Goal: Answer question/provide support: Answer question/provide support

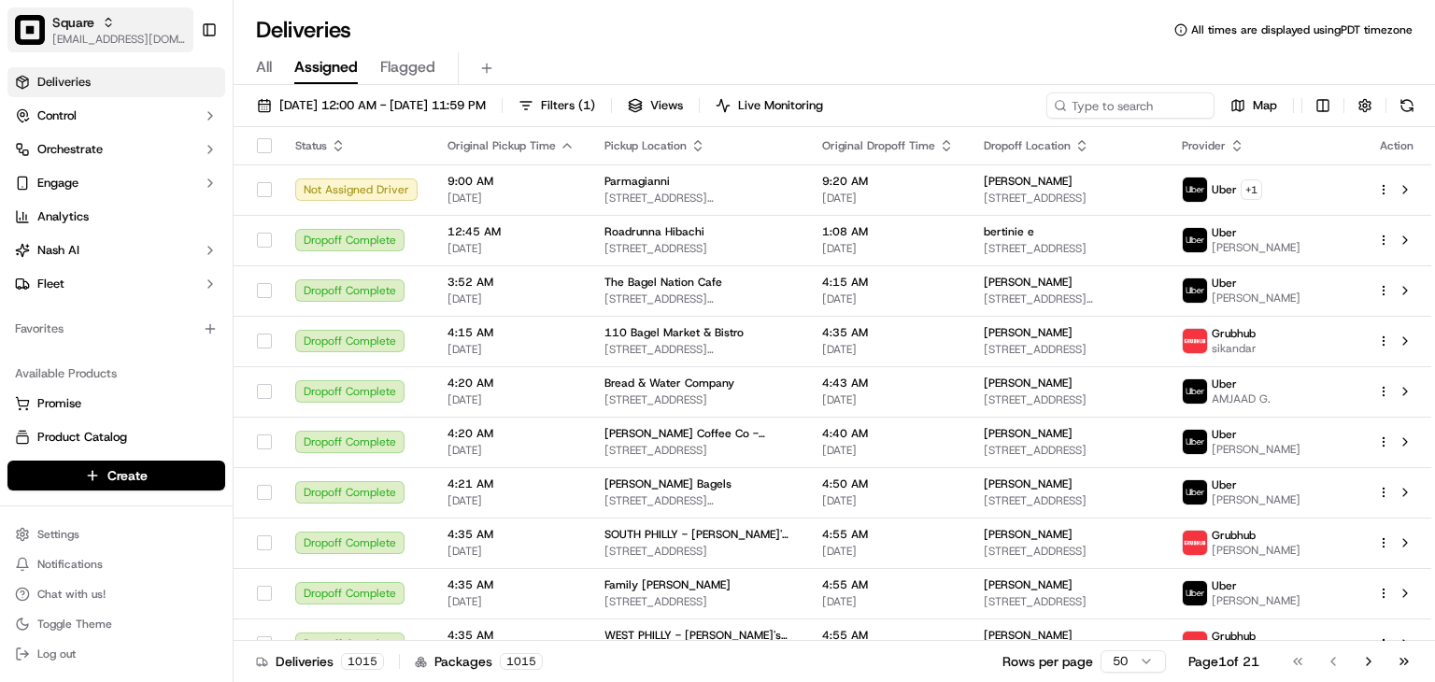
click at [143, 35] on span "[EMAIL_ADDRESS][DOMAIN_NAME]" at bounding box center [119, 39] width 134 height 15
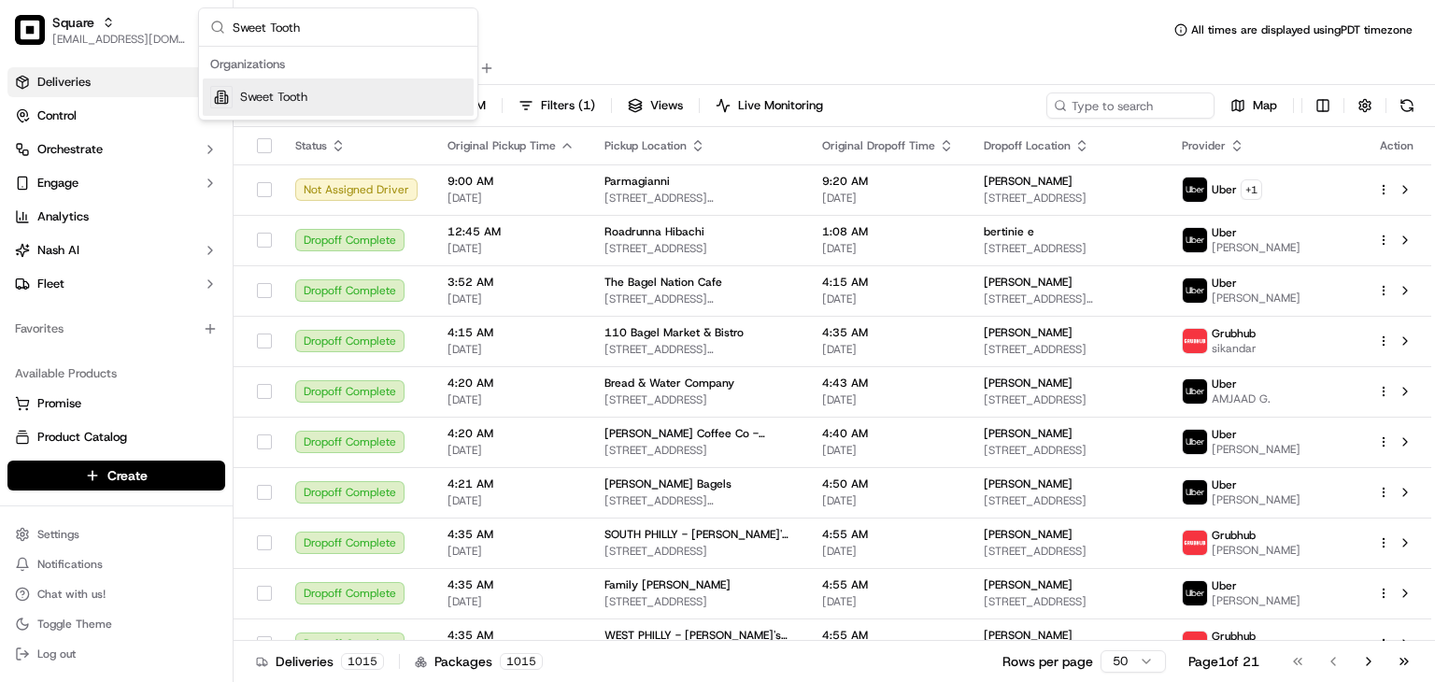
type input "Sweet Tooth"
click at [321, 93] on div "Sweet Tooth" at bounding box center [338, 96] width 271 height 37
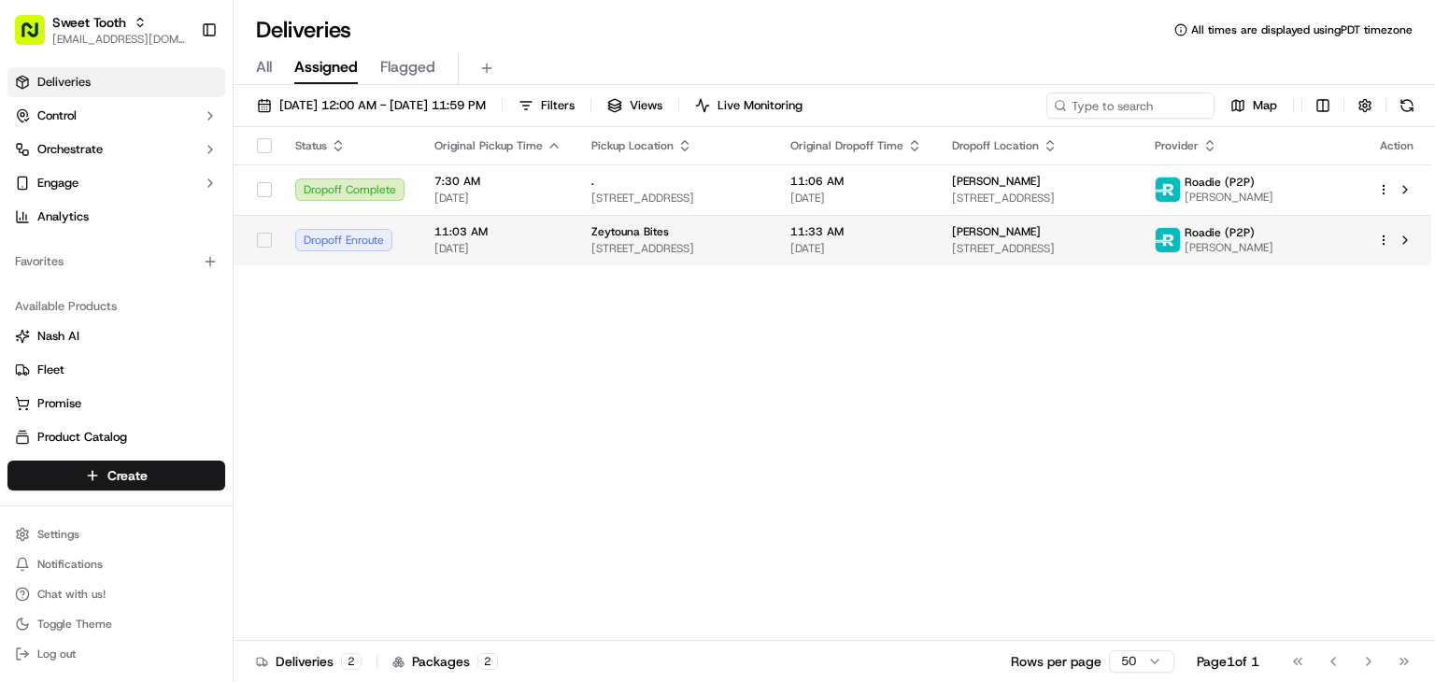
click at [614, 245] on span "[STREET_ADDRESS]" at bounding box center [675, 248] width 169 height 15
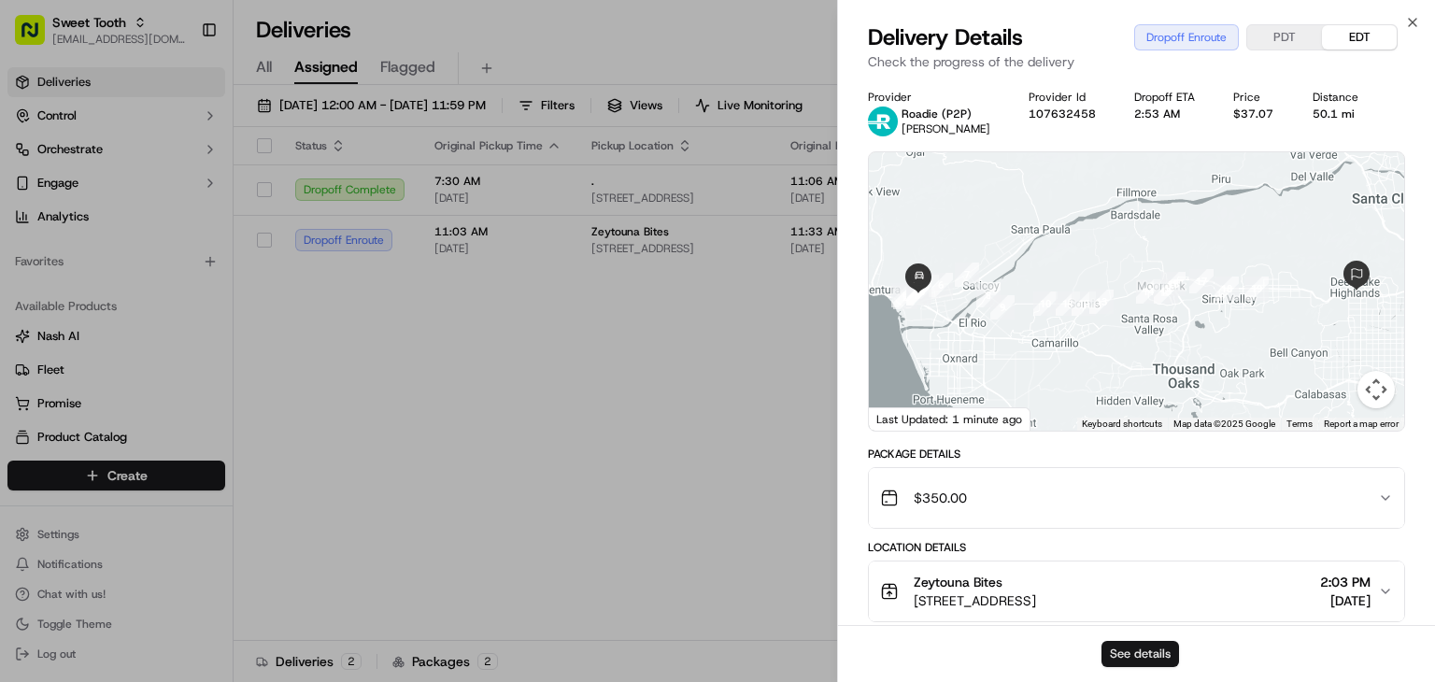
click at [1161, 648] on button "See details" at bounding box center [1141, 654] width 78 height 26
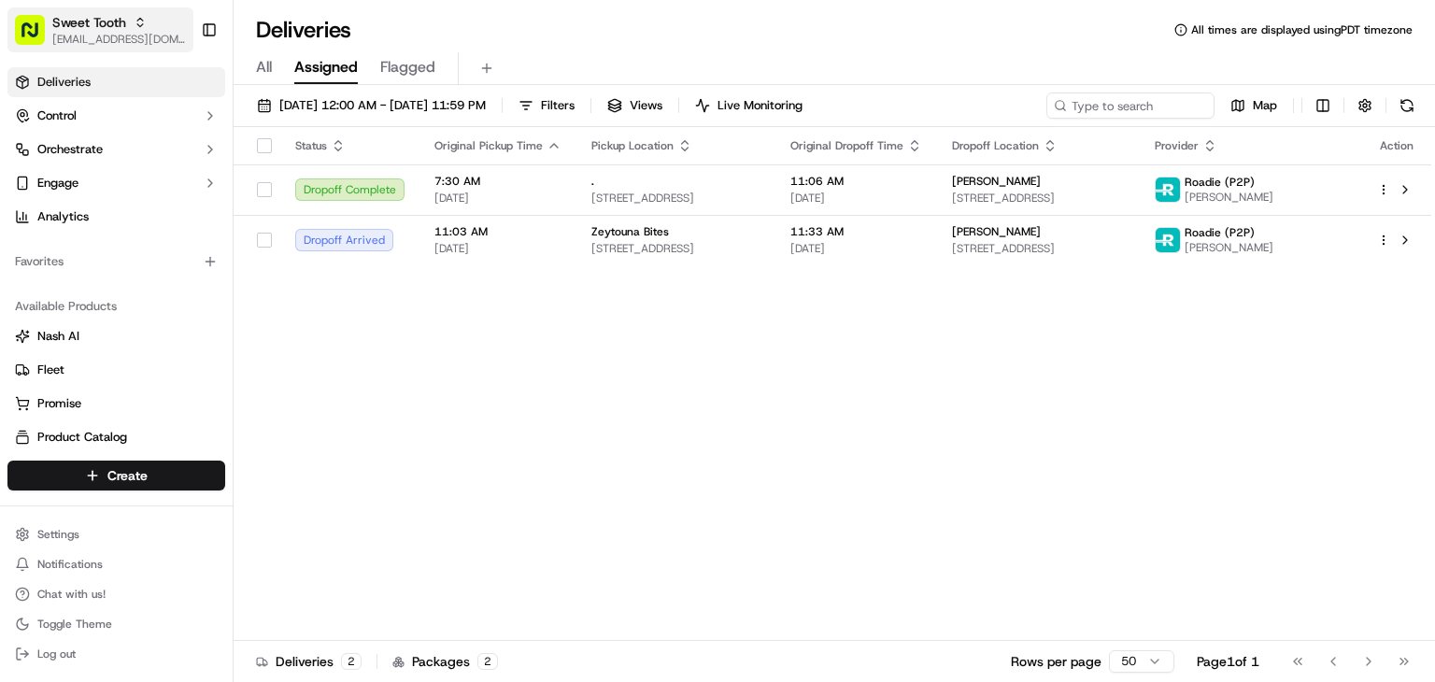
drag, startPoint x: 26, startPoint y: 34, endPoint x: 45, endPoint y: 36, distance: 18.9
click at [26, 34] on rect "button" at bounding box center [30, 30] width 30 height 30
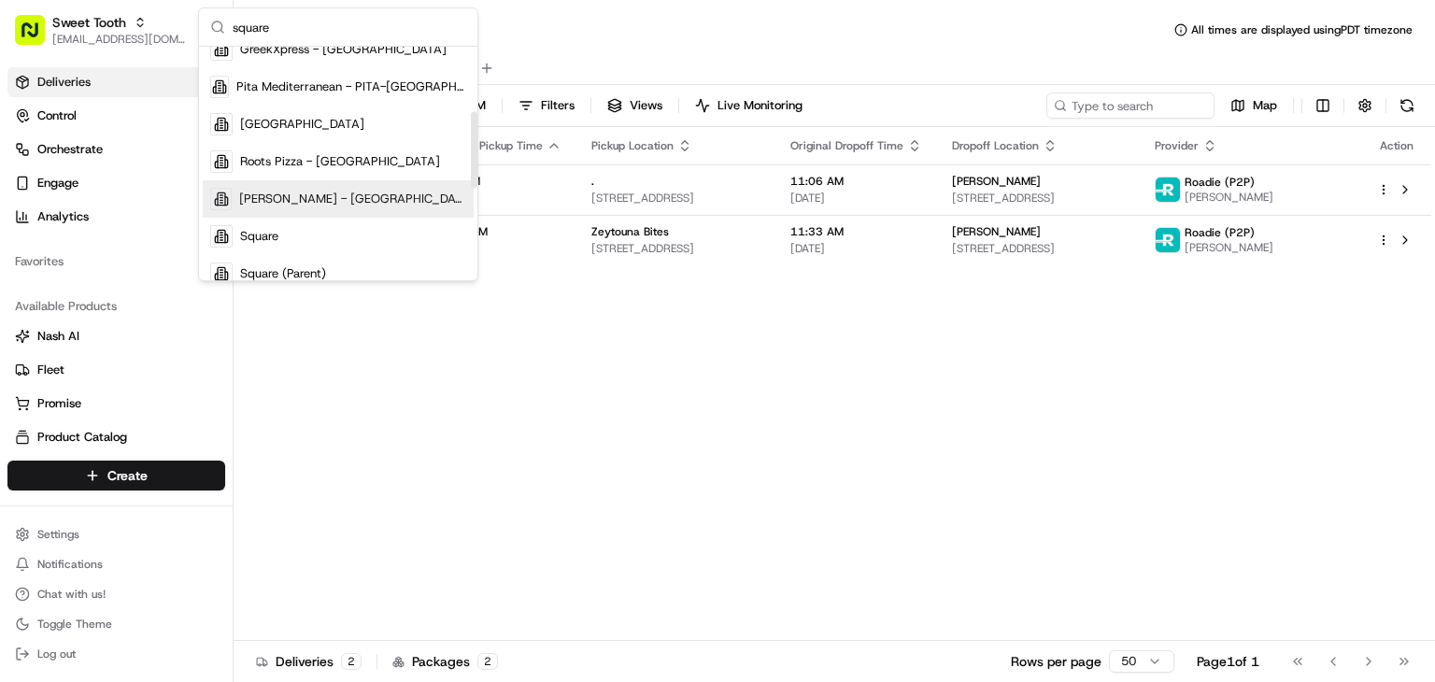
scroll to position [196, 0]
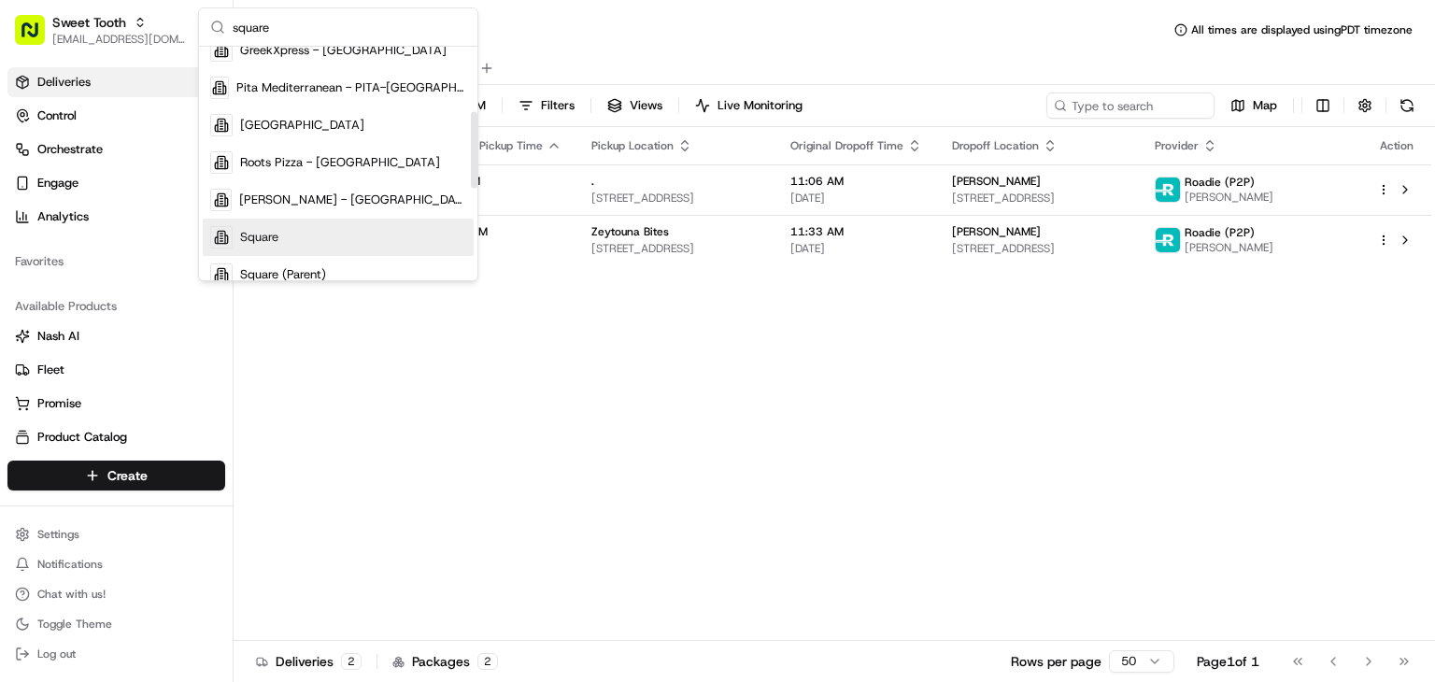
type input "square"
drag, startPoint x: 300, startPoint y: 227, endPoint x: 422, endPoint y: 201, distance: 125.2
click at [301, 228] on div "Square" at bounding box center [338, 237] width 271 height 37
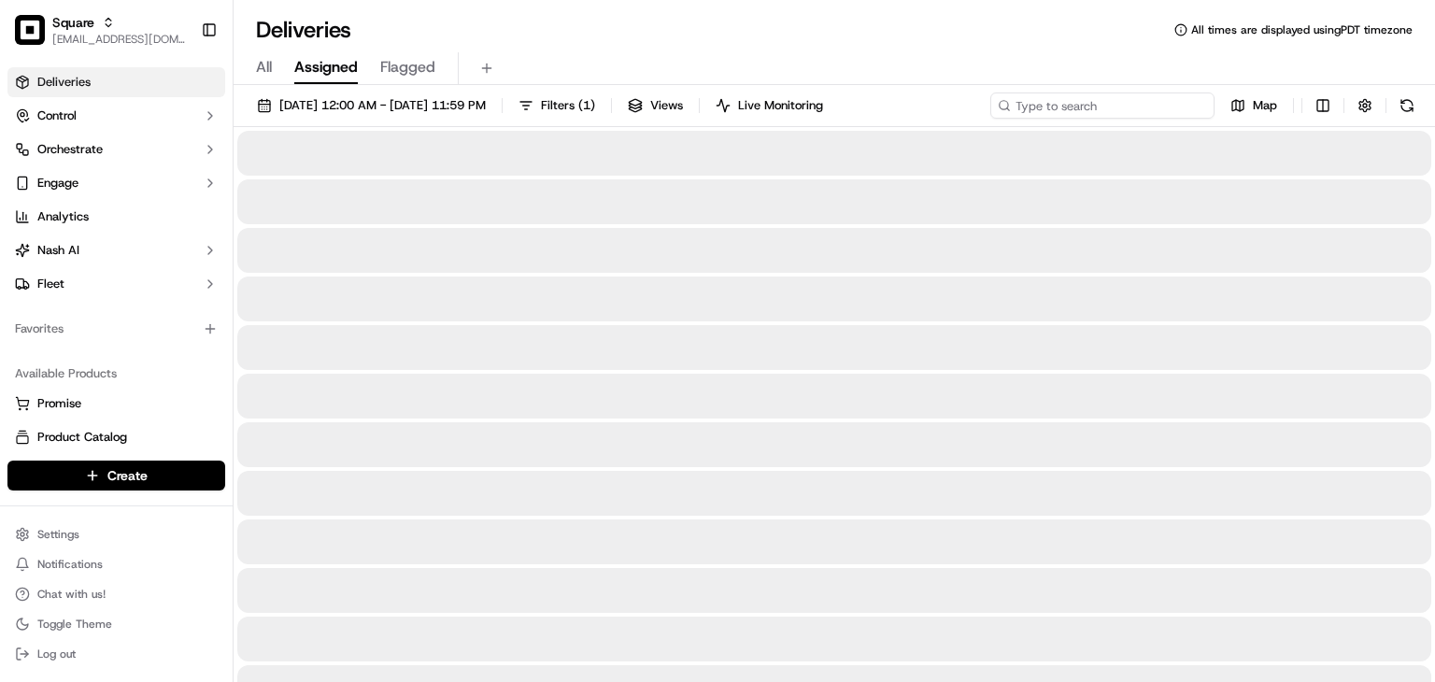
click at [1114, 117] on input at bounding box center [1102, 106] width 224 height 26
paste input "8170071"
click at [1086, 98] on input "8170071" at bounding box center [1102, 106] width 224 height 26
paste input "8170071"
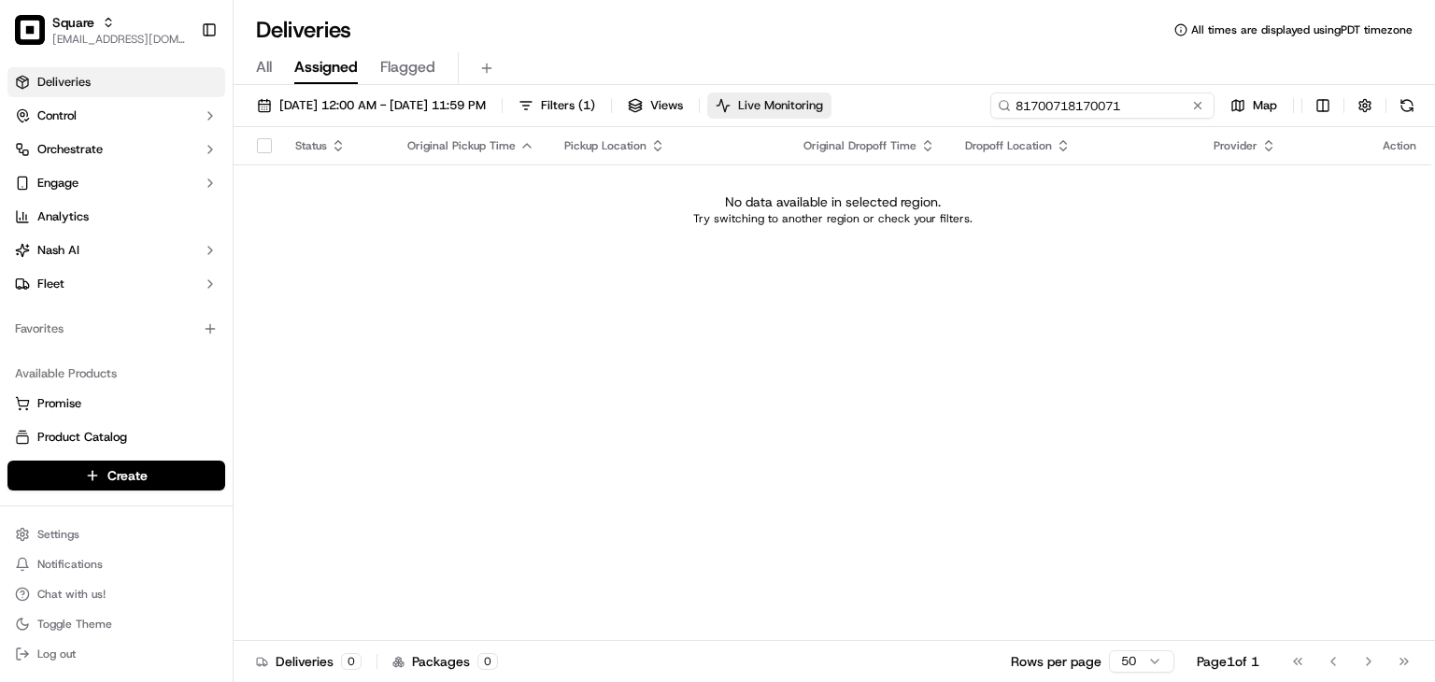
drag, startPoint x: 920, startPoint y: 98, endPoint x: 904, endPoint y: 97, distance: 16.8
click at [904, 97] on div "09/20/2025 12:00 AM - 09/20/2025 11:59 PM Filters ( 1 ) Views Live Monitoring 8…" at bounding box center [835, 110] width 1202 height 35
type input "8170071"
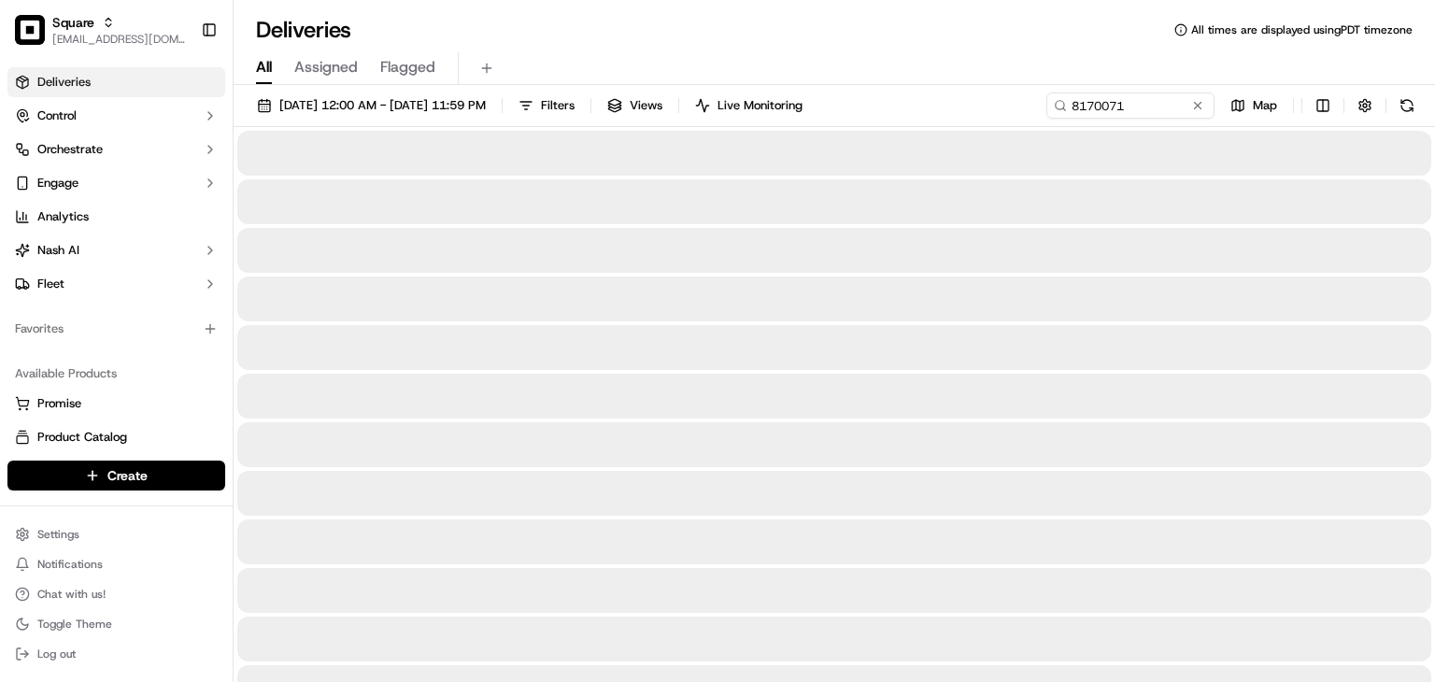
click at [264, 71] on span "All" at bounding box center [264, 67] width 16 height 22
click at [341, 115] on button "[DATE] 12:00 AM - [DATE] 11:59 PM" at bounding box center [372, 106] width 246 height 26
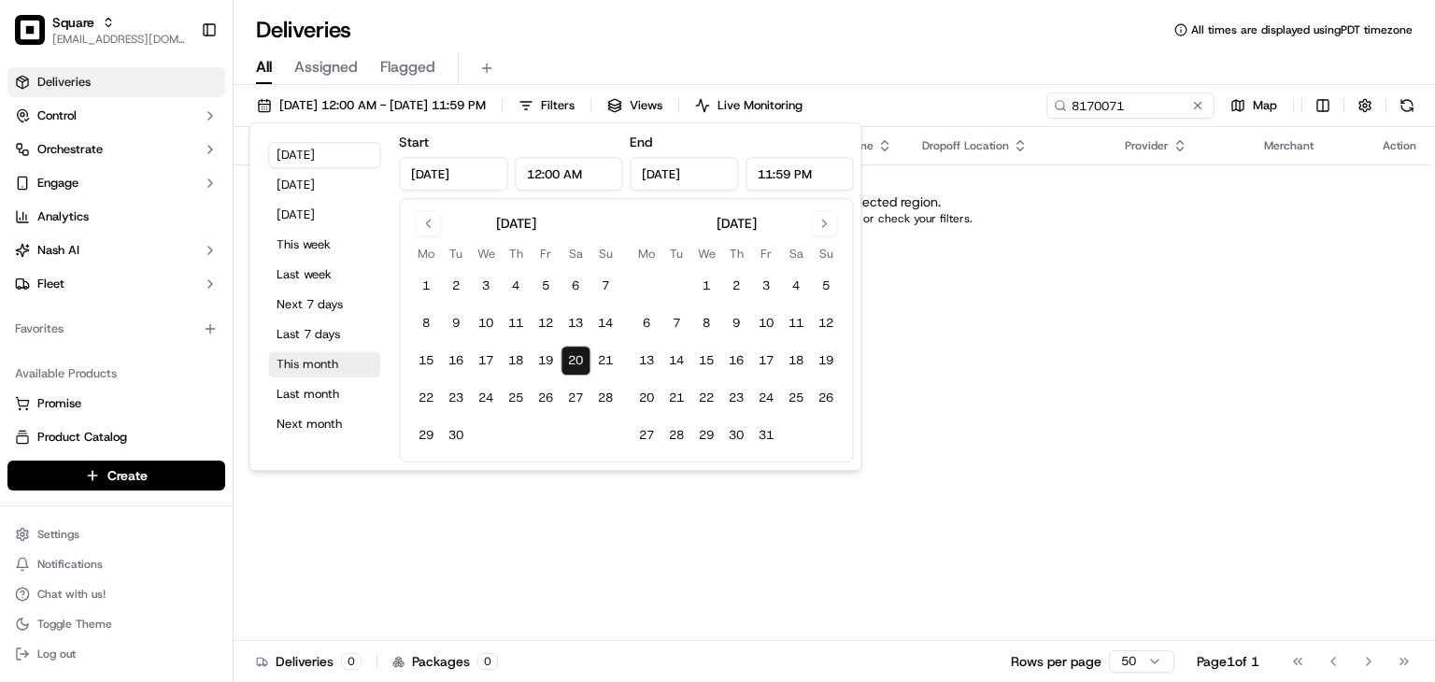
click at [308, 365] on button "This month" at bounding box center [324, 364] width 112 height 26
type input "Sep 1, 2025"
type input "Sep 30, 2025"
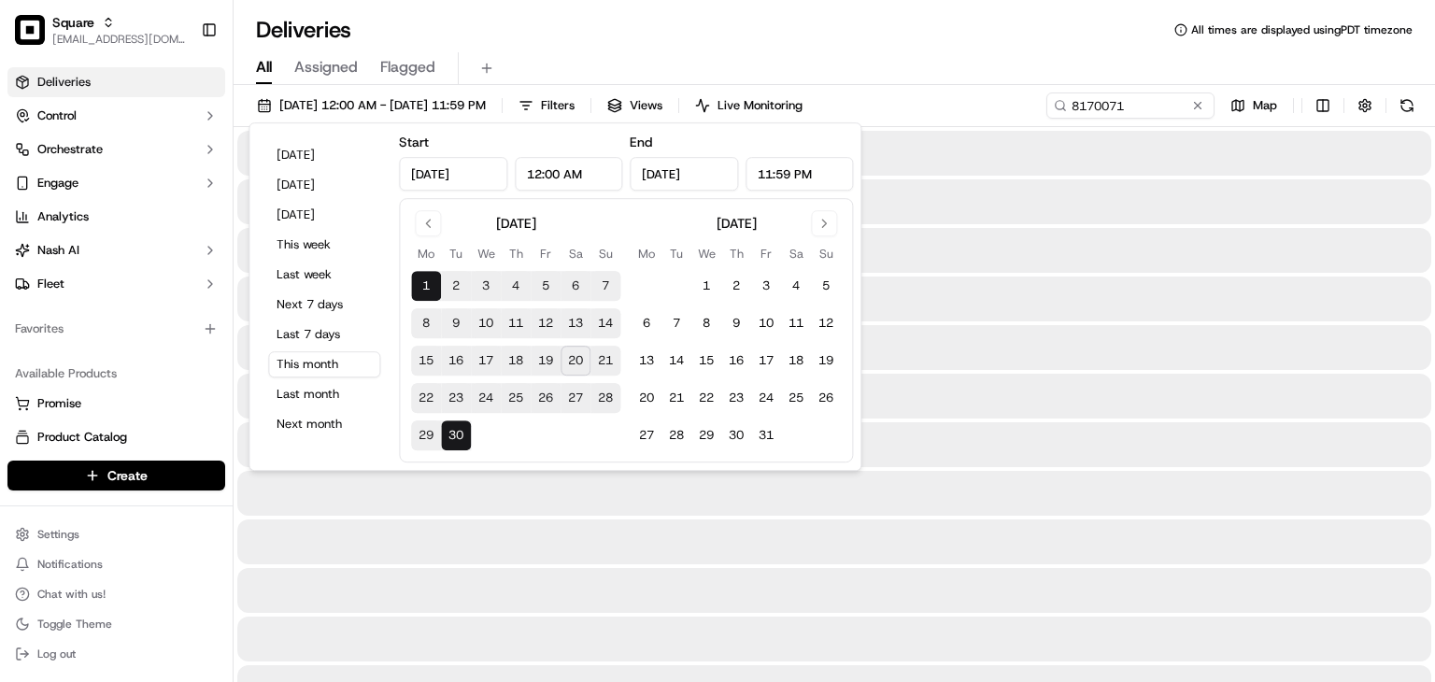
click at [1086, 53] on div "All Assigned Flagged" at bounding box center [835, 68] width 1202 height 33
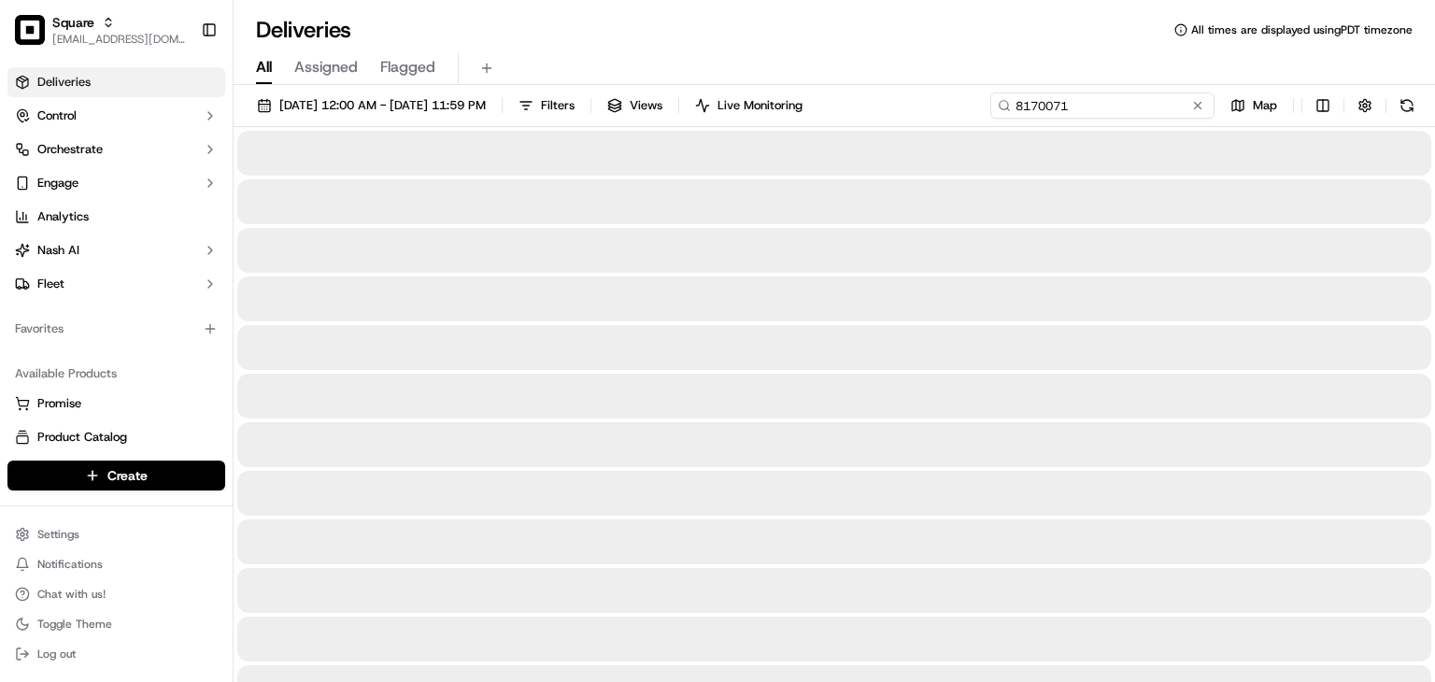
click at [1141, 106] on input "8170071" at bounding box center [1102, 106] width 224 height 26
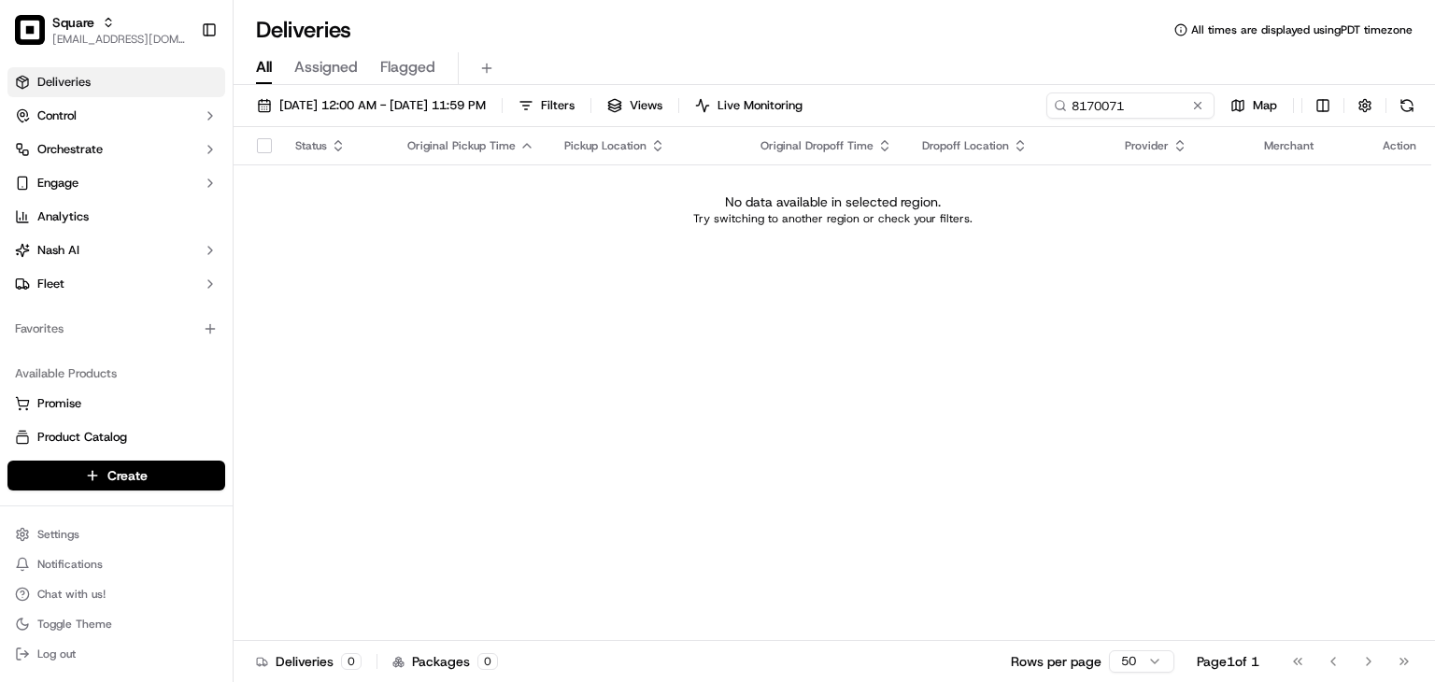
click at [1025, 58] on div "All Assigned Flagged" at bounding box center [835, 68] width 1202 height 33
click at [117, 28] on div "Square" at bounding box center [119, 22] width 134 height 19
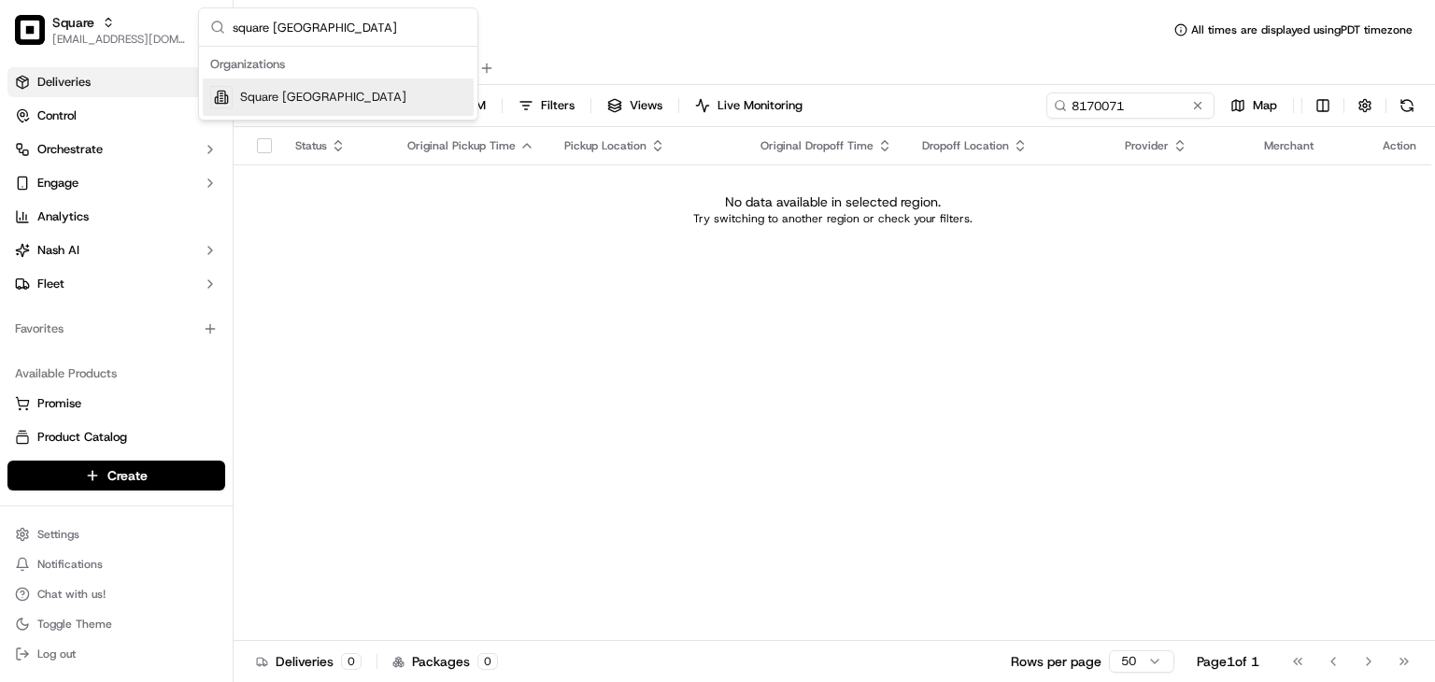
type input "square uk"
click at [284, 105] on span "Square [GEOGRAPHIC_DATA]" at bounding box center [323, 97] width 166 height 17
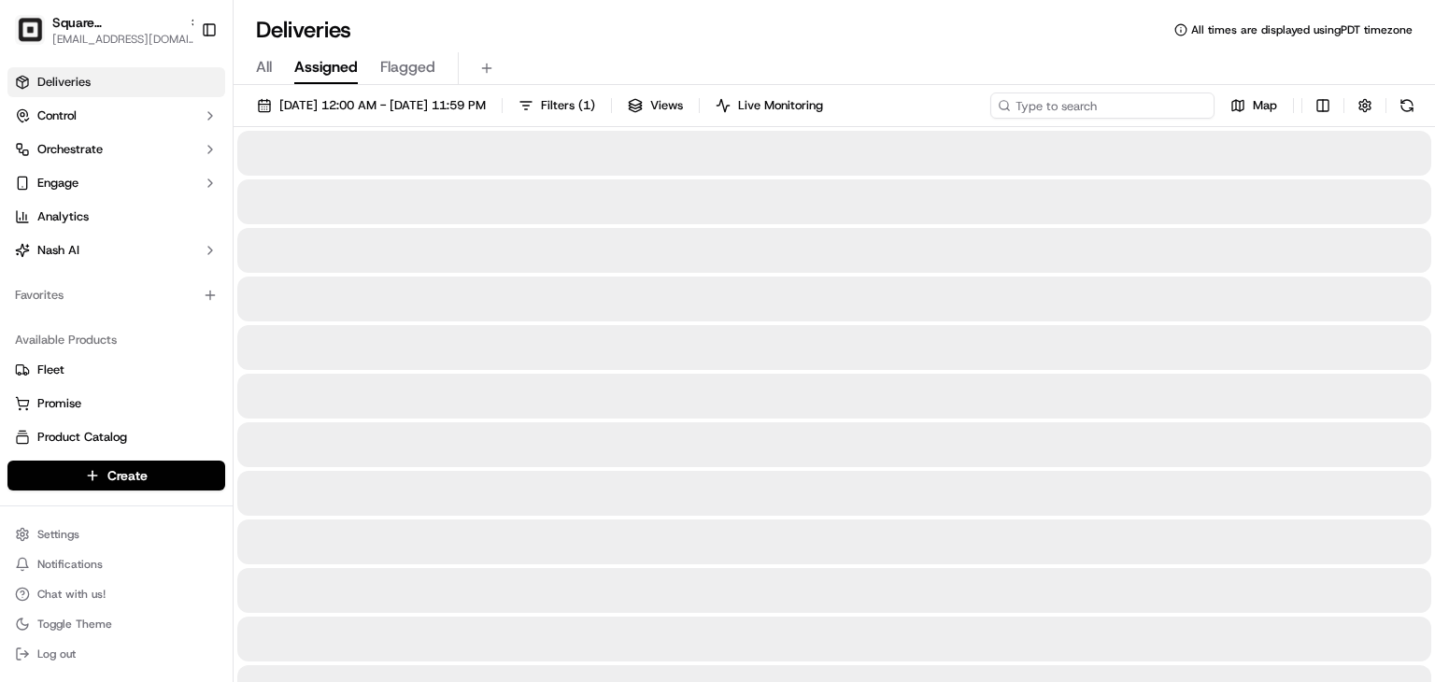
click at [1132, 105] on input at bounding box center [1102, 106] width 224 height 26
paste input "8170071"
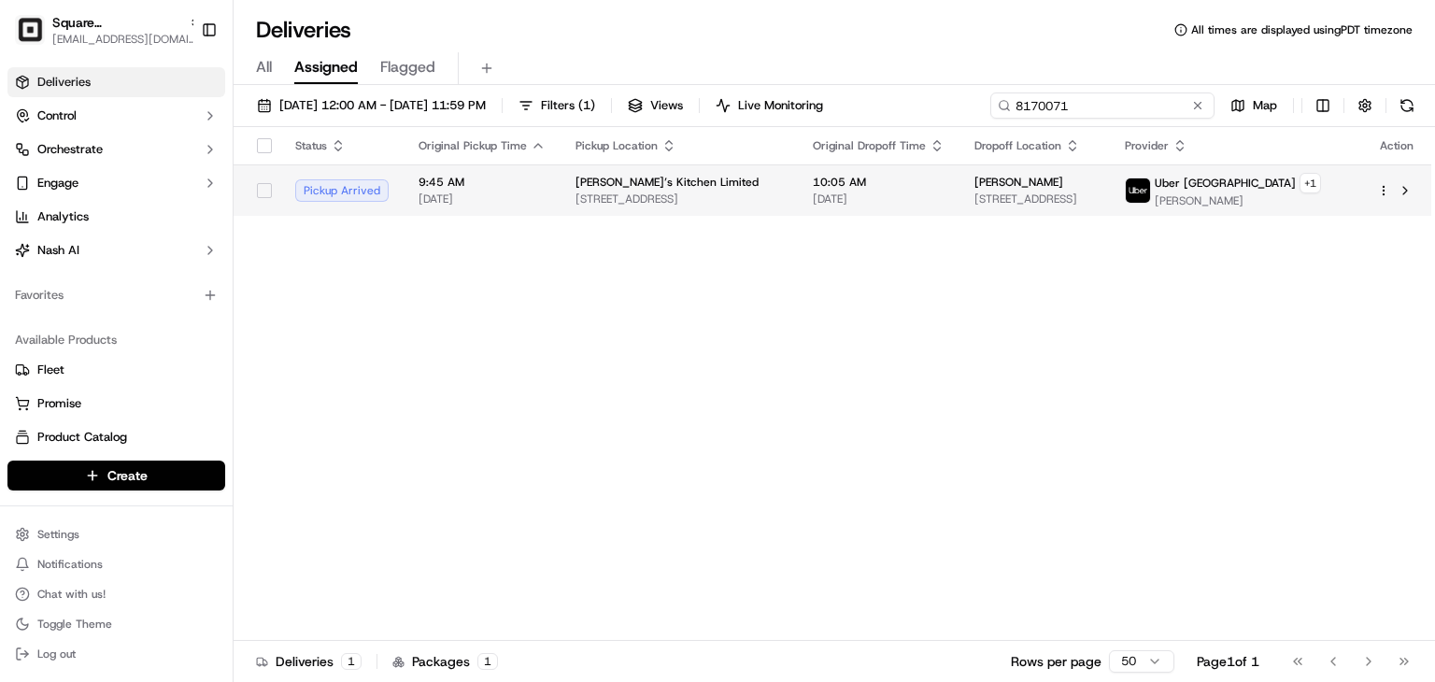
type input "8170071"
click at [945, 207] on span "[DATE]" at bounding box center [879, 199] width 132 height 15
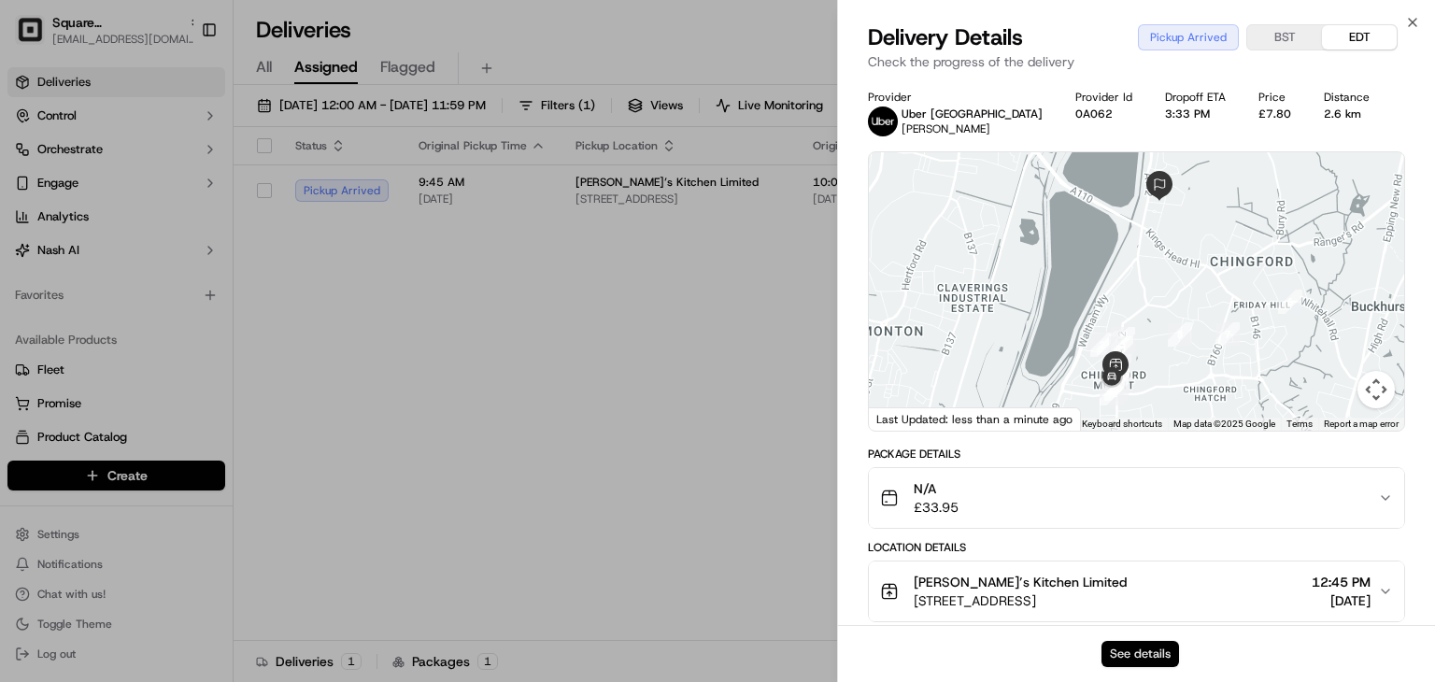
click at [1144, 650] on button "See details" at bounding box center [1141, 654] width 78 height 26
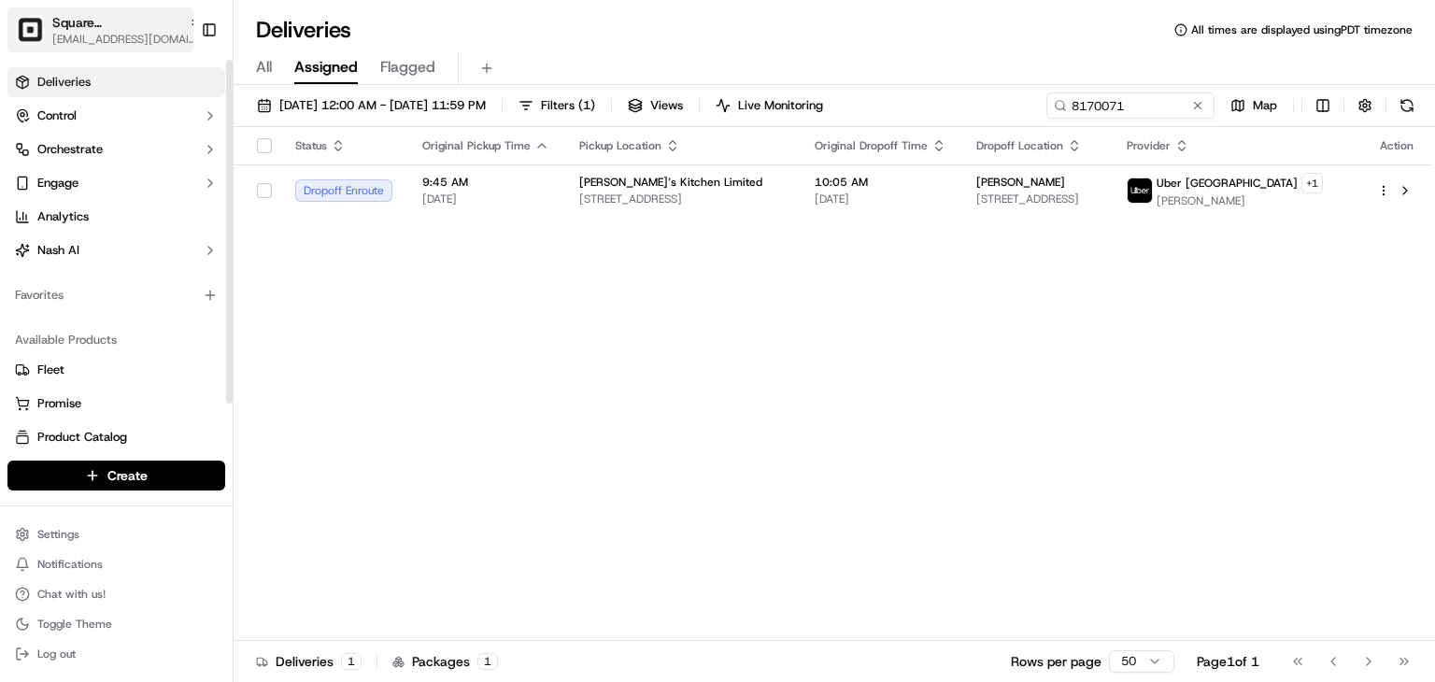
drag, startPoint x: 49, startPoint y: 17, endPoint x: 75, endPoint y: 20, distance: 26.3
click at [49, 17] on button "Square UK rpajulas@nashhelp.com" at bounding box center [100, 29] width 186 height 45
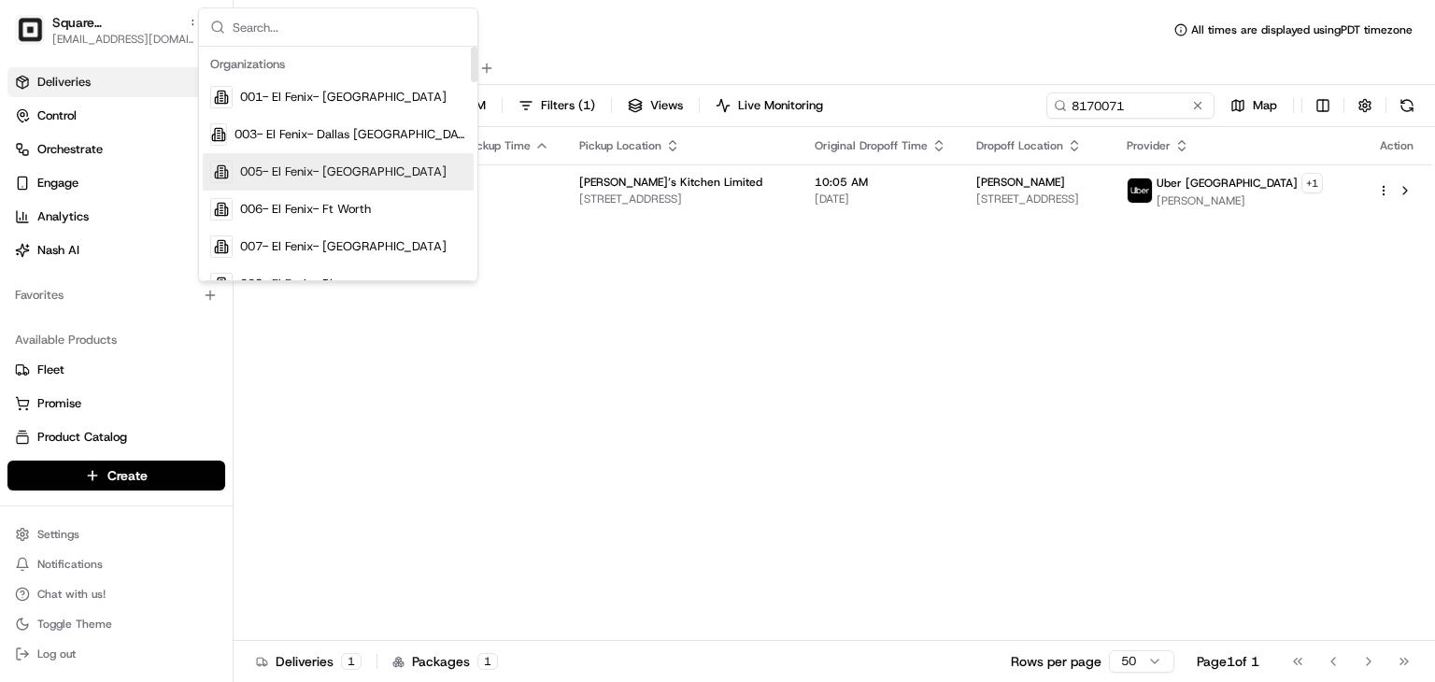
click at [706, 390] on div "Status Original Pickup Time Pickup Location Original Dropoff Time Dropoff Locat…" at bounding box center [833, 384] width 1198 height 514
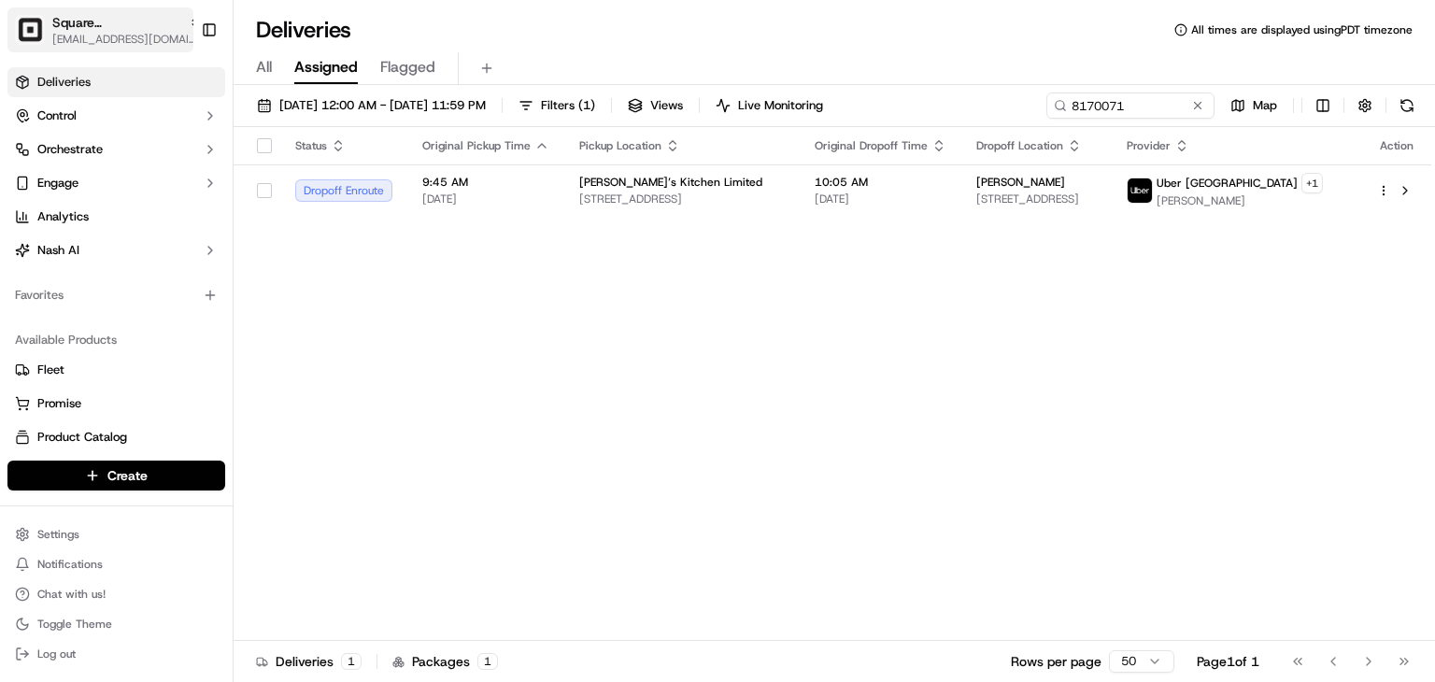
click at [87, 14] on span "Square UK" at bounding box center [116, 22] width 129 height 19
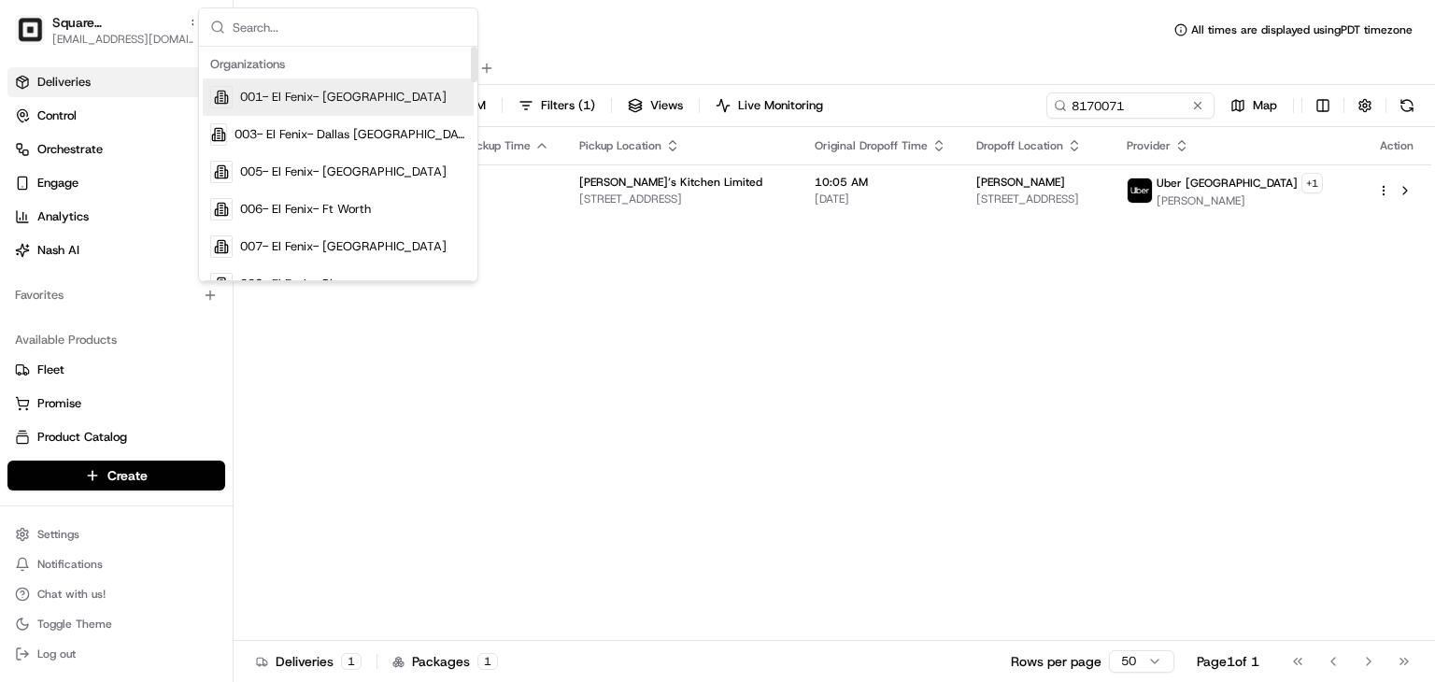
click at [686, 420] on div "Status Original Pickup Time Pickup Location Original Dropoff Time Dropoff Locat…" at bounding box center [833, 384] width 1198 height 514
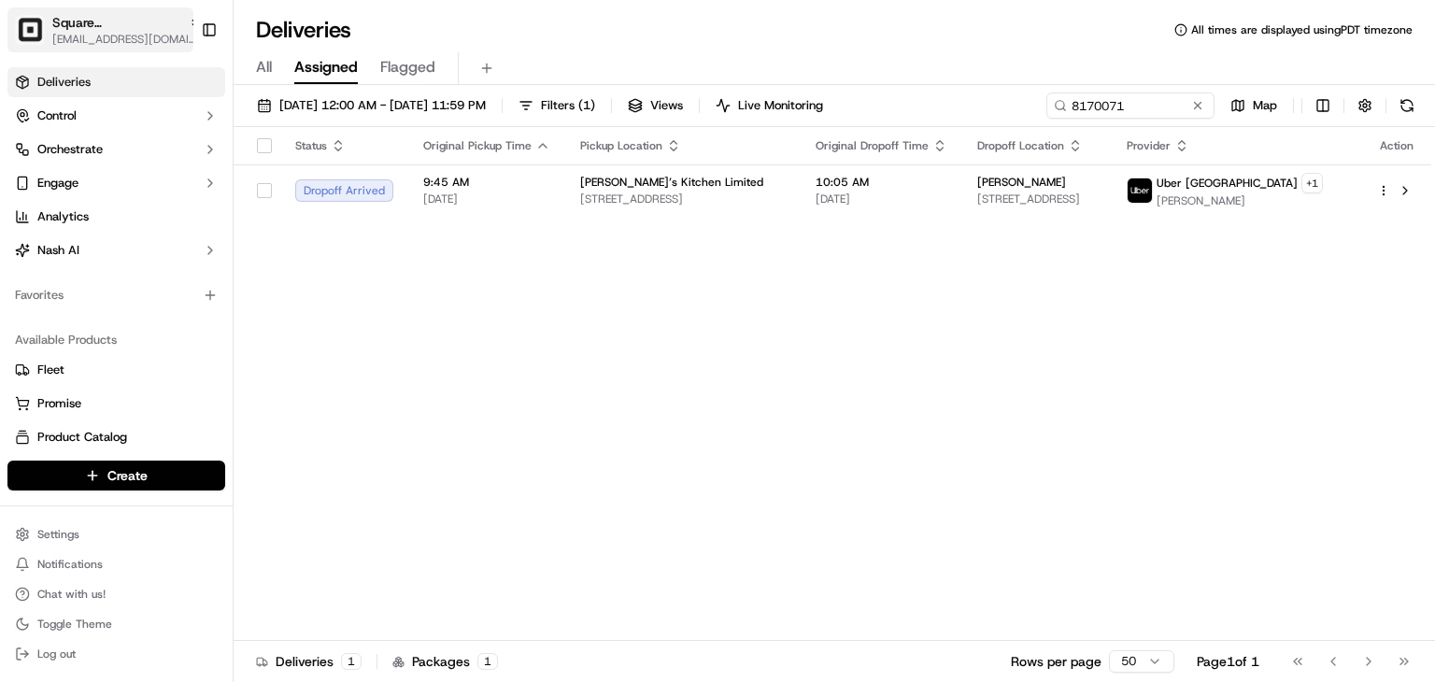
click at [113, 31] on span "Square [GEOGRAPHIC_DATA]" at bounding box center [116, 22] width 129 height 19
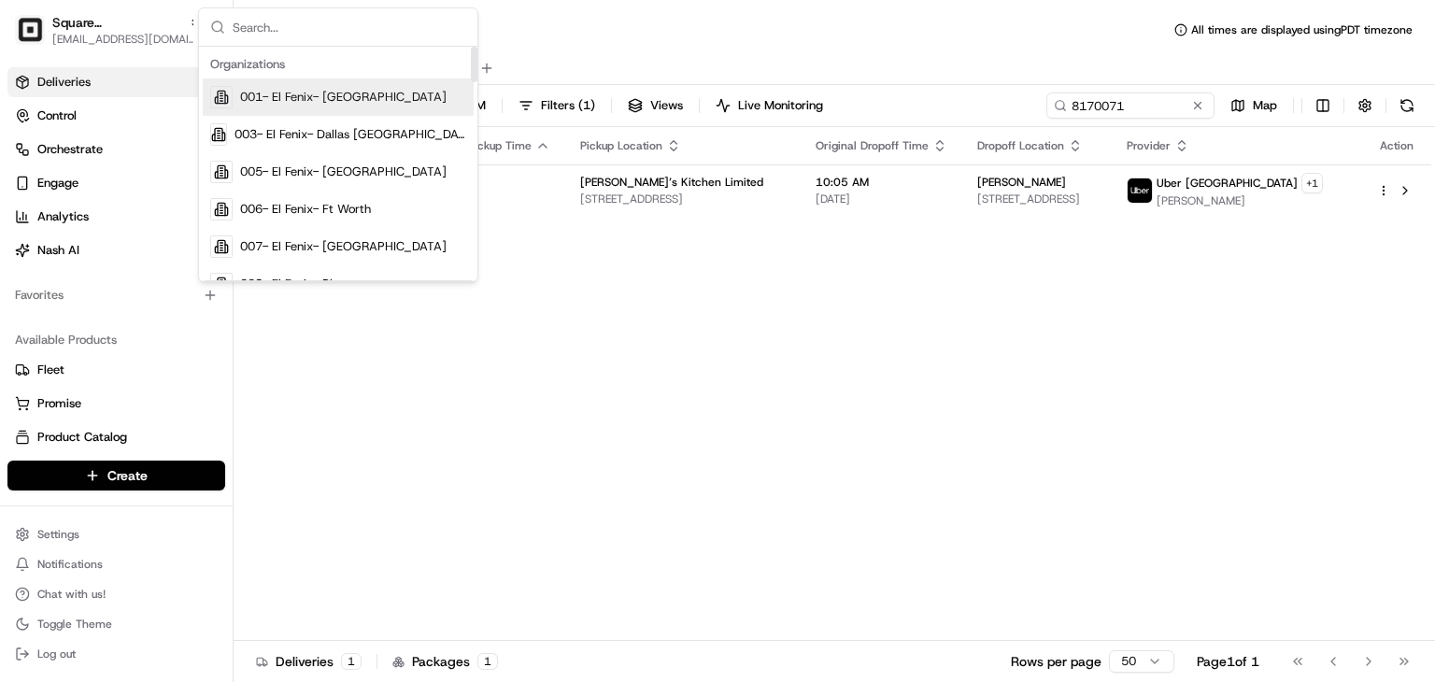
click at [267, 27] on input "text" at bounding box center [350, 26] width 234 height 37
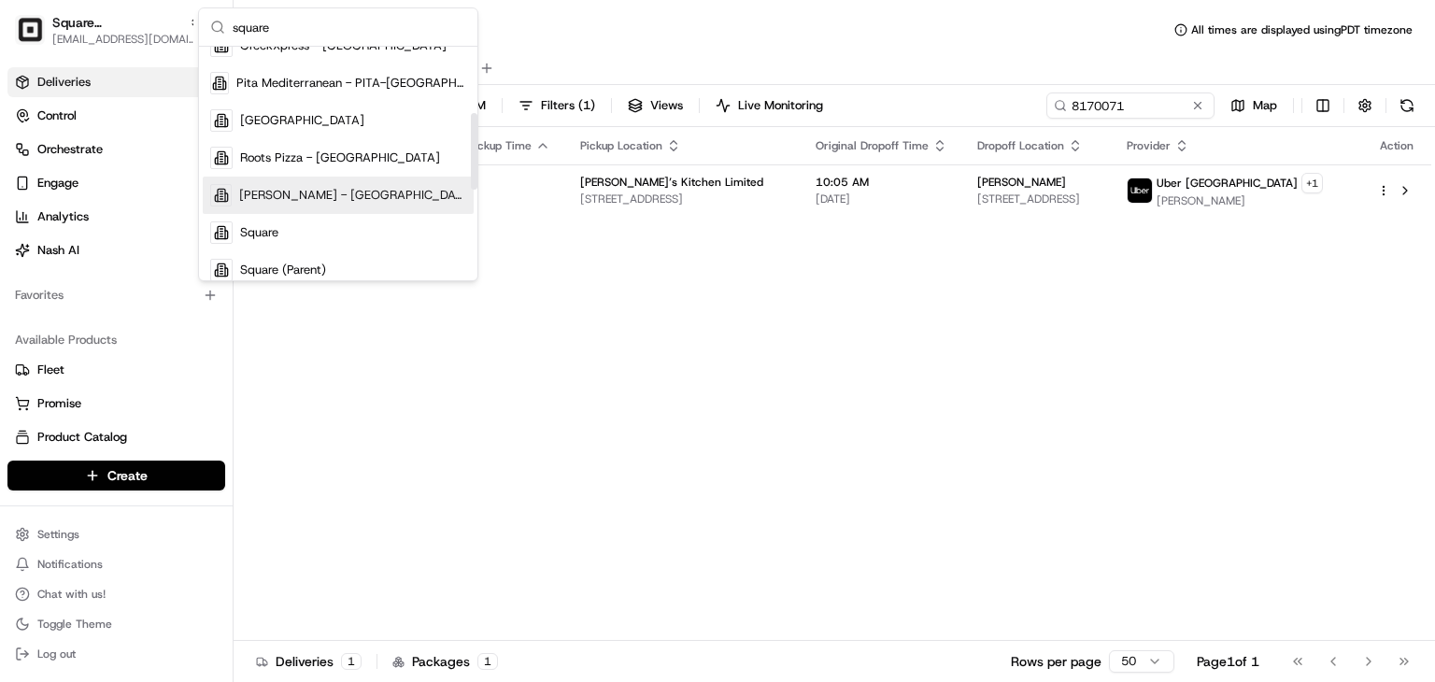
scroll to position [206, 0]
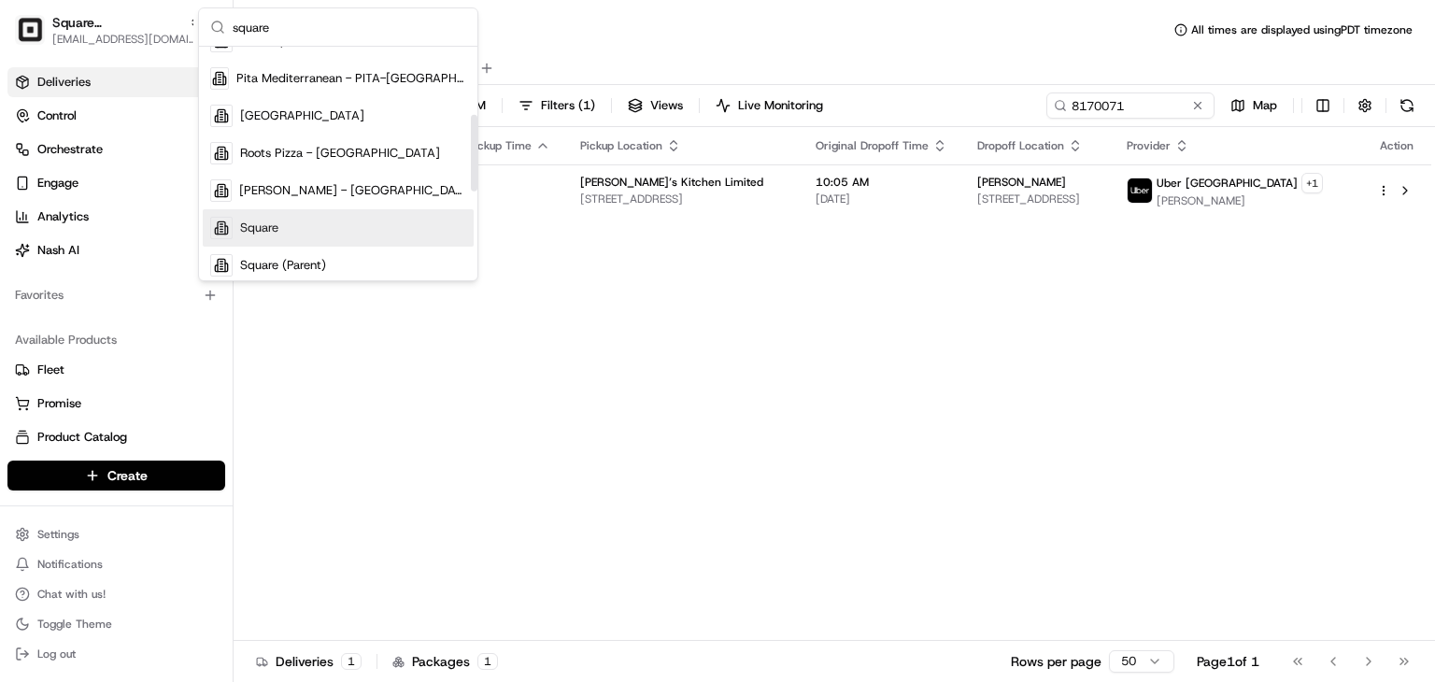
type input "square"
click at [269, 227] on span "Square" at bounding box center [259, 228] width 38 height 17
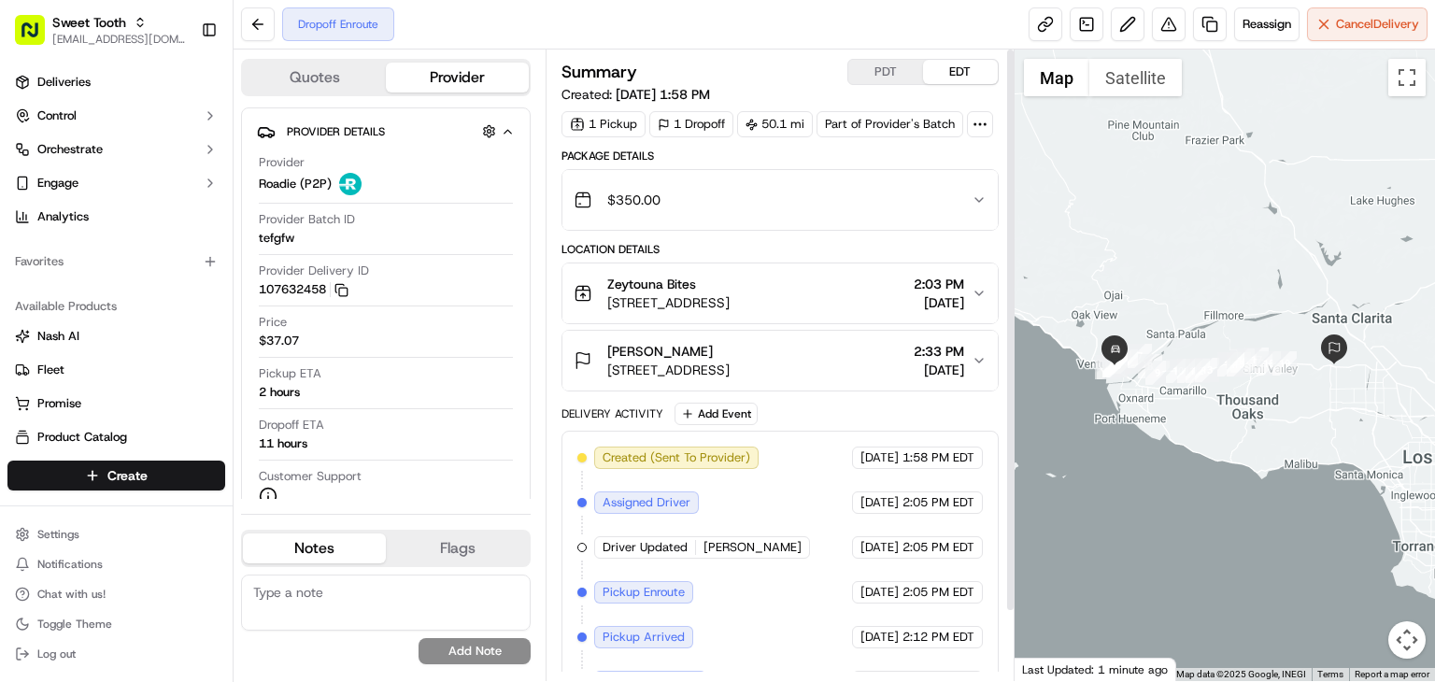
click at [889, 77] on button "PDT" at bounding box center [885, 72] width 75 height 24
click at [924, 71] on button "EDT" at bounding box center [960, 72] width 75 height 24
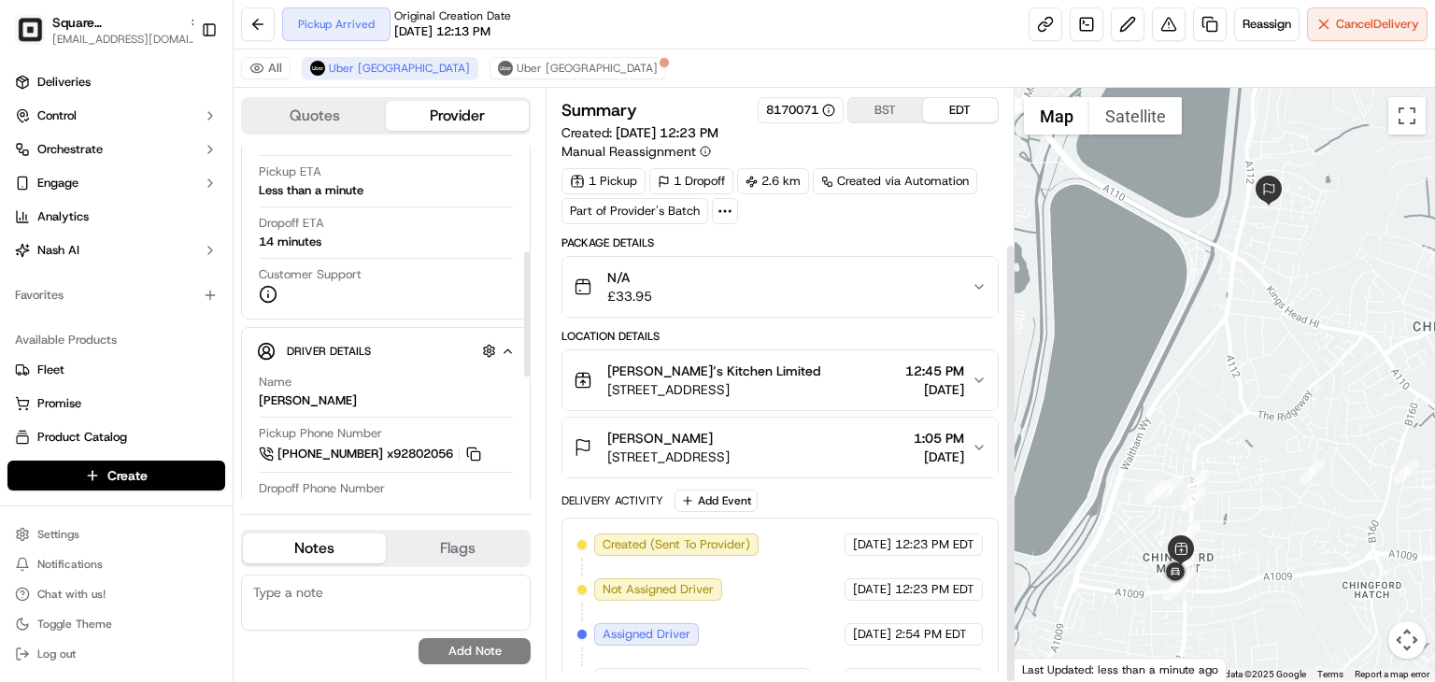
scroll to position [209, 0]
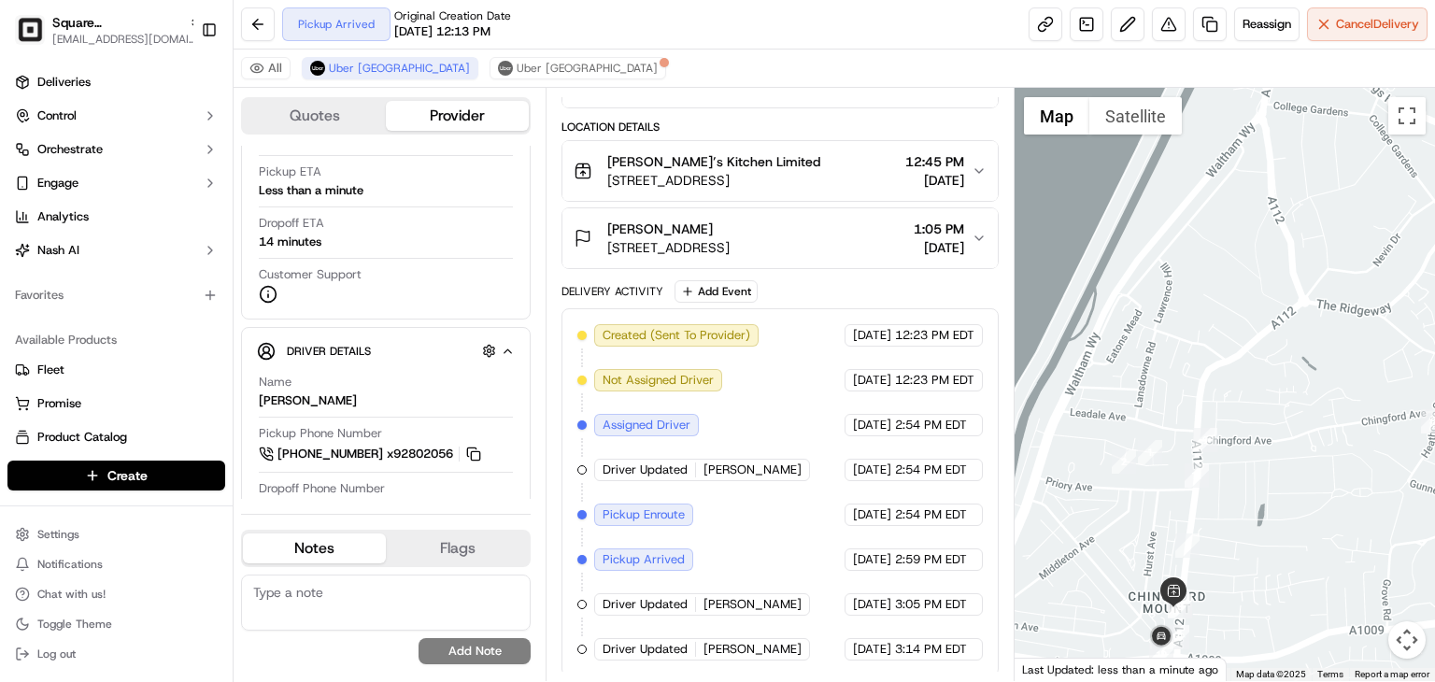
drag, startPoint x: 1226, startPoint y: 599, endPoint x: 1231, endPoint y: 490, distance: 109.4
click at [1231, 490] on div at bounding box center [1225, 384] width 420 height 593
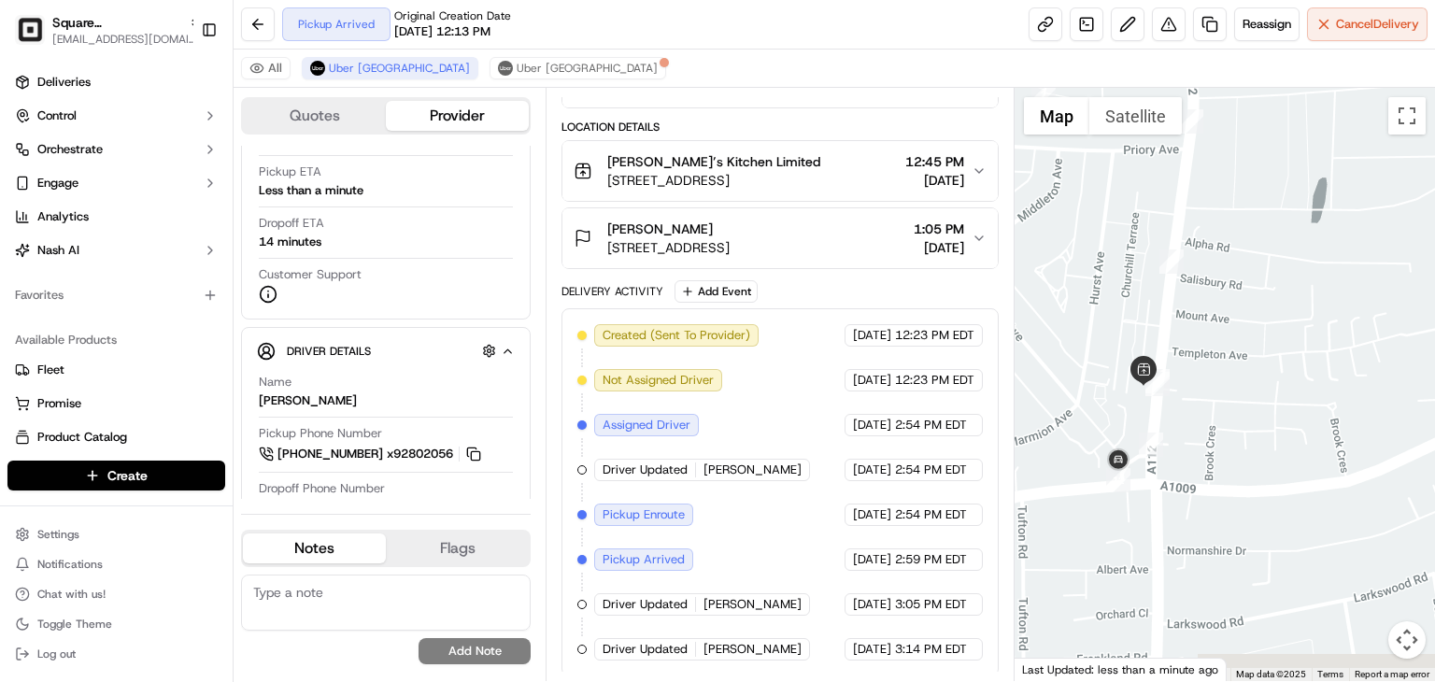
drag, startPoint x: 1155, startPoint y: 517, endPoint x: 1168, endPoint y: 483, distance: 36.1
click at [1168, 483] on div at bounding box center [1225, 384] width 420 height 593
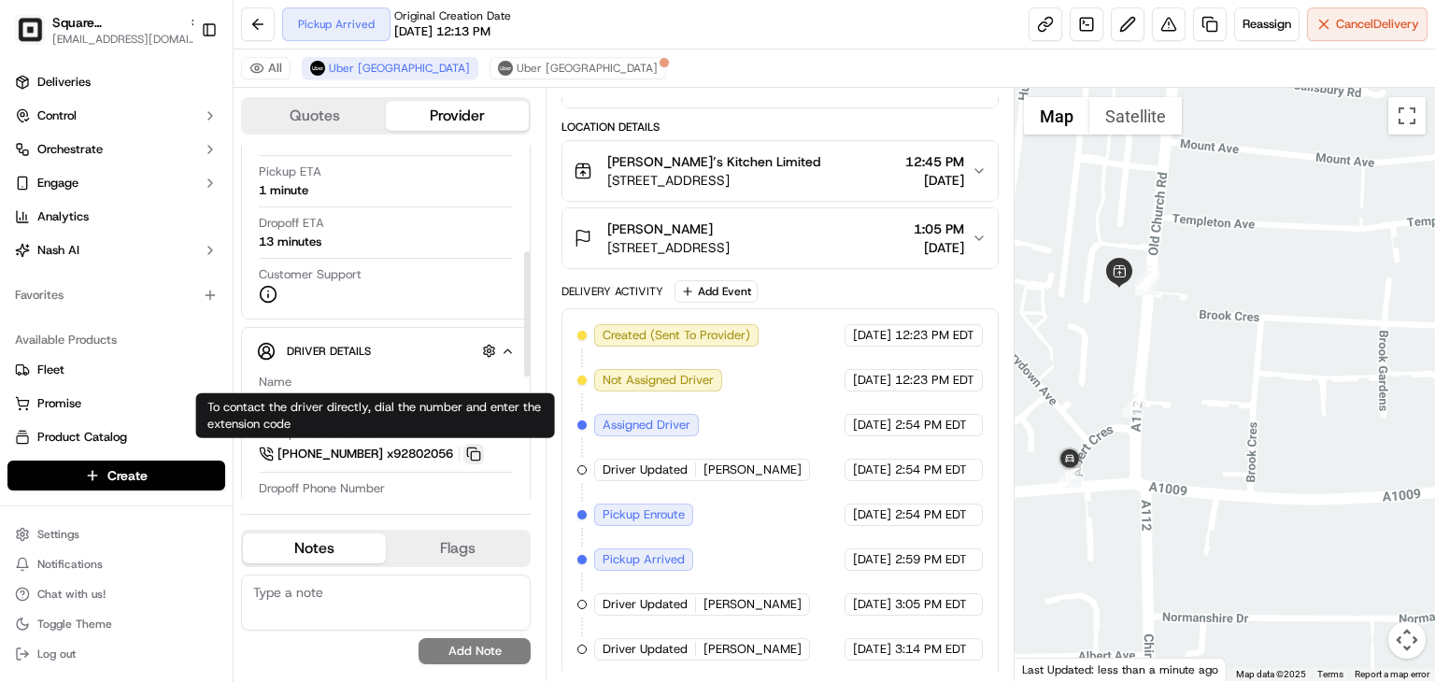
click at [480, 450] on button at bounding box center [473, 454] width 21 height 21
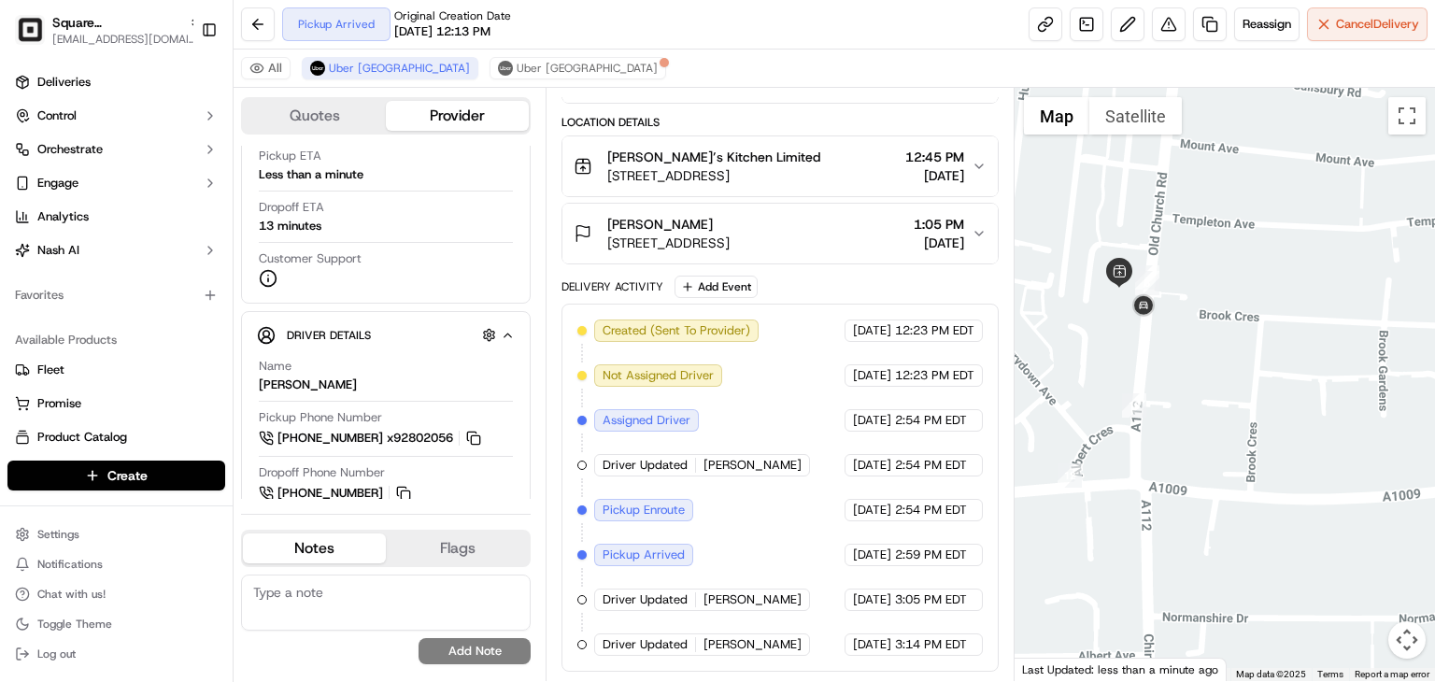
scroll to position [299, 0]
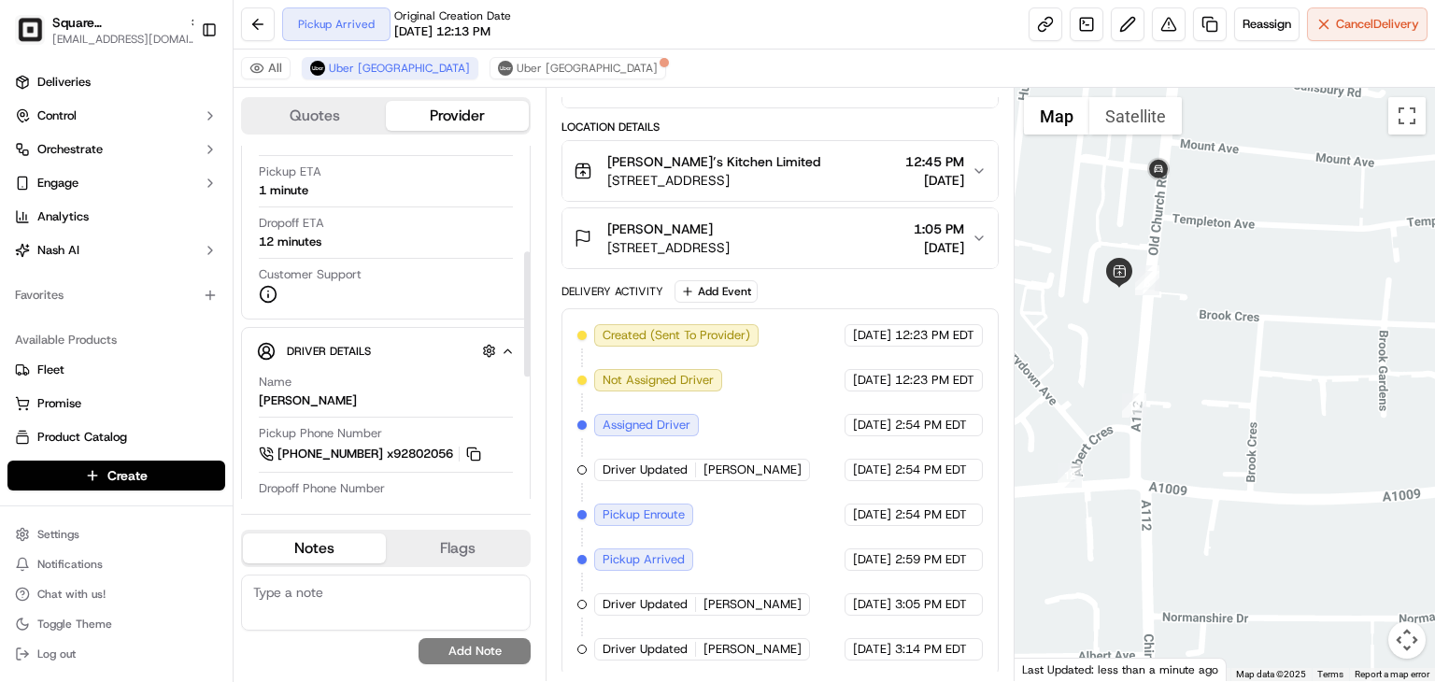
click at [318, 599] on textarea at bounding box center [386, 603] width 290 height 56
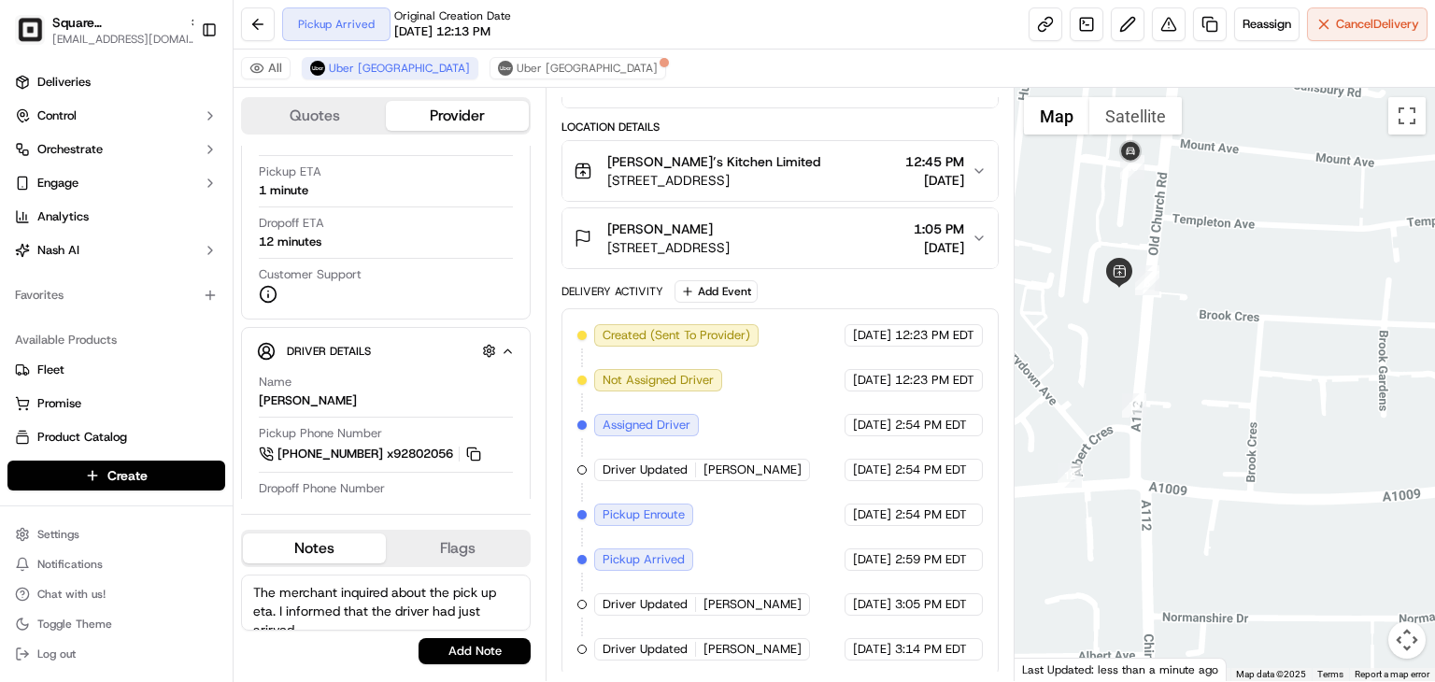
scroll to position [7, 0]
click at [321, 592] on textarea "The merchant inquired about the pick up eta. I informed that the driver had jus…" at bounding box center [386, 603] width 290 height 56
click at [318, 588] on textarea "The merchant inquired about the pick up eta. I informed that the driver had jus…" at bounding box center [386, 603] width 290 height 56
click at [359, 620] on textarea "The merchant inquired about the pick up eta. I informed that the driver had jus…" at bounding box center [386, 603] width 290 height 56
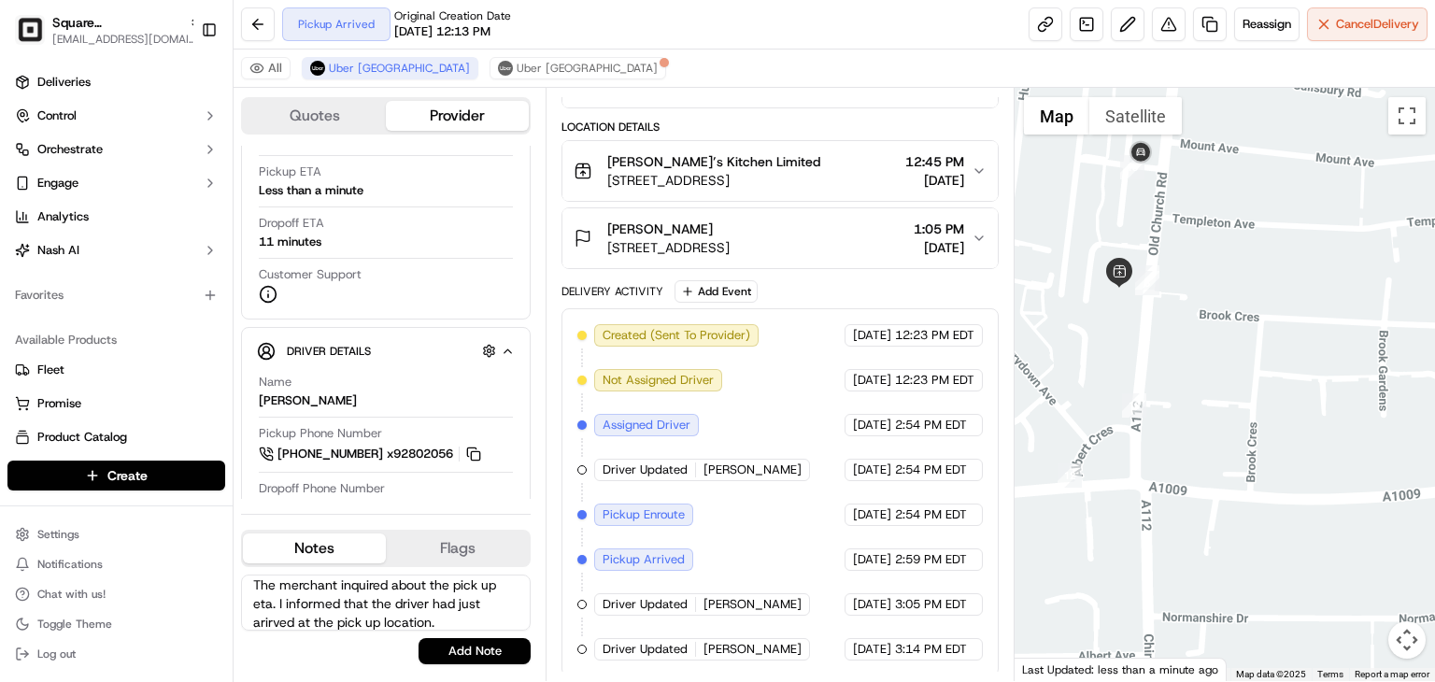
scroll to position [0, 0]
click at [359, 620] on textarea "The merchant inquired about the pick up eta. I informed that the driver had jus…" at bounding box center [386, 603] width 290 height 56
type textarea "The merchant inquired about the pick up eta. I informed that the driver had jus…"
click at [363, 596] on textarea "The merchant inquired about the pick up eta. I informed that the driver had jus…" at bounding box center [386, 603] width 290 height 56
click at [363, 597] on textarea "The merchant inquired about the pick up eta. I informed that the driver had jus…" at bounding box center [386, 603] width 290 height 56
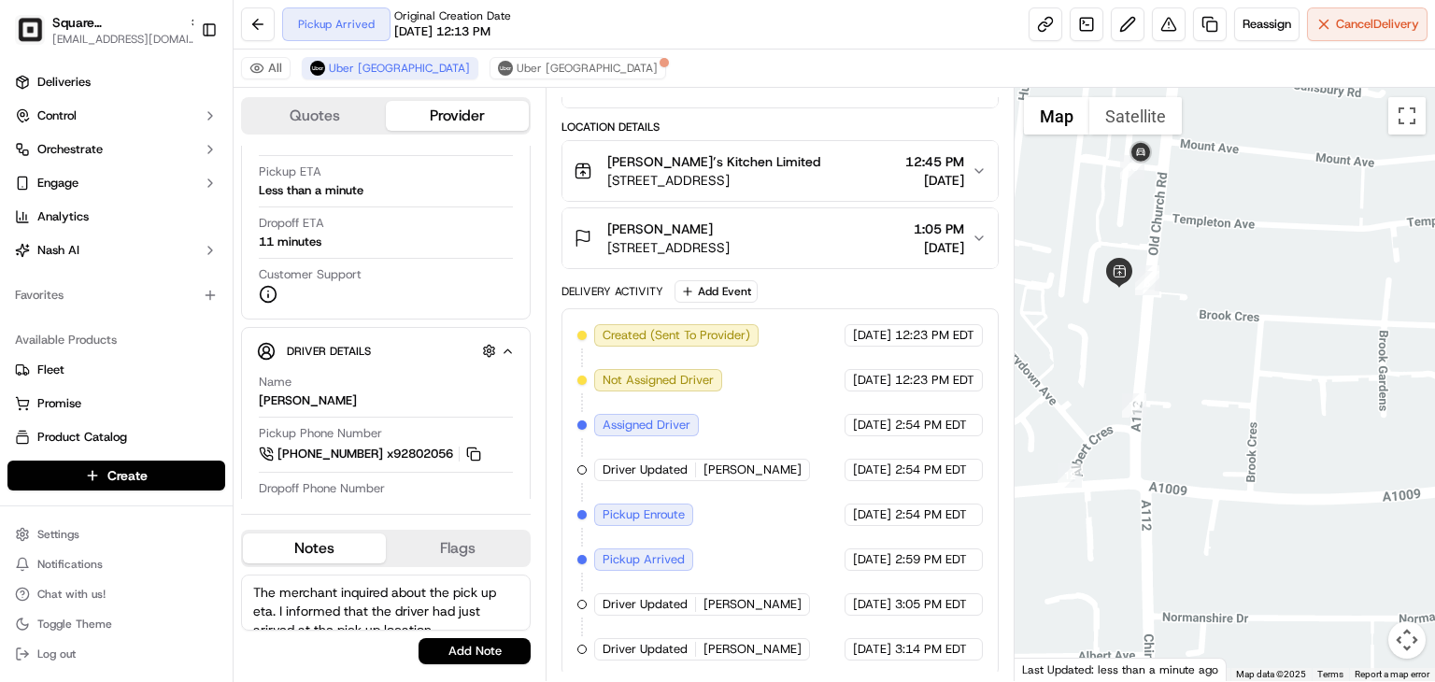
click at [363, 597] on textarea "The merchant inquired about the pick up eta. I informed that the driver had jus…" at bounding box center [386, 603] width 290 height 56
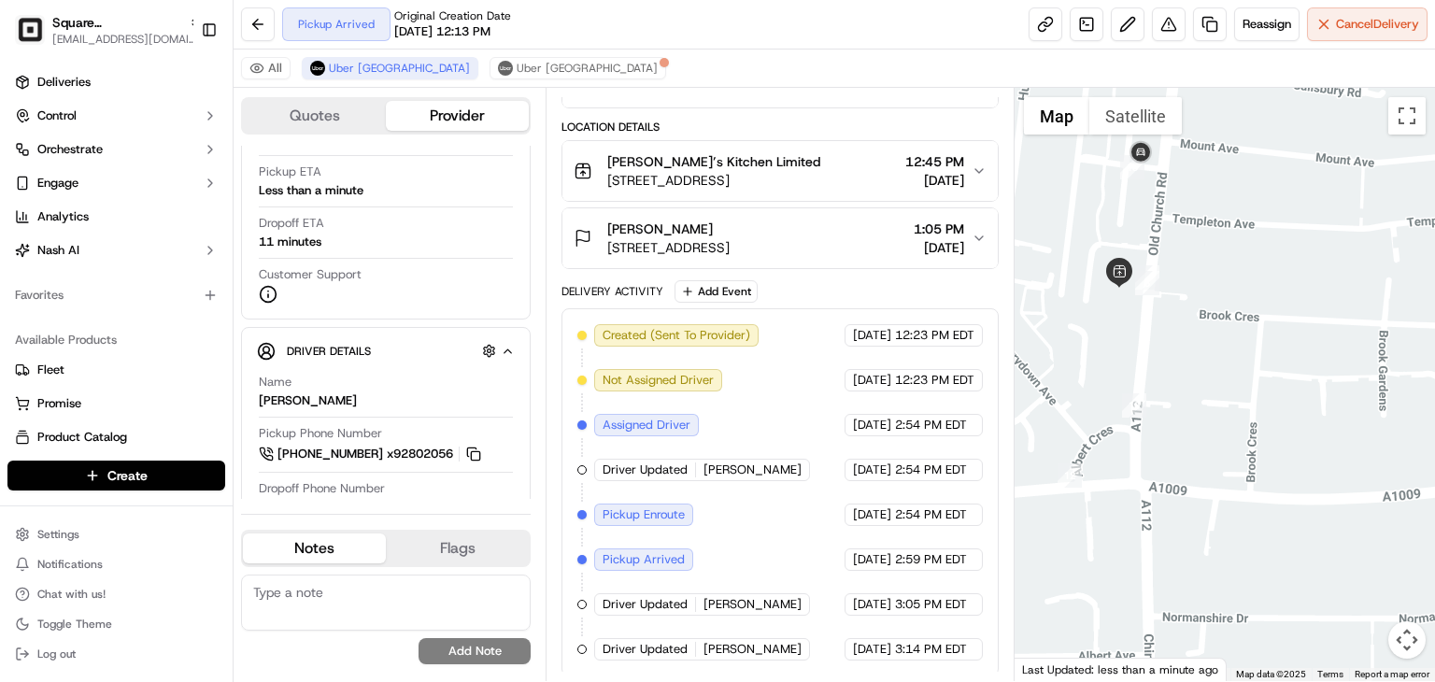
paste textarea "The merchant inquired about the pickup ETA. I informed her that the driver had …"
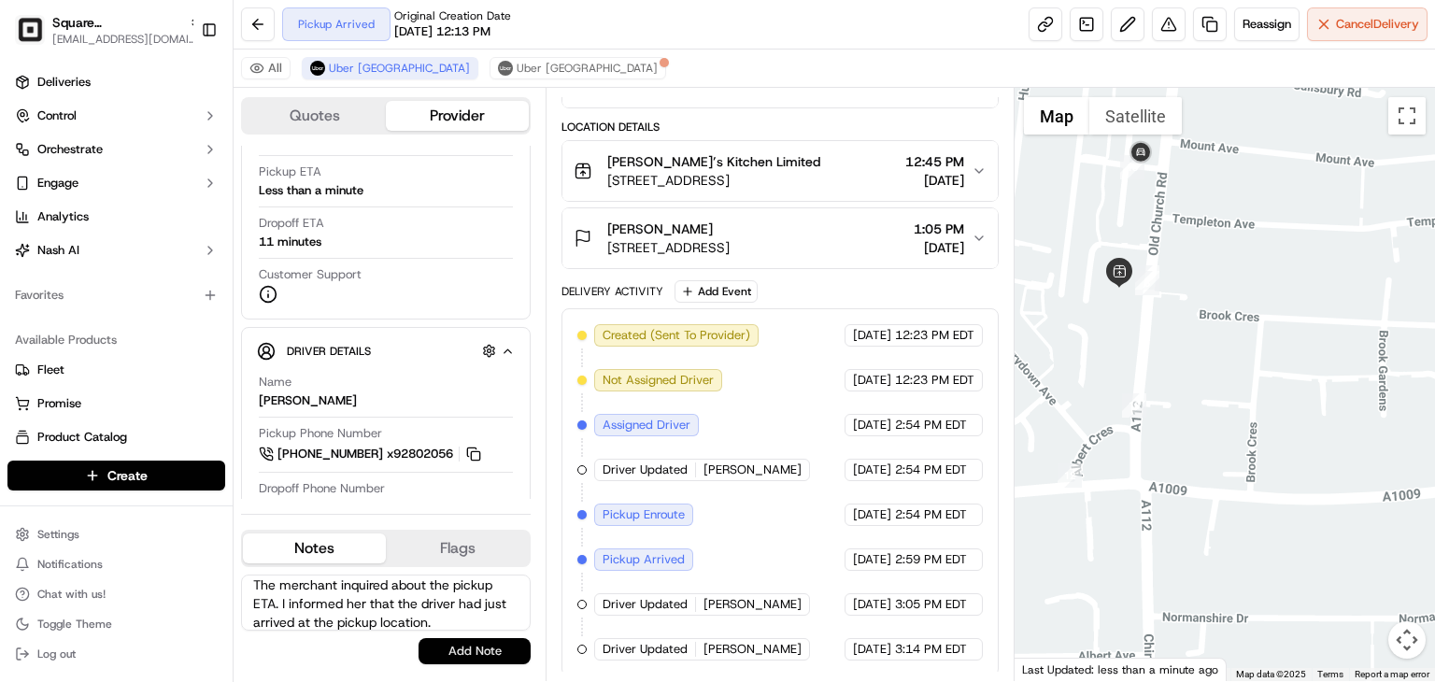
type textarea "The merchant inquired about the pickup ETA. I informed her that the driver had …"
click at [458, 653] on button "Add Note" at bounding box center [475, 651] width 112 height 26
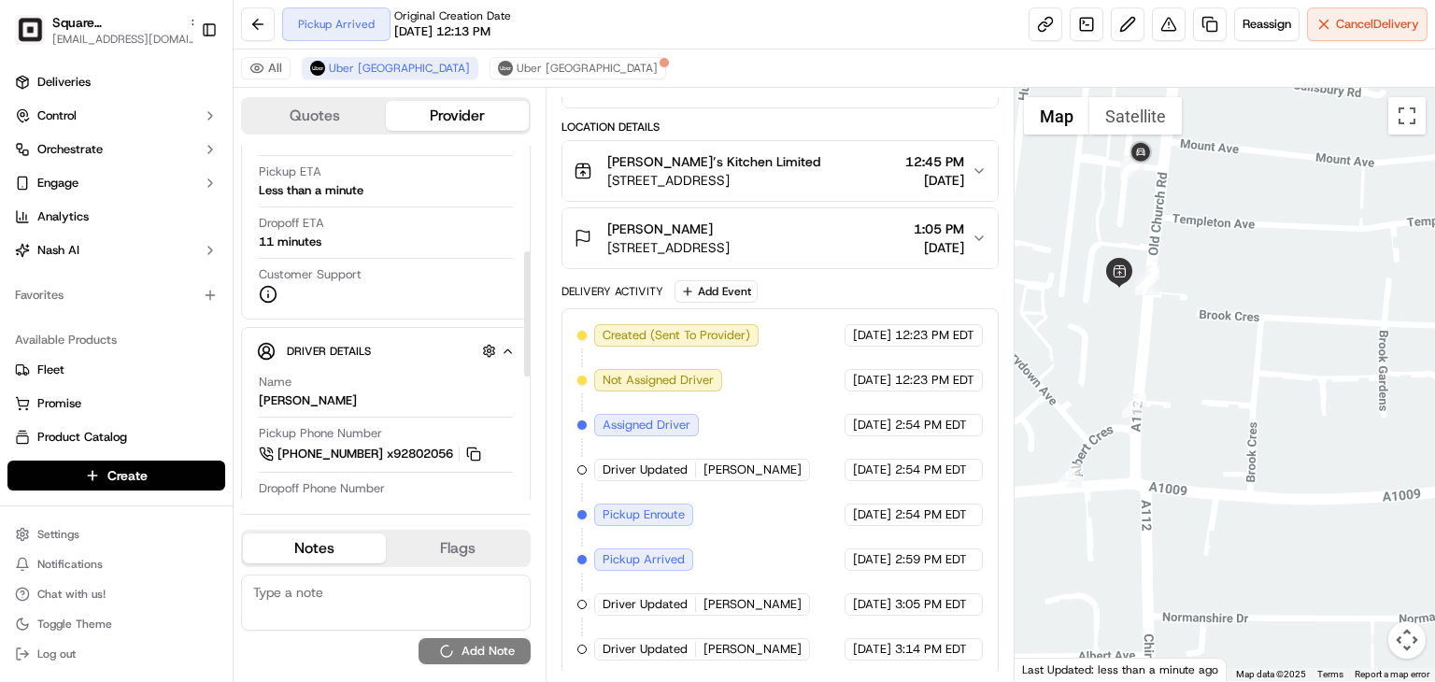
scroll to position [0, 0]
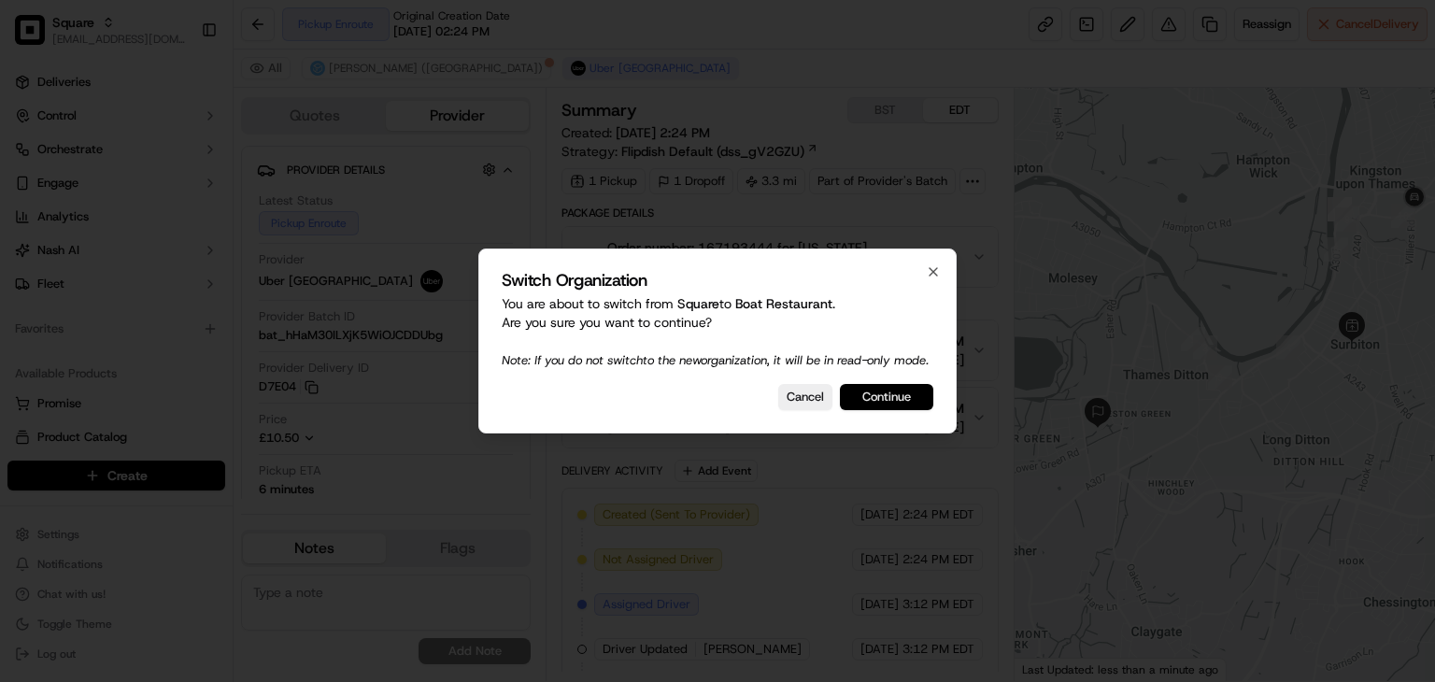
click at [875, 397] on button "Continue" at bounding box center [886, 397] width 93 height 26
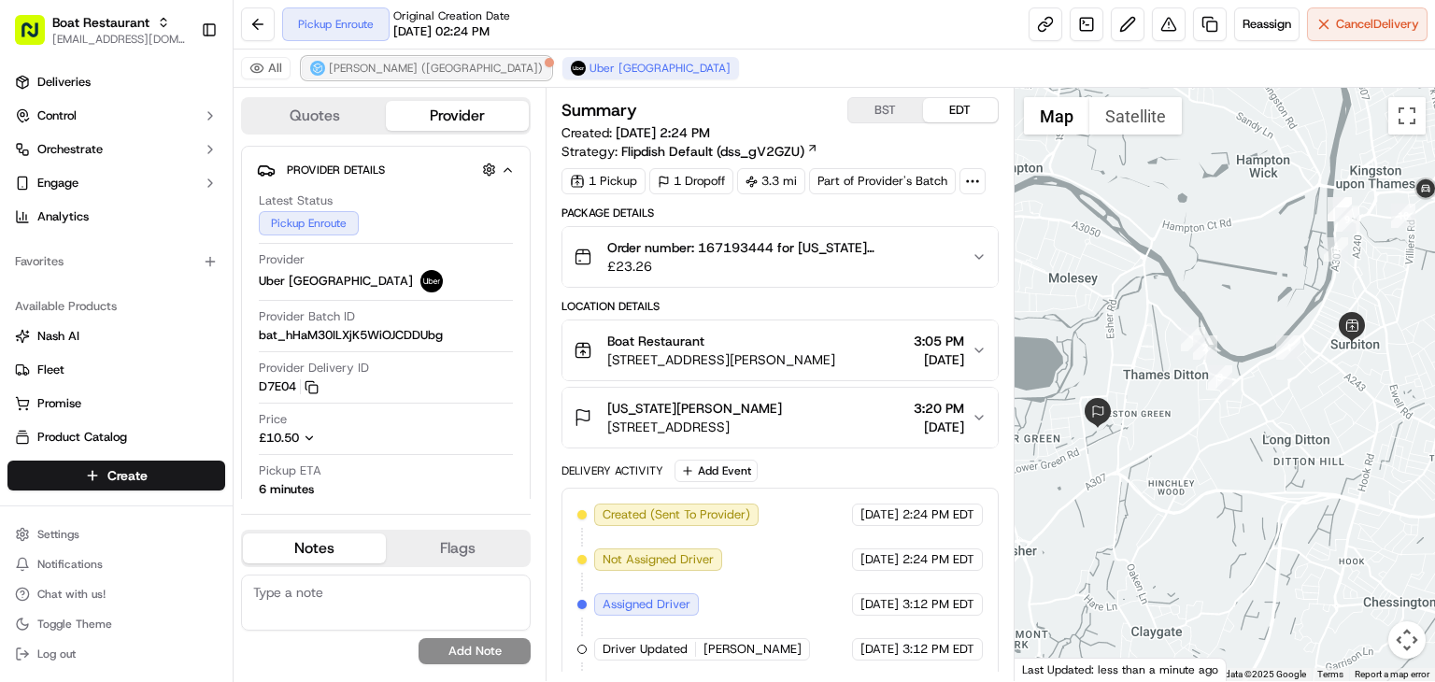
click at [349, 63] on span "[PERSON_NAME] ([GEOGRAPHIC_DATA])" at bounding box center [436, 68] width 214 height 15
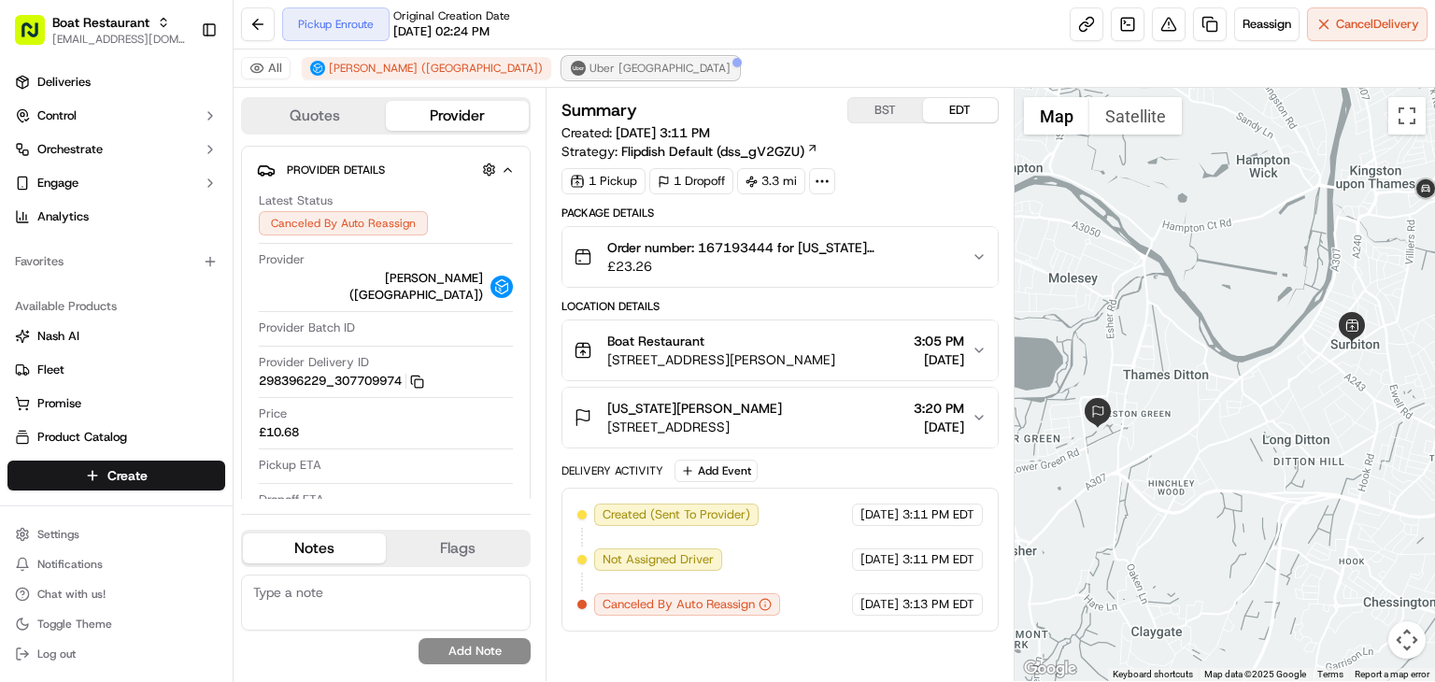
click at [590, 68] on span "Uber [GEOGRAPHIC_DATA]" at bounding box center [660, 68] width 141 height 15
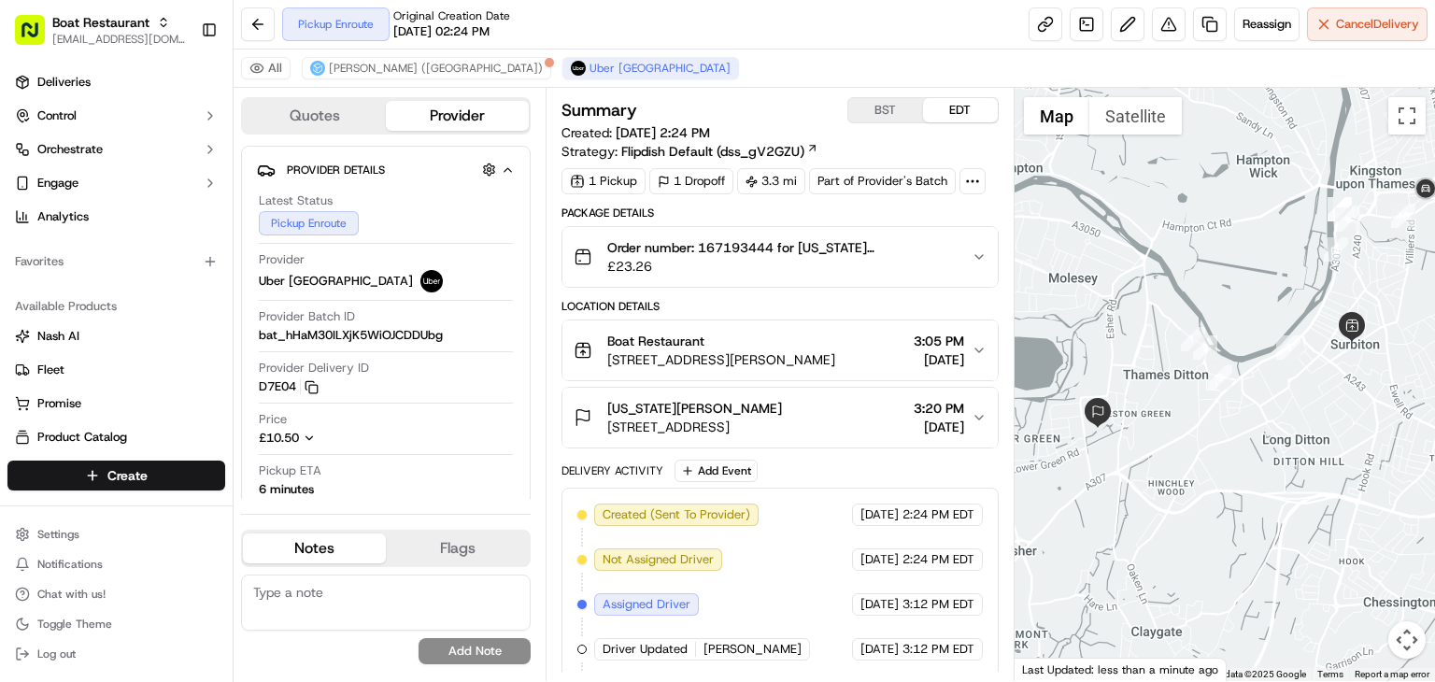
scroll to position [46, 0]
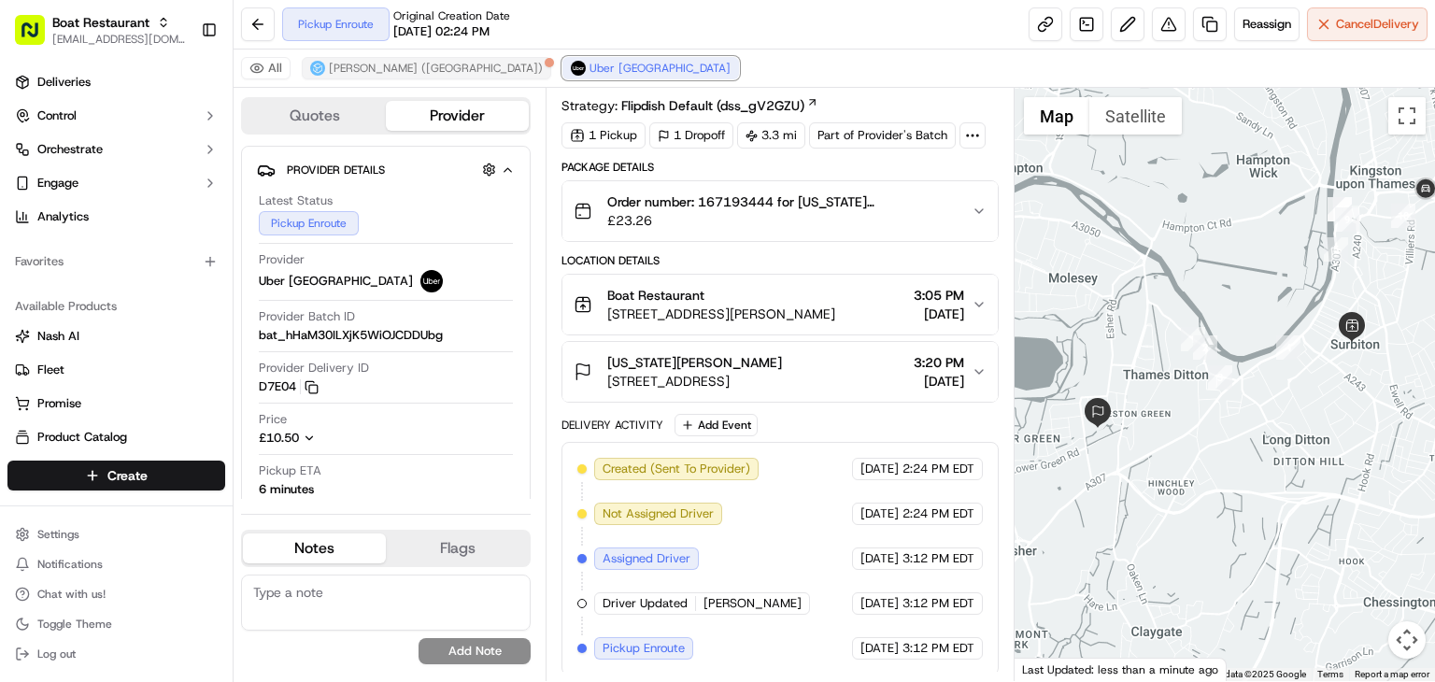
drag, startPoint x: 434, startPoint y: 68, endPoint x: 362, endPoint y: 59, distance: 73.5
click at [362, 59] on div "All Stuart (UK) Uber UK" at bounding box center [835, 69] width 1202 height 38
click at [362, 59] on button "Stuart (UK)" at bounding box center [426, 68] width 249 height 22
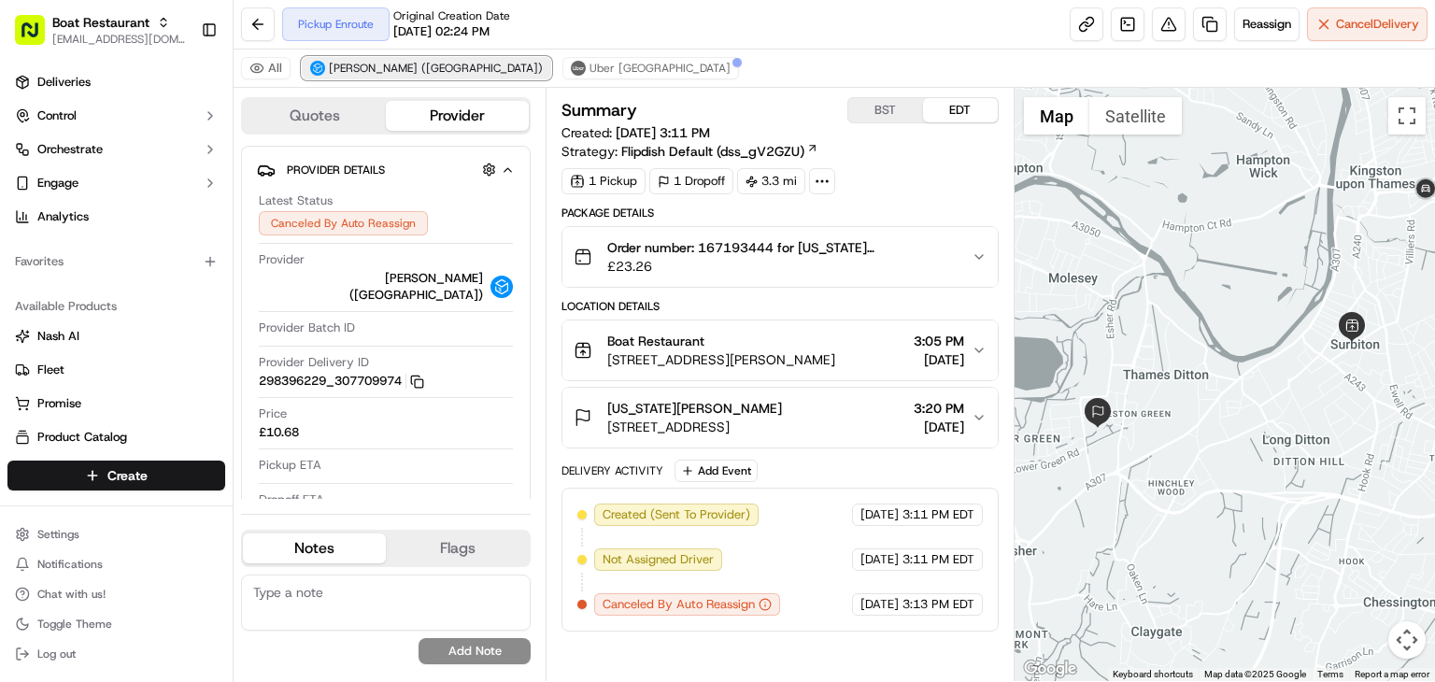
scroll to position [0, 0]
click at [590, 66] on span "Uber UK" at bounding box center [660, 68] width 141 height 15
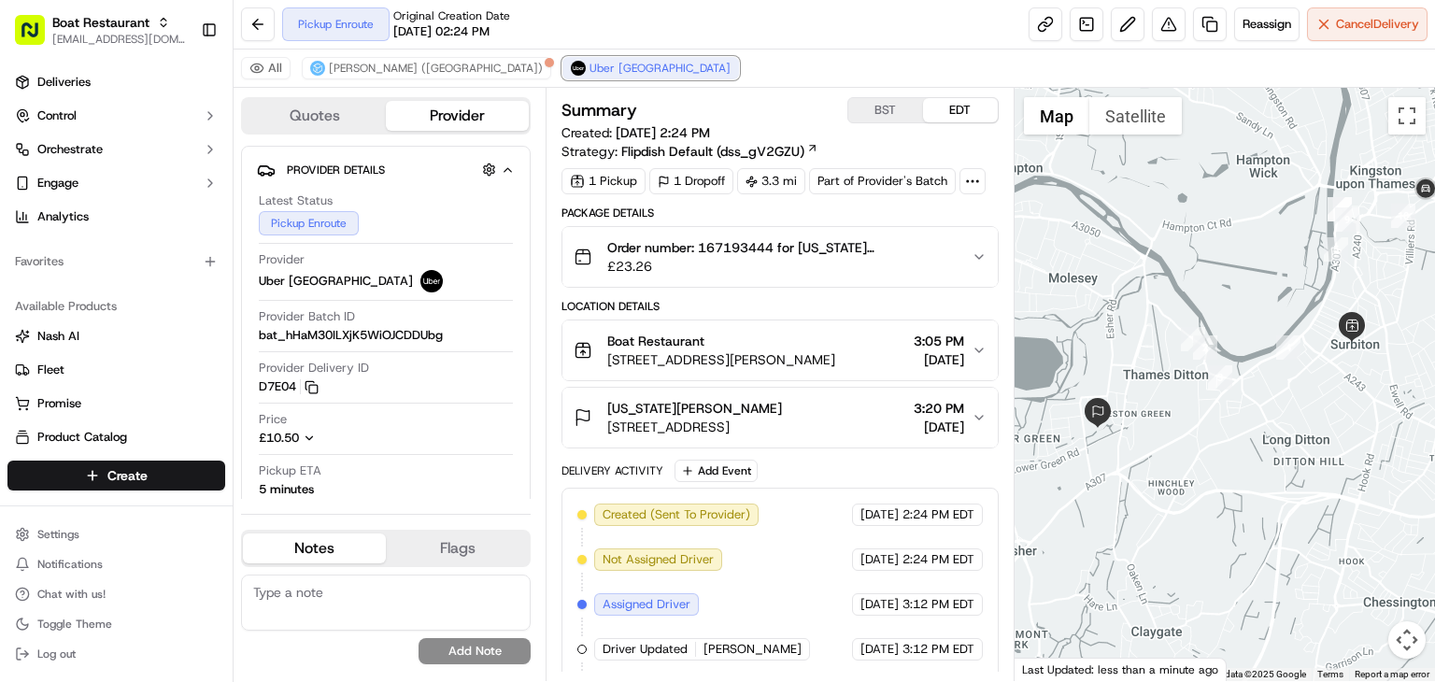
scroll to position [46, 0]
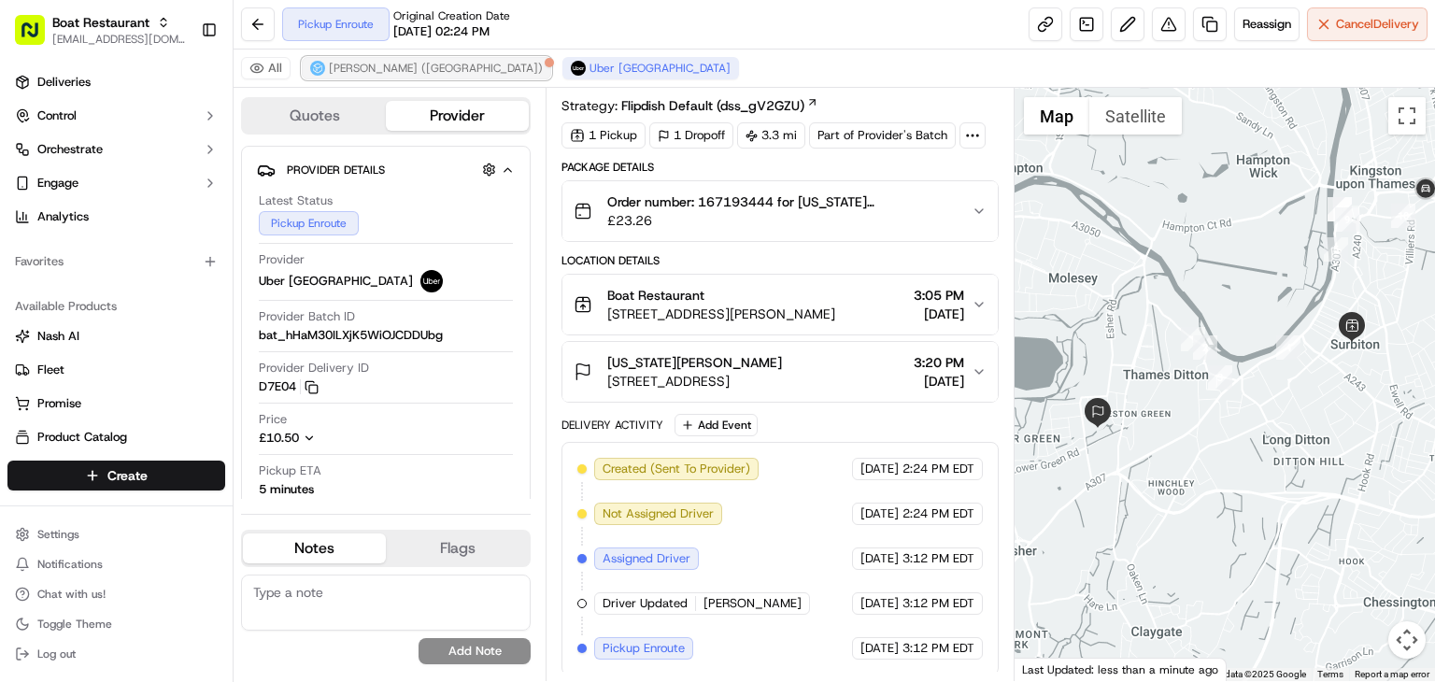
click at [353, 71] on span "Stuart (UK)" at bounding box center [436, 68] width 214 height 15
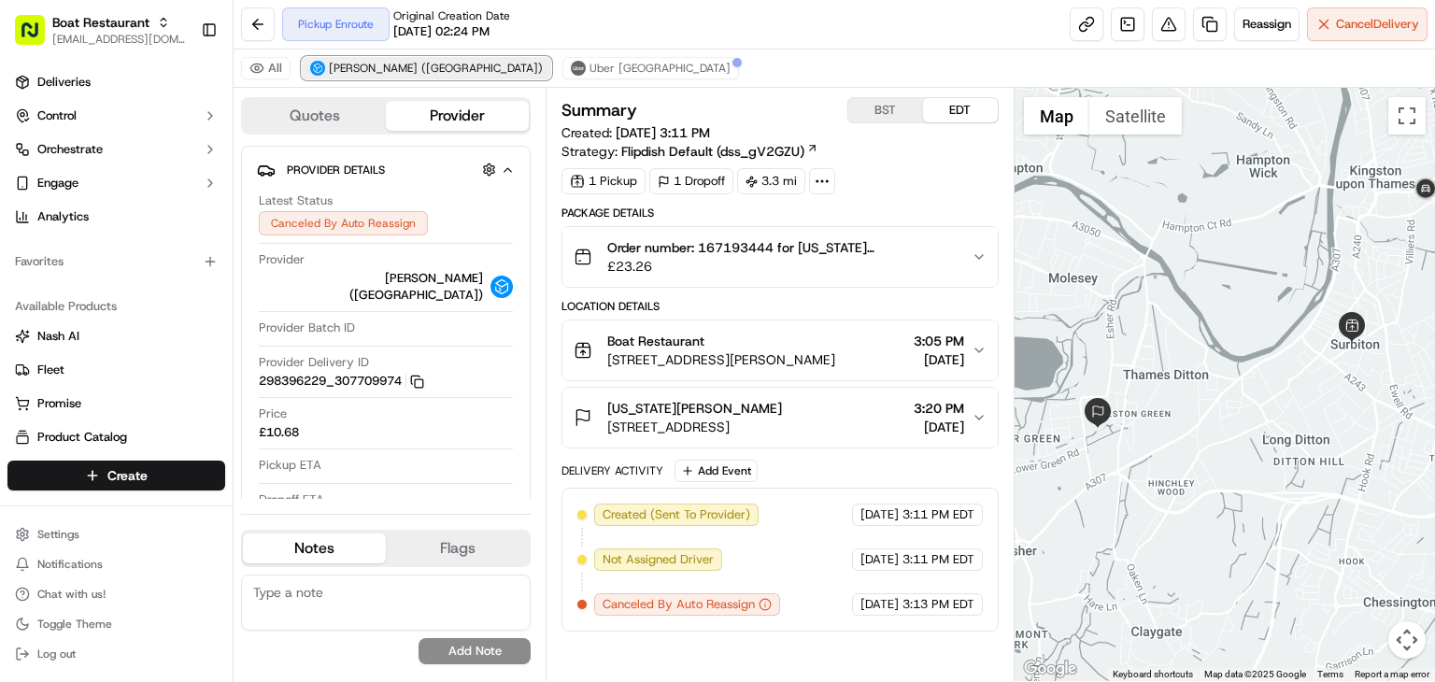
scroll to position [0, 0]
click at [590, 69] on span "Uber [GEOGRAPHIC_DATA]" at bounding box center [660, 68] width 141 height 15
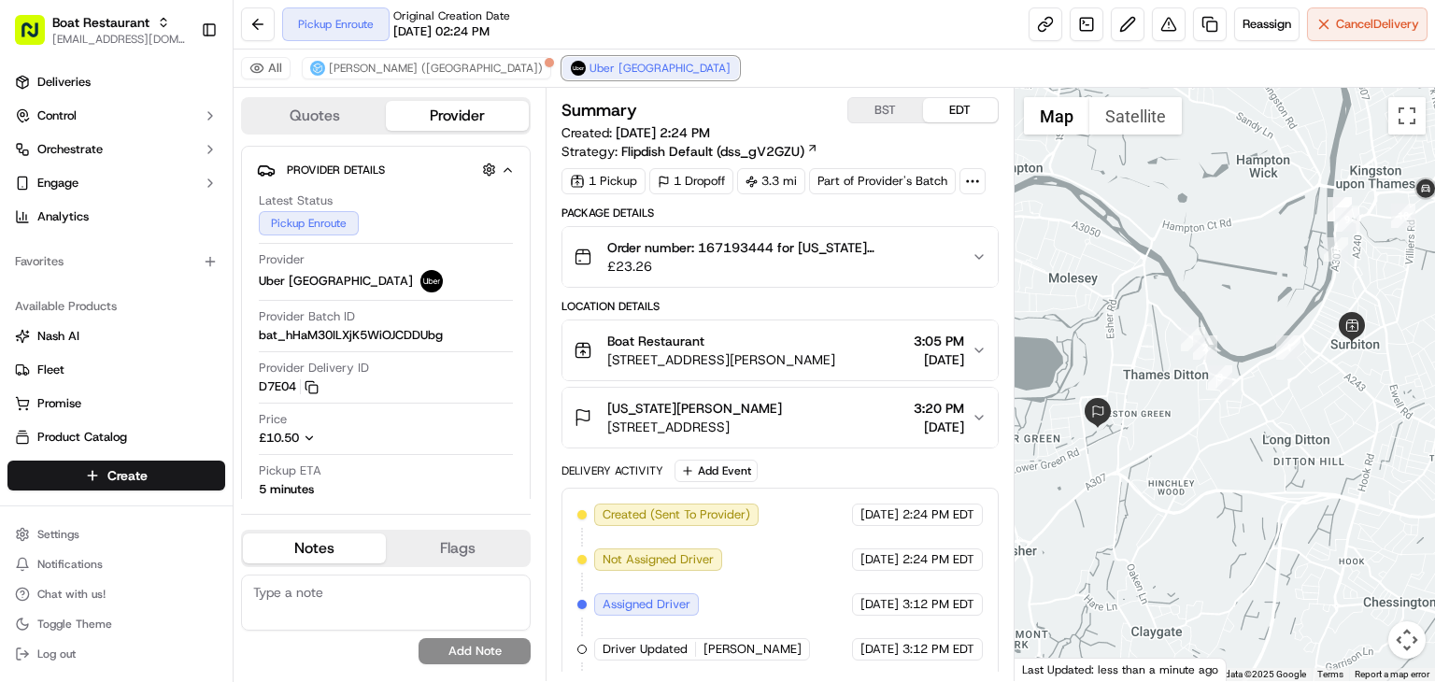
scroll to position [46, 0]
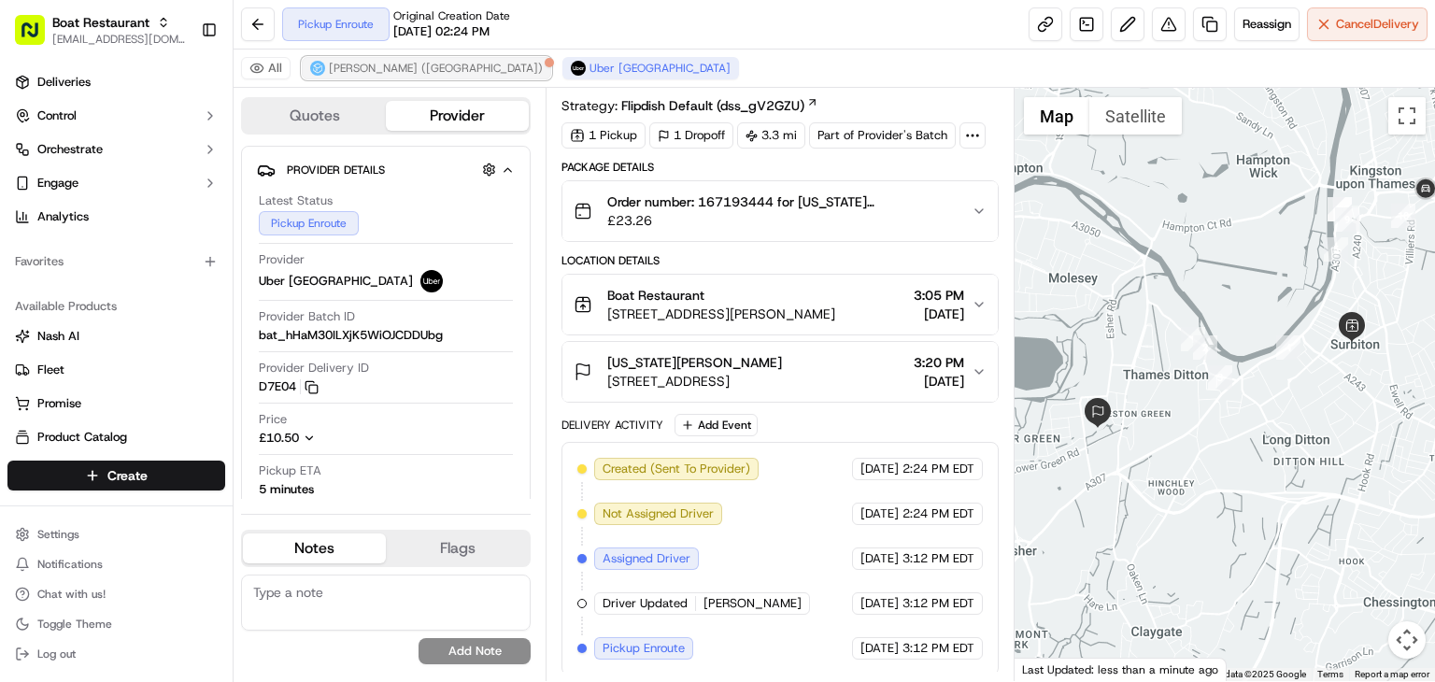
click at [353, 64] on span "Stuart (UK)" at bounding box center [436, 68] width 214 height 15
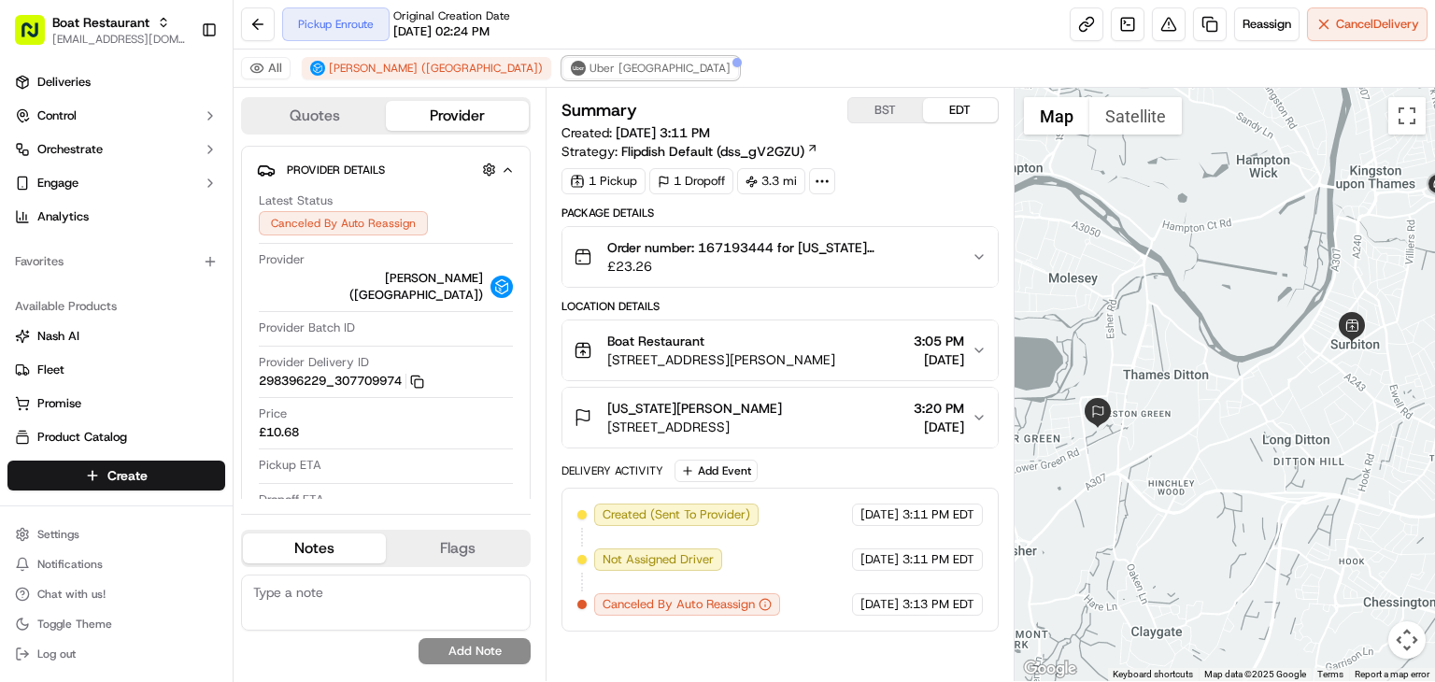
drag, startPoint x: 442, startPoint y: 71, endPoint x: 597, endPoint y: 241, distance: 230.2
click at [597, 241] on div "All Stuart (UK) Uber UK Quotes Provider Provider Details Hidden ( 1 ) Latest St…" at bounding box center [835, 366] width 1202 height 632
click at [563, 77] on button "Uber UK" at bounding box center [651, 68] width 177 height 22
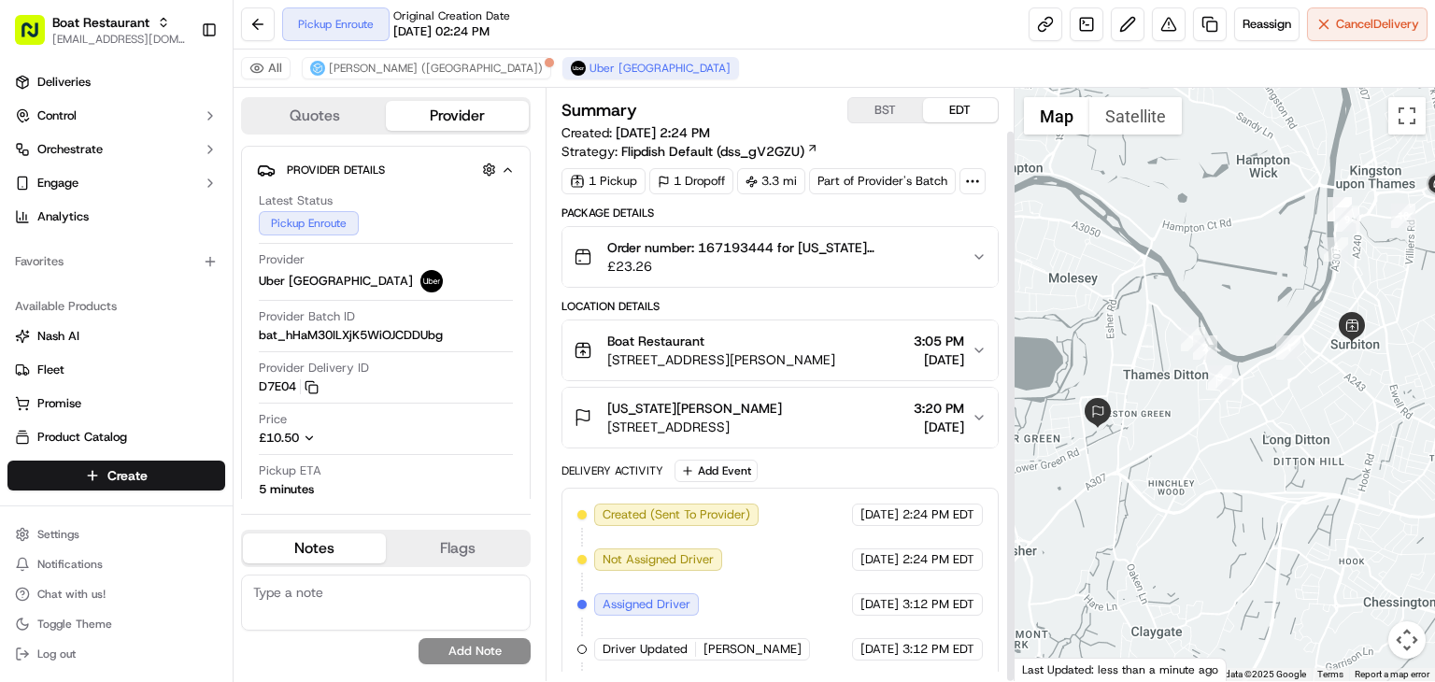
scroll to position [46, 0]
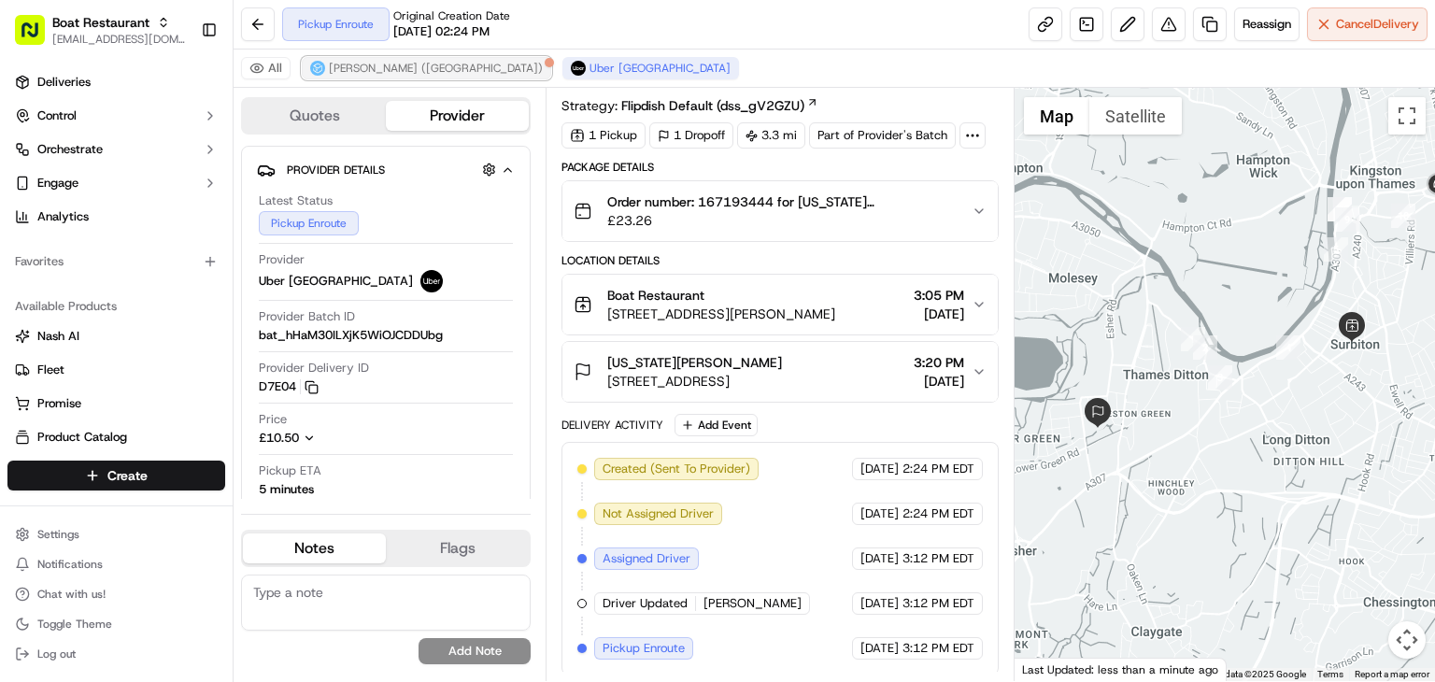
click at [322, 69] on img at bounding box center [317, 68] width 15 height 15
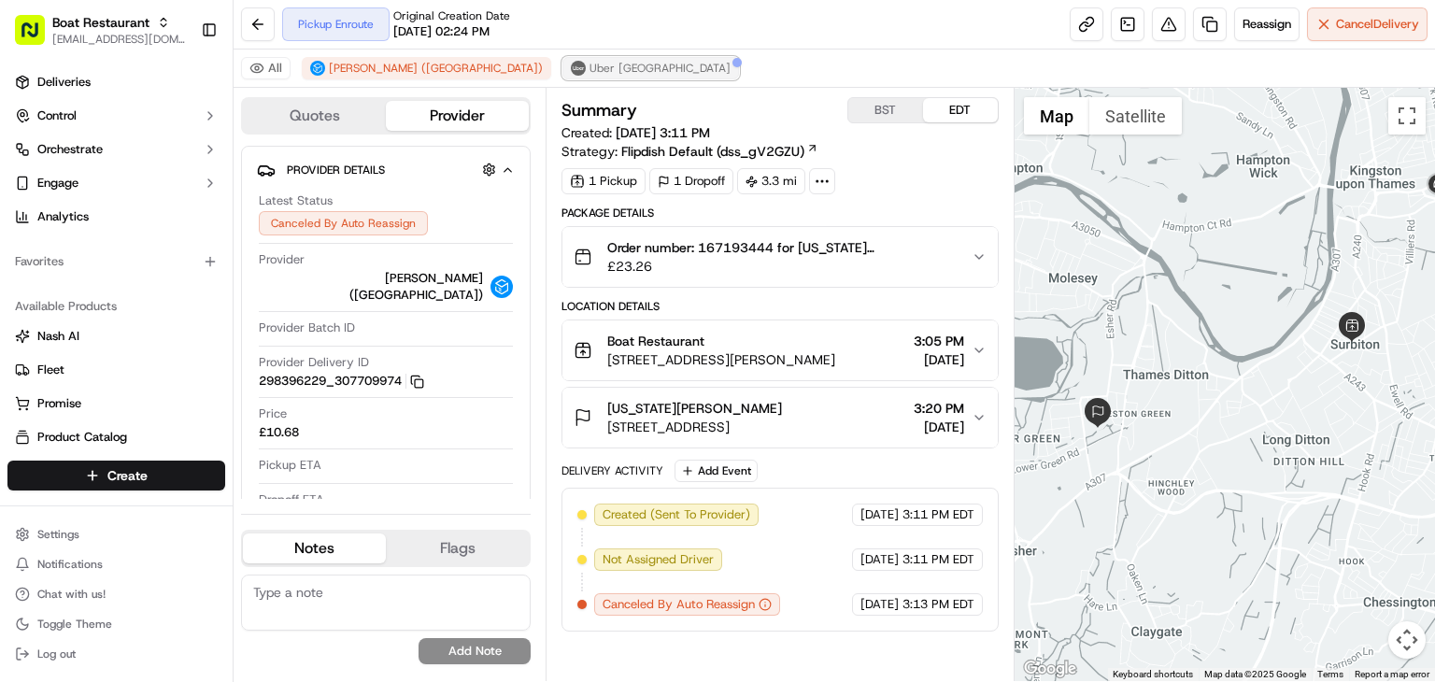
click at [590, 64] on span "Uber UK" at bounding box center [660, 68] width 141 height 15
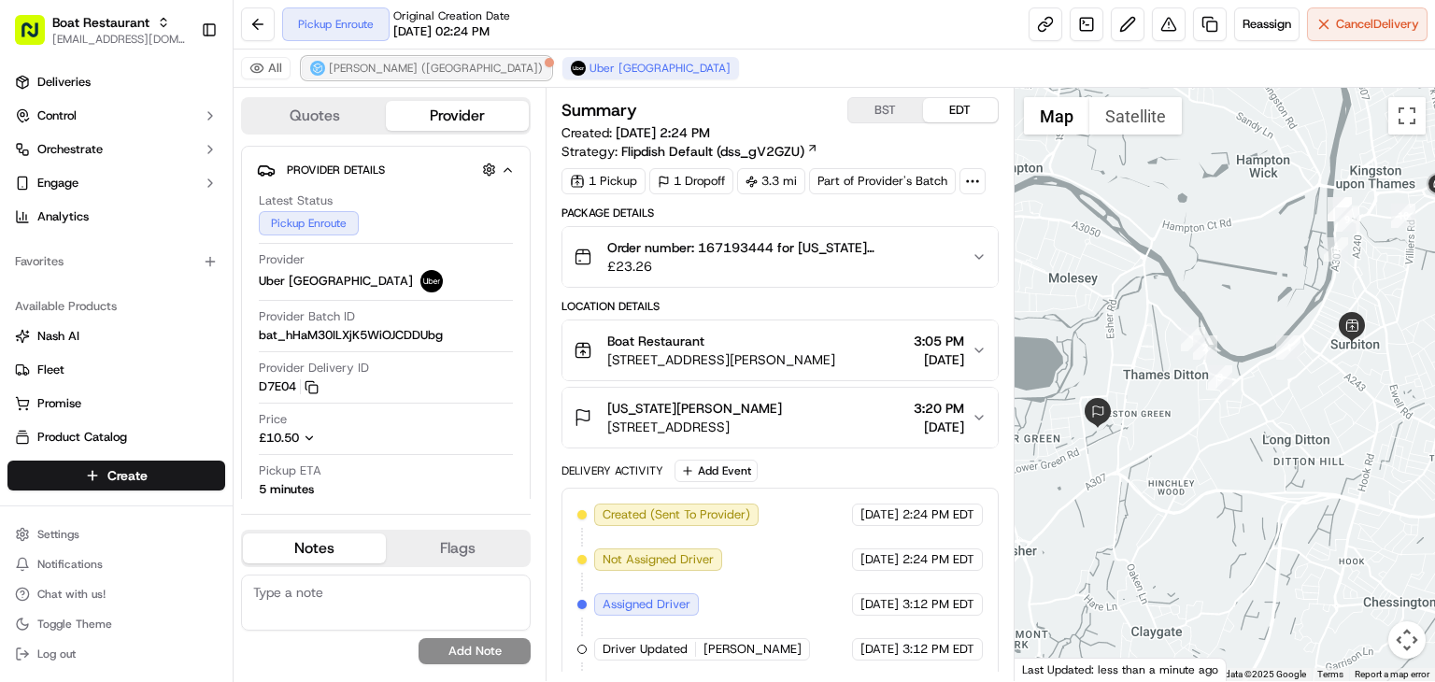
click at [339, 70] on span "Stuart (UK)" at bounding box center [436, 68] width 214 height 15
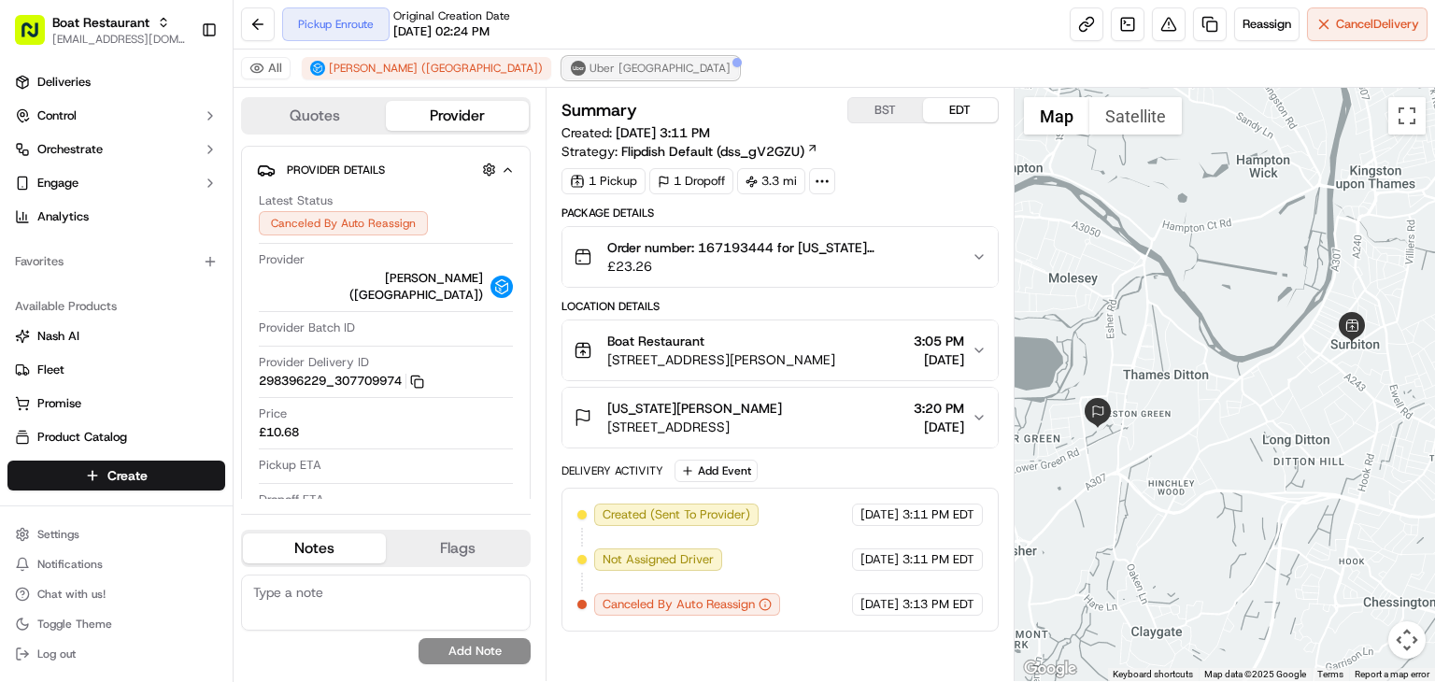
click at [590, 68] on span "Uber UK" at bounding box center [660, 68] width 141 height 15
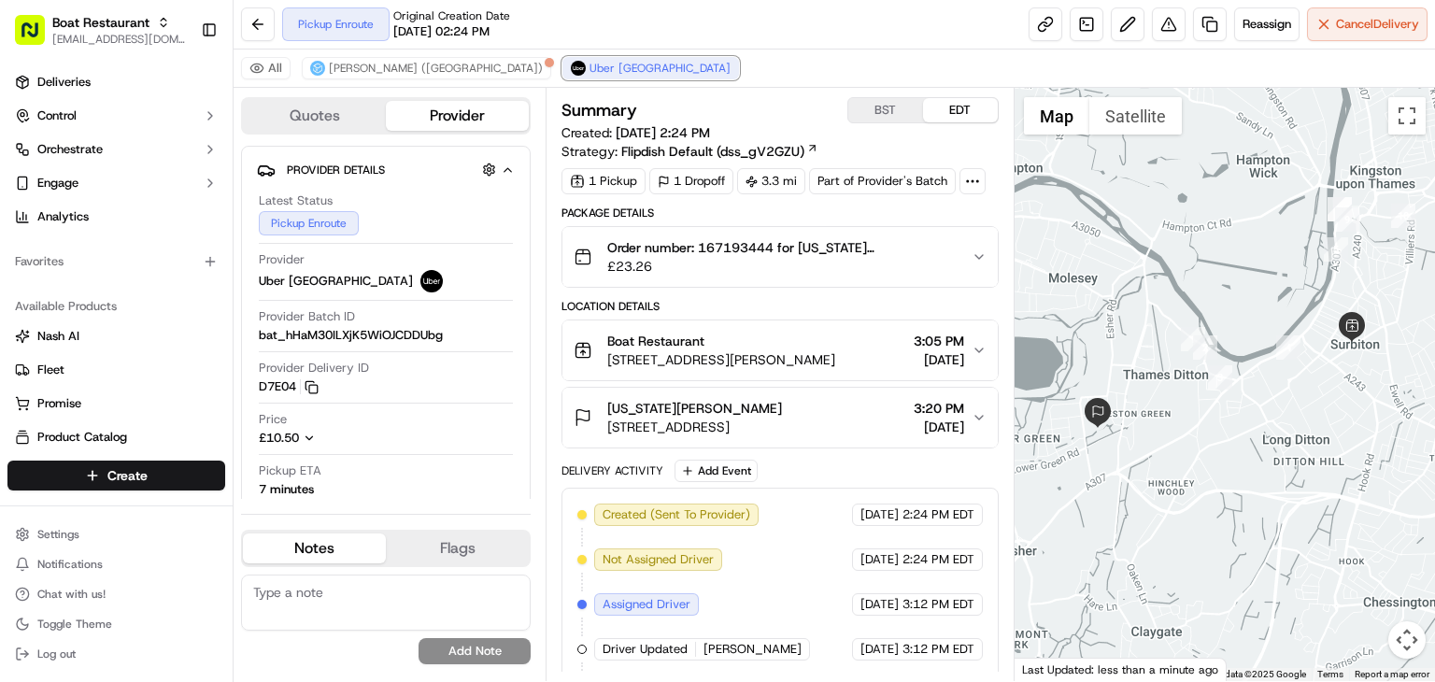
scroll to position [46, 0]
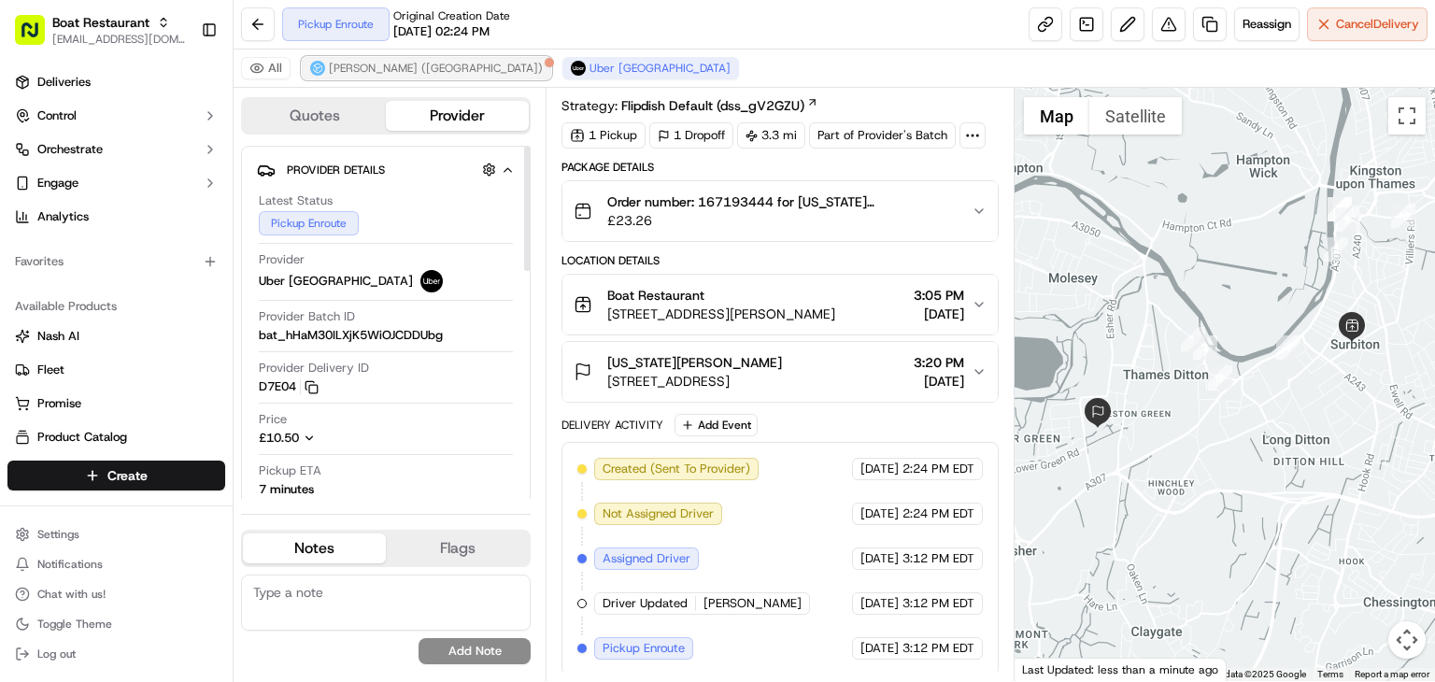
click at [334, 64] on span "Stuart (UK)" at bounding box center [436, 68] width 214 height 15
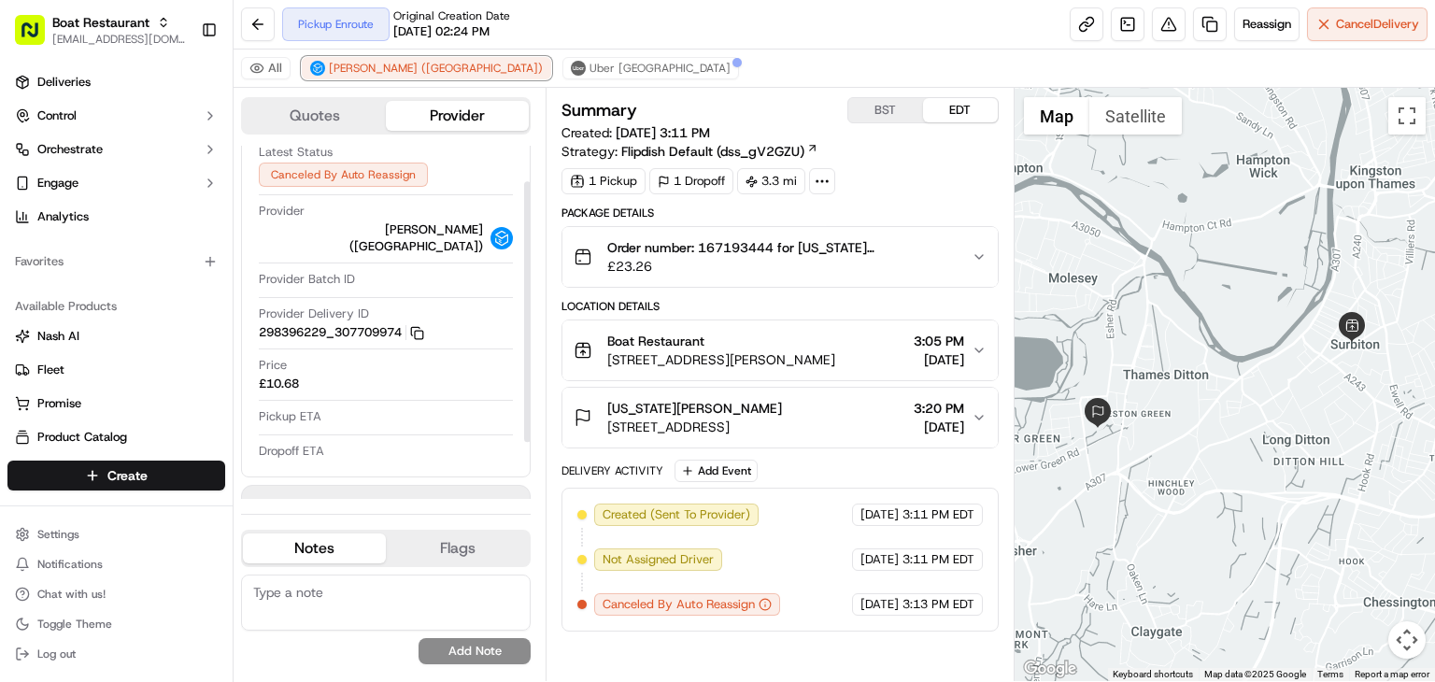
scroll to position [0, 0]
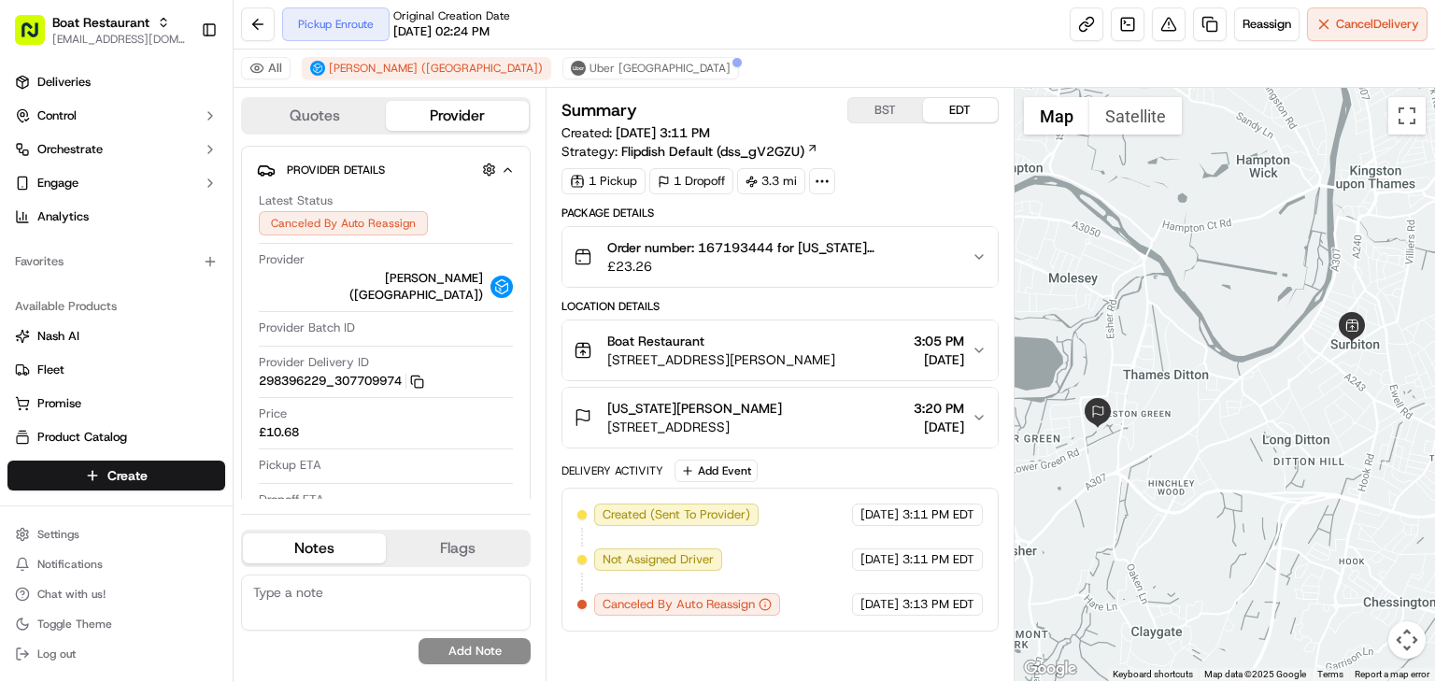
click at [745, 280] on button "Order number: 167193444 for Georgia MacNeill £23.26" at bounding box center [780, 257] width 435 height 60
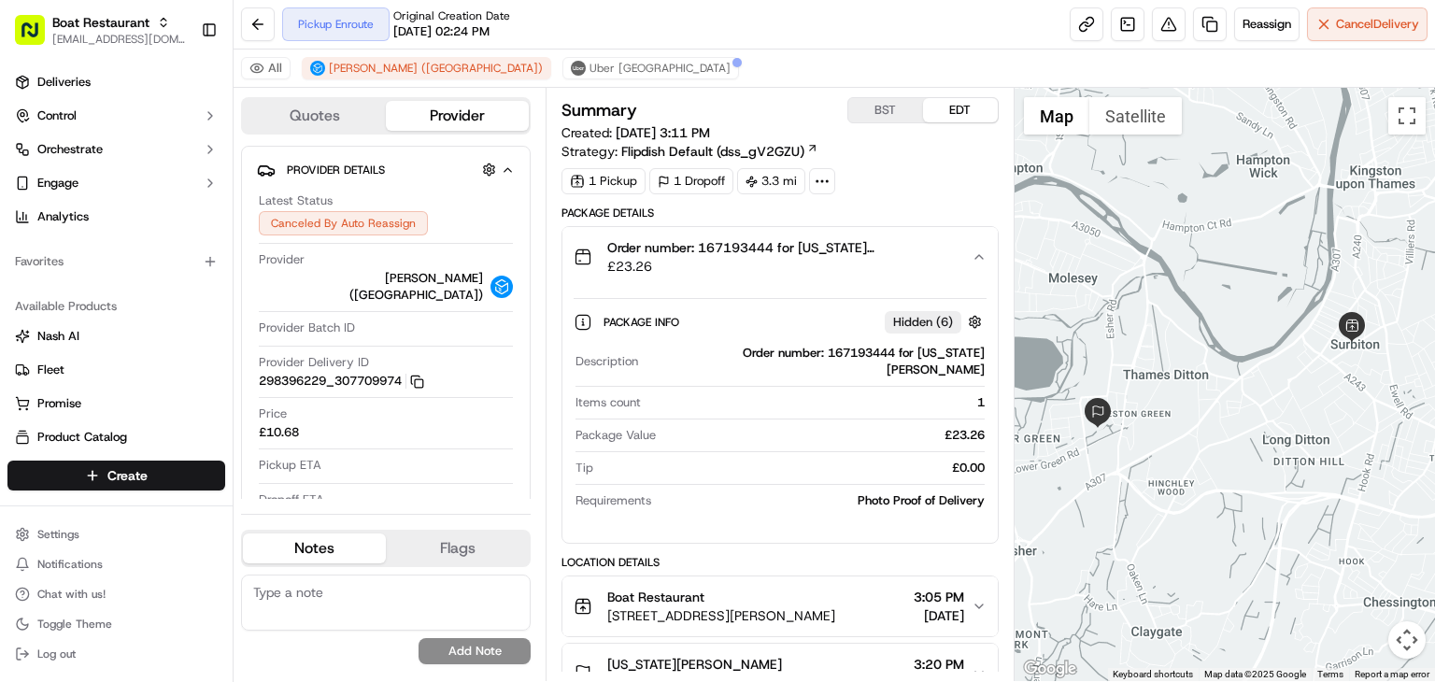
click at [745, 280] on button "Order number: 167193444 for Georgia MacNeill £23.26" at bounding box center [780, 257] width 435 height 60
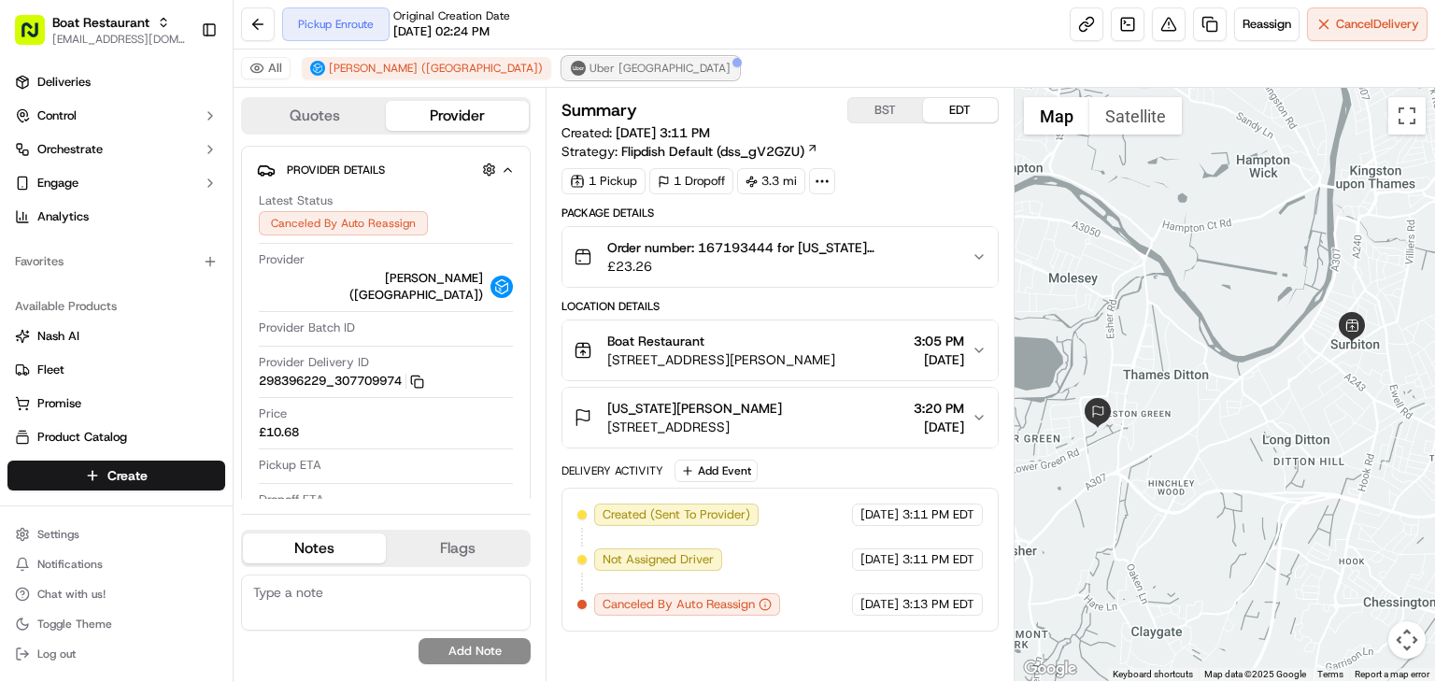
click at [590, 65] on span "Uber UK" at bounding box center [660, 68] width 141 height 15
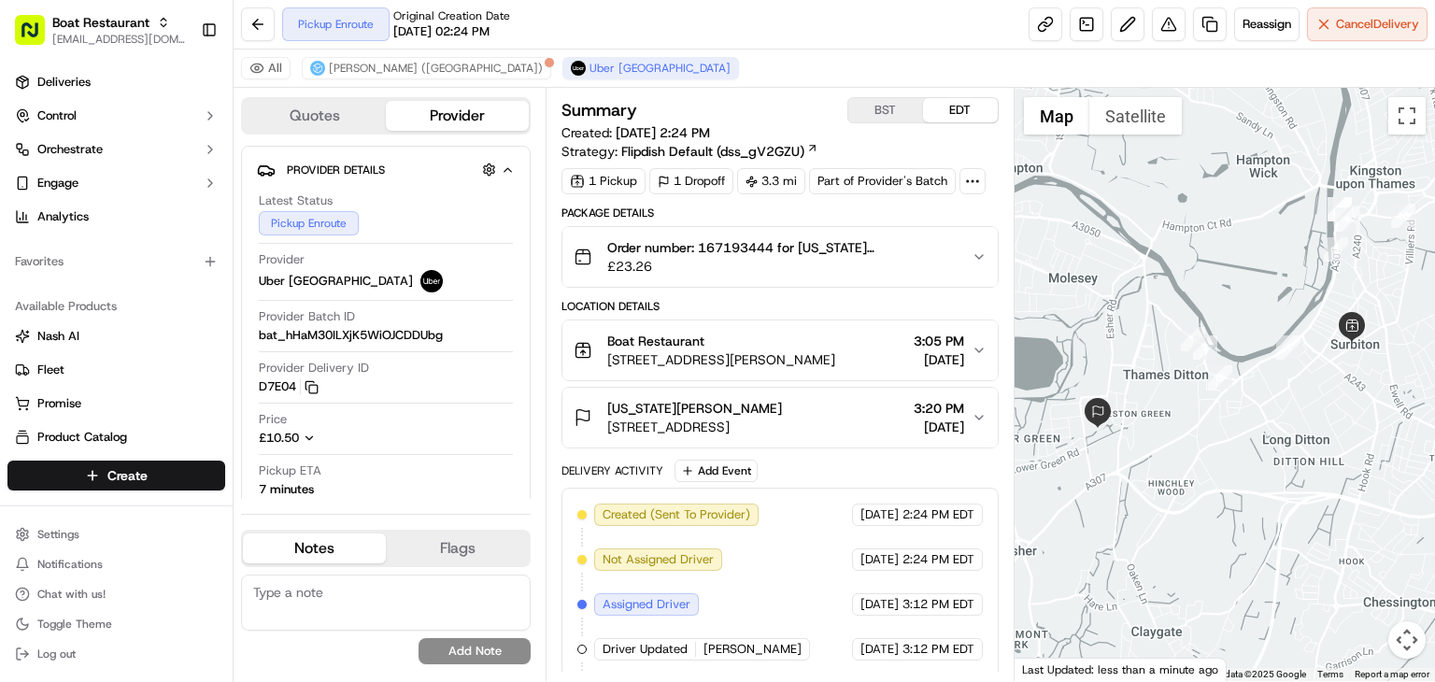
click at [366, 53] on div "All Stuart (UK) Uber UK" at bounding box center [835, 69] width 1202 height 38
click at [378, 63] on span "Stuart (UK)" at bounding box center [436, 68] width 214 height 15
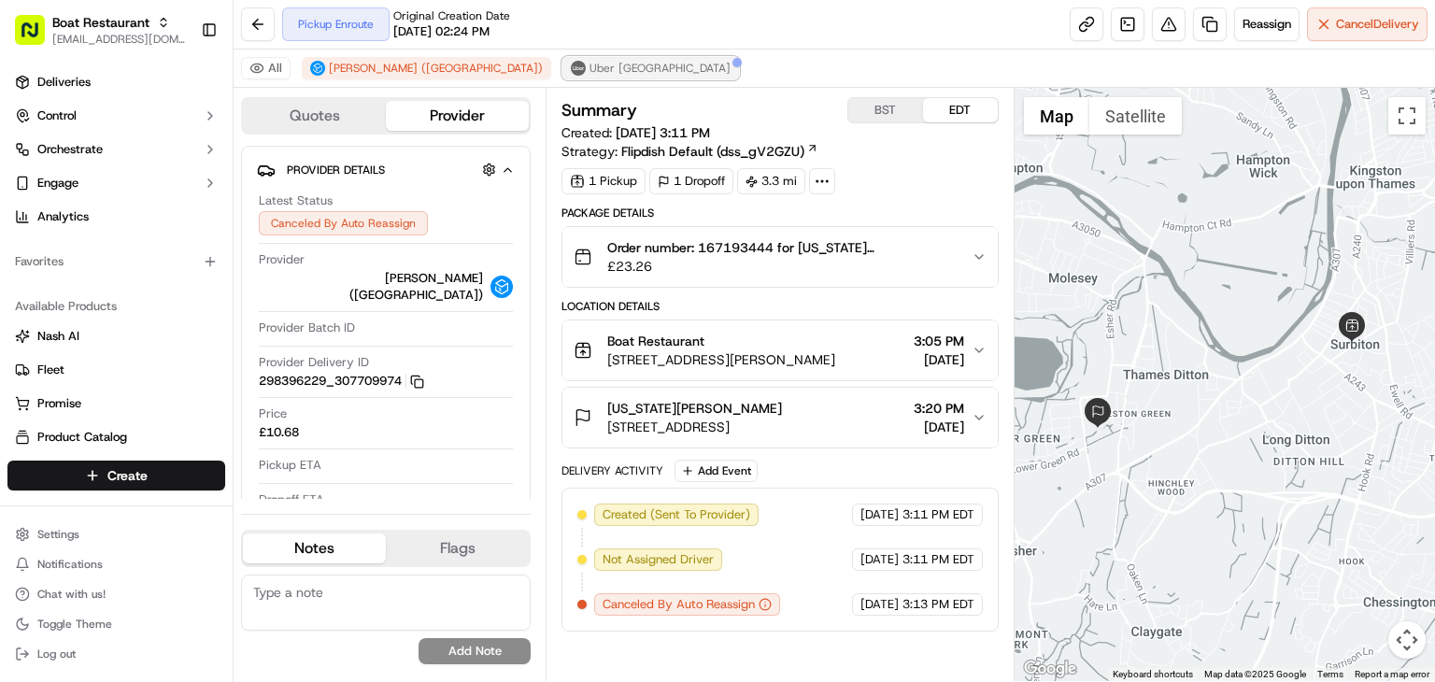
click at [563, 72] on button "Uber UK" at bounding box center [651, 68] width 177 height 22
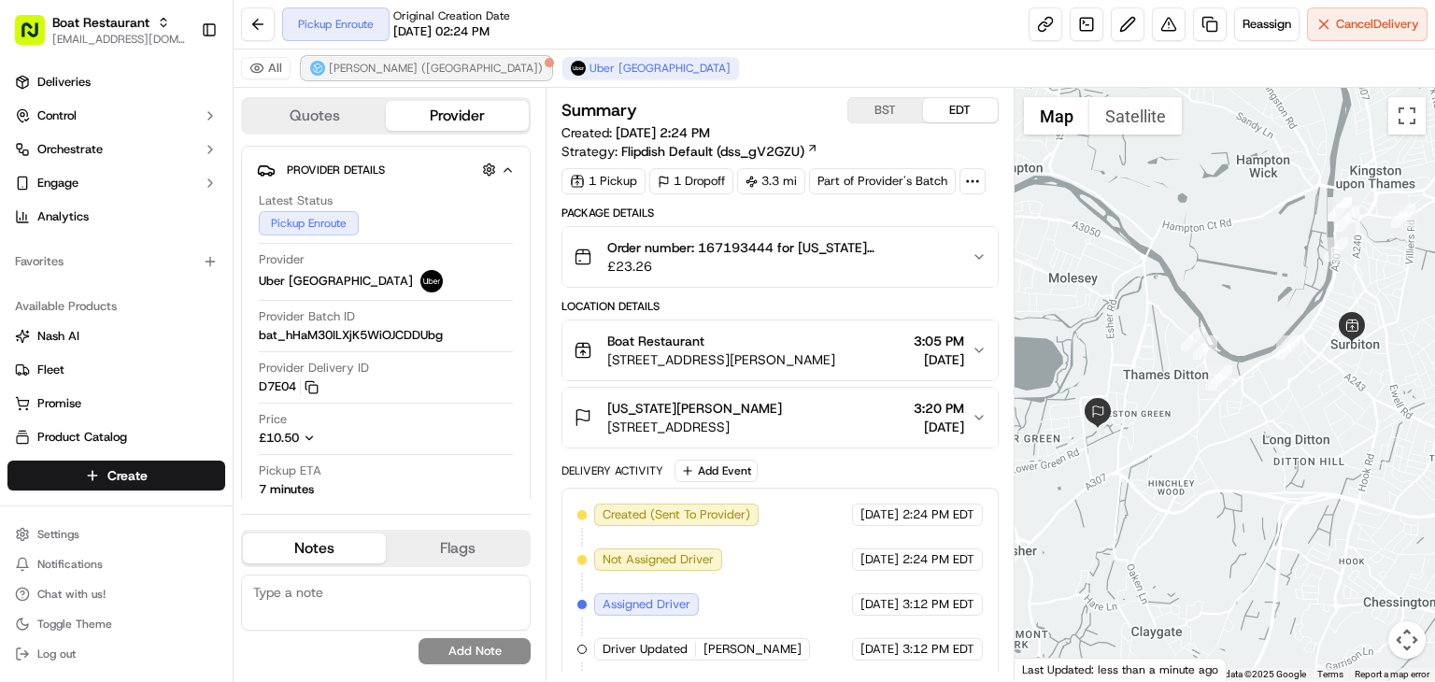
click at [351, 68] on span "Stuart (UK)" at bounding box center [436, 68] width 214 height 15
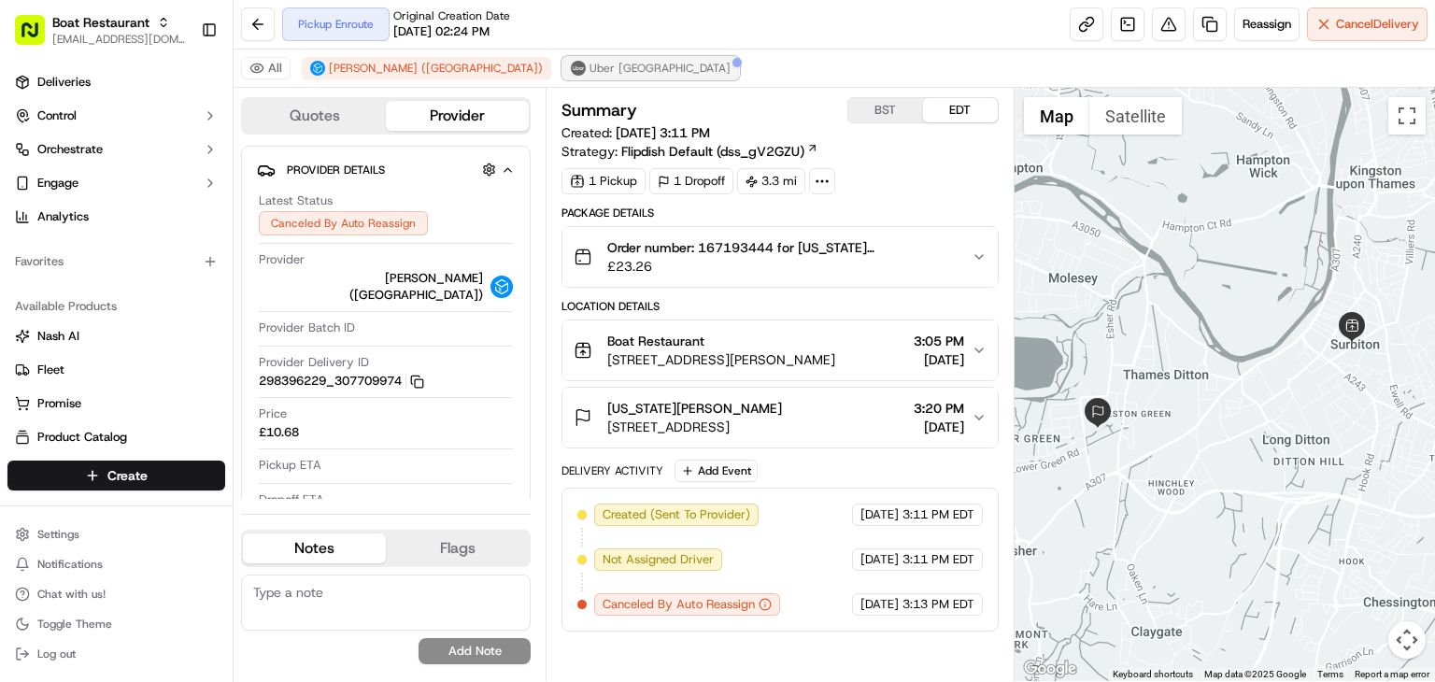
click at [590, 72] on span "Uber UK" at bounding box center [660, 68] width 141 height 15
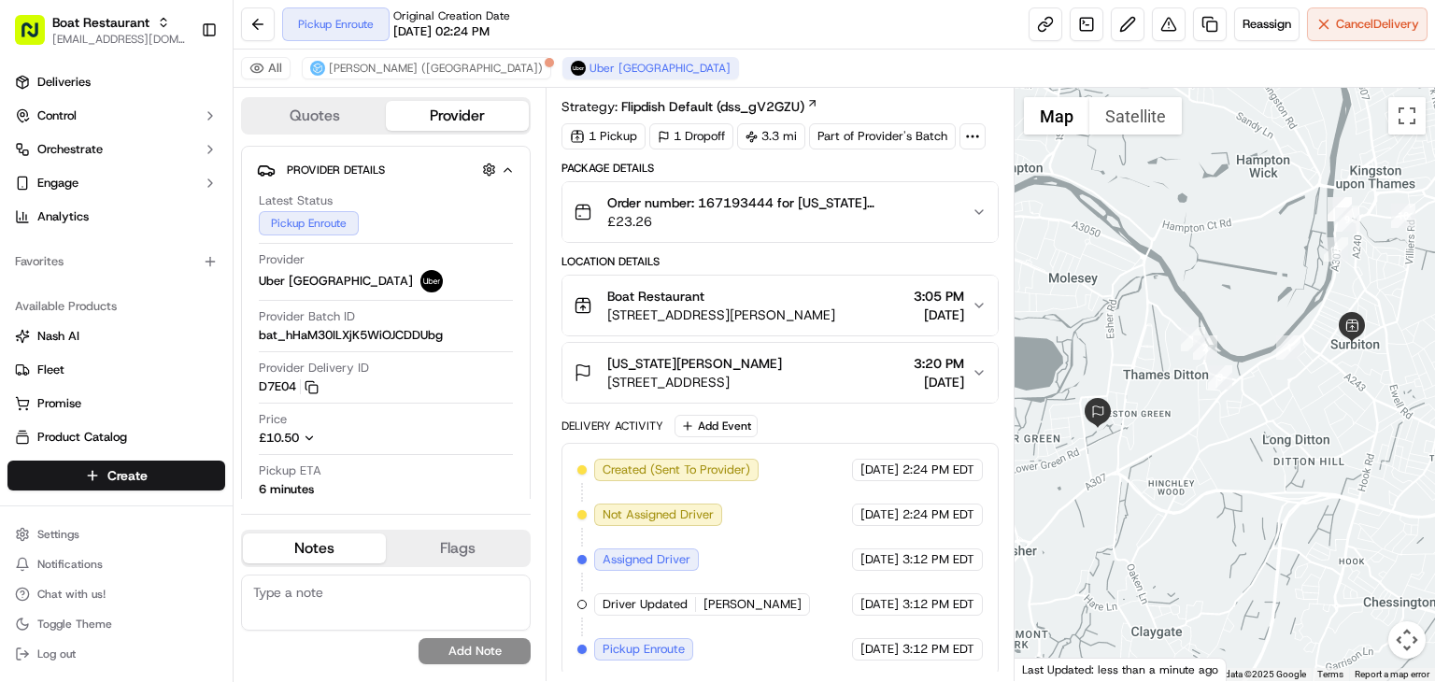
scroll to position [46, 0]
click at [344, 61] on span "Stuart (UK)" at bounding box center [436, 68] width 214 height 15
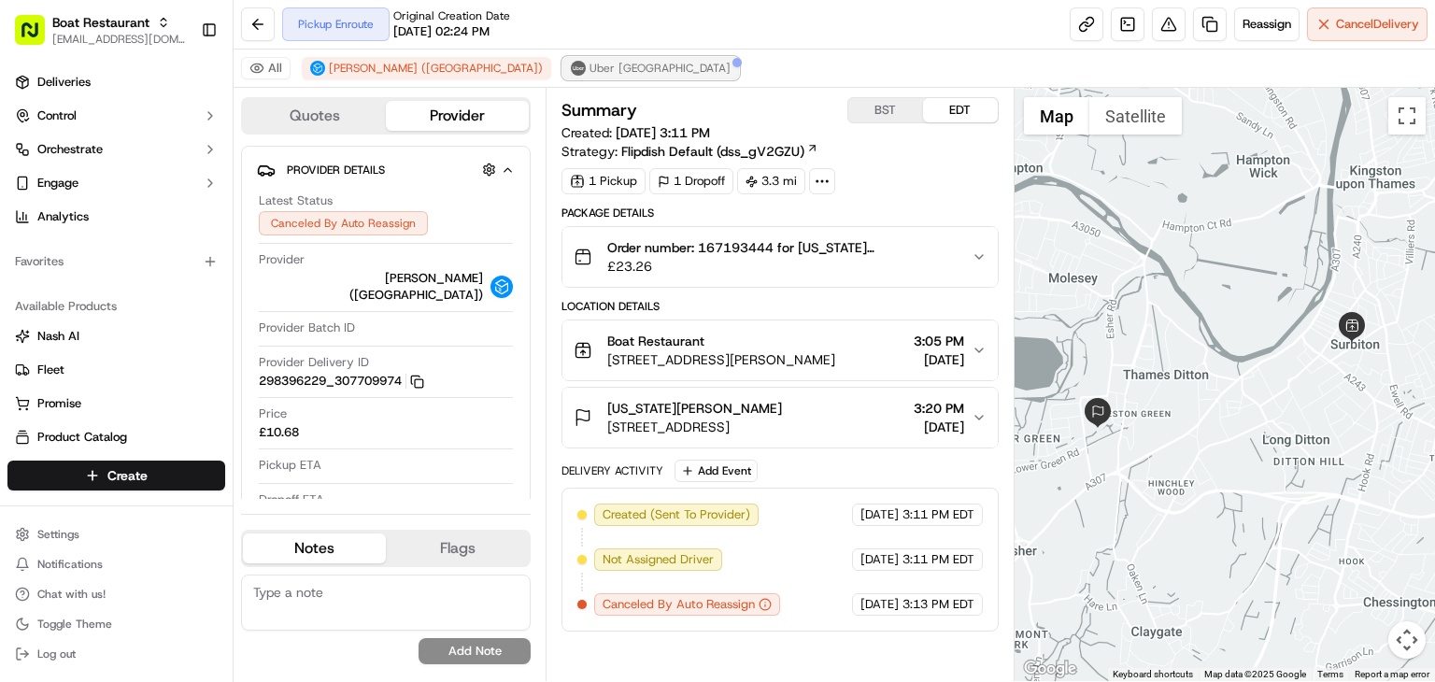
click at [590, 72] on span "Uber UK" at bounding box center [660, 68] width 141 height 15
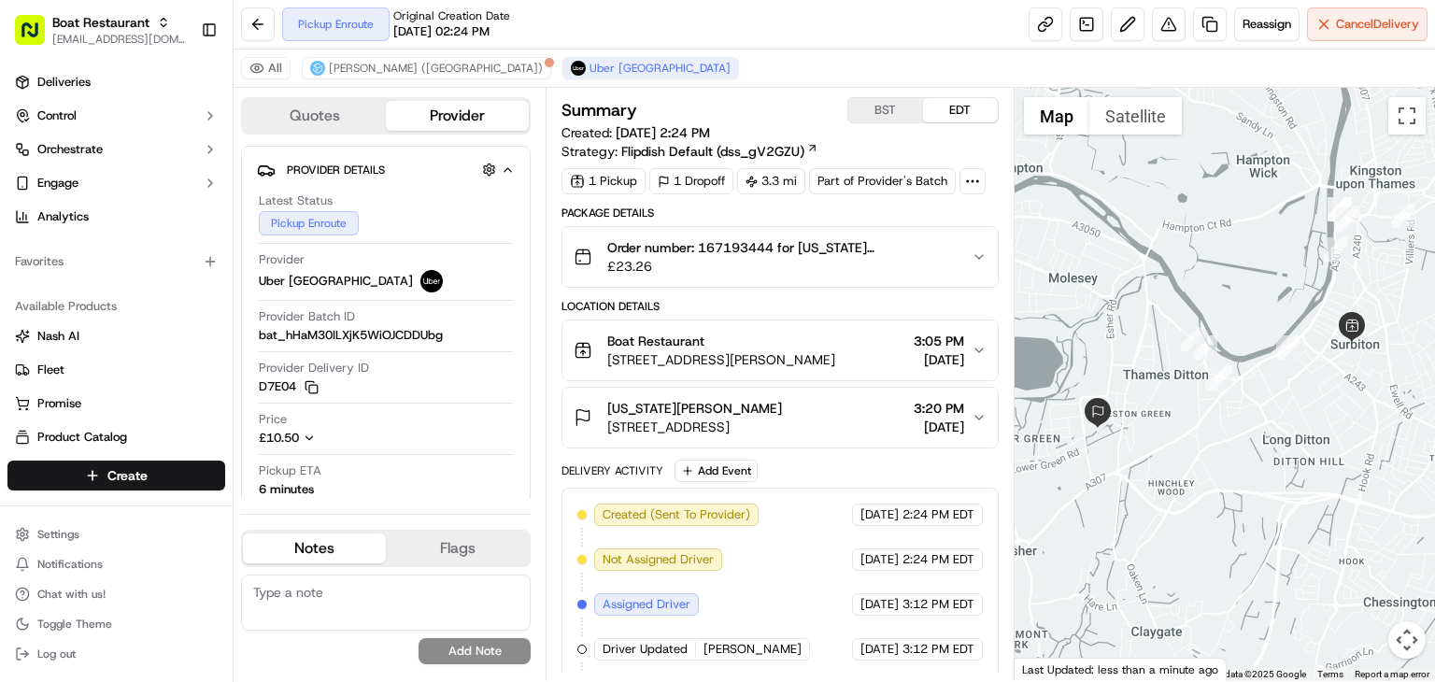
drag, startPoint x: 932, startPoint y: 507, endPoint x: 893, endPoint y: 506, distance: 38.3
click at [893, 506] on div "09/20/2025 2:24 PM EDT" at bounding box center [917, 515] width 131 height 22
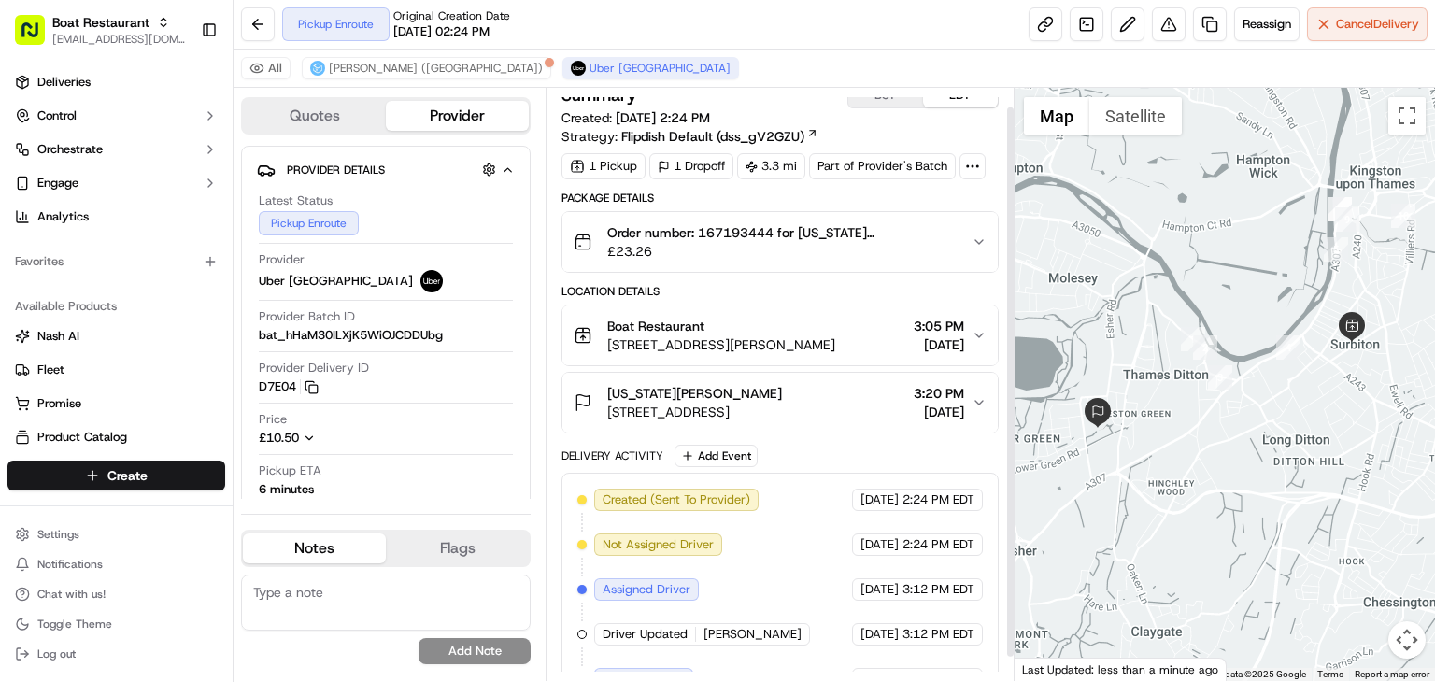
scroll to position [46, 0]
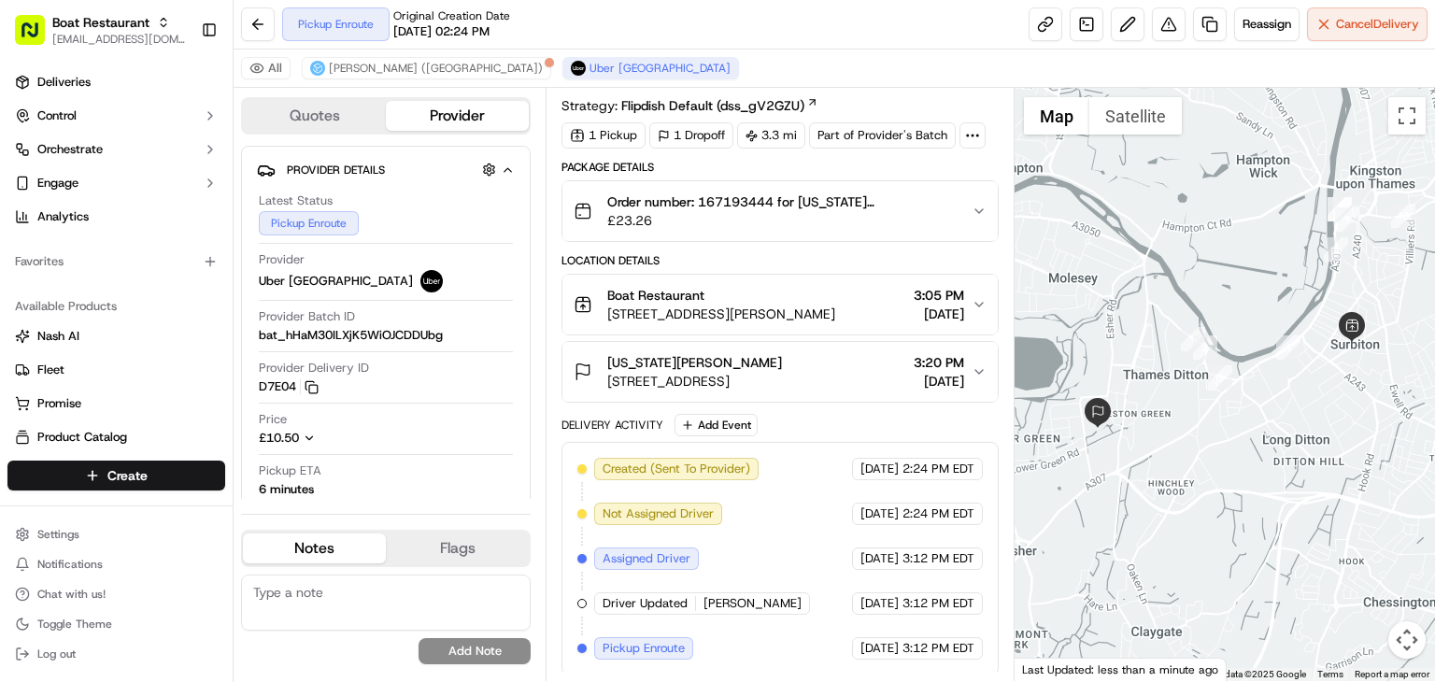
click at [752, 510] on div "Created (Sent To Provider) Uber UK 09/20/2025 2:24 PM EDT Not Assigned Driver U…" at bounding box center [780, 559] width 406 height 202
click at [337, 63] on span "Stuart (UK)" at bounding box center [436, 68] width 214 height 15
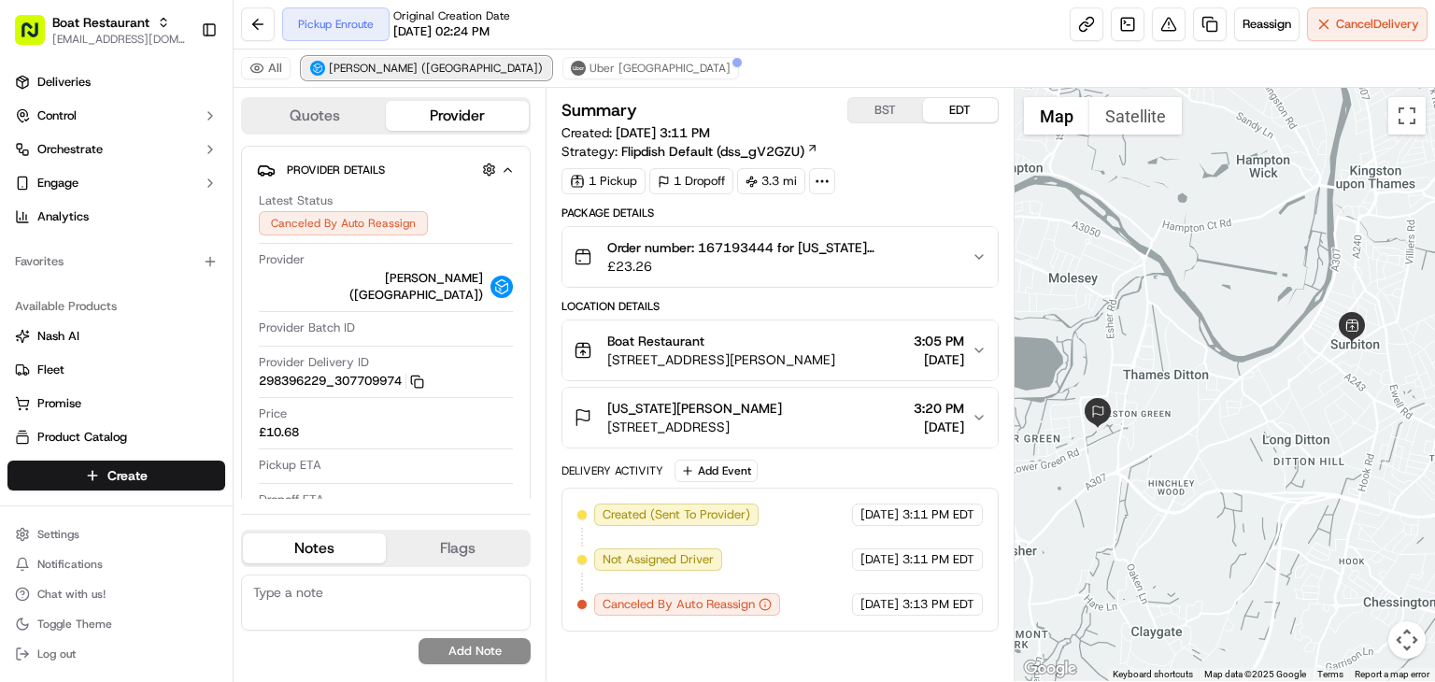
scroll to position [0, 0]
click at [590, 68] on span "Uber UK" at bounding box center [660, 68] width 141 height 15
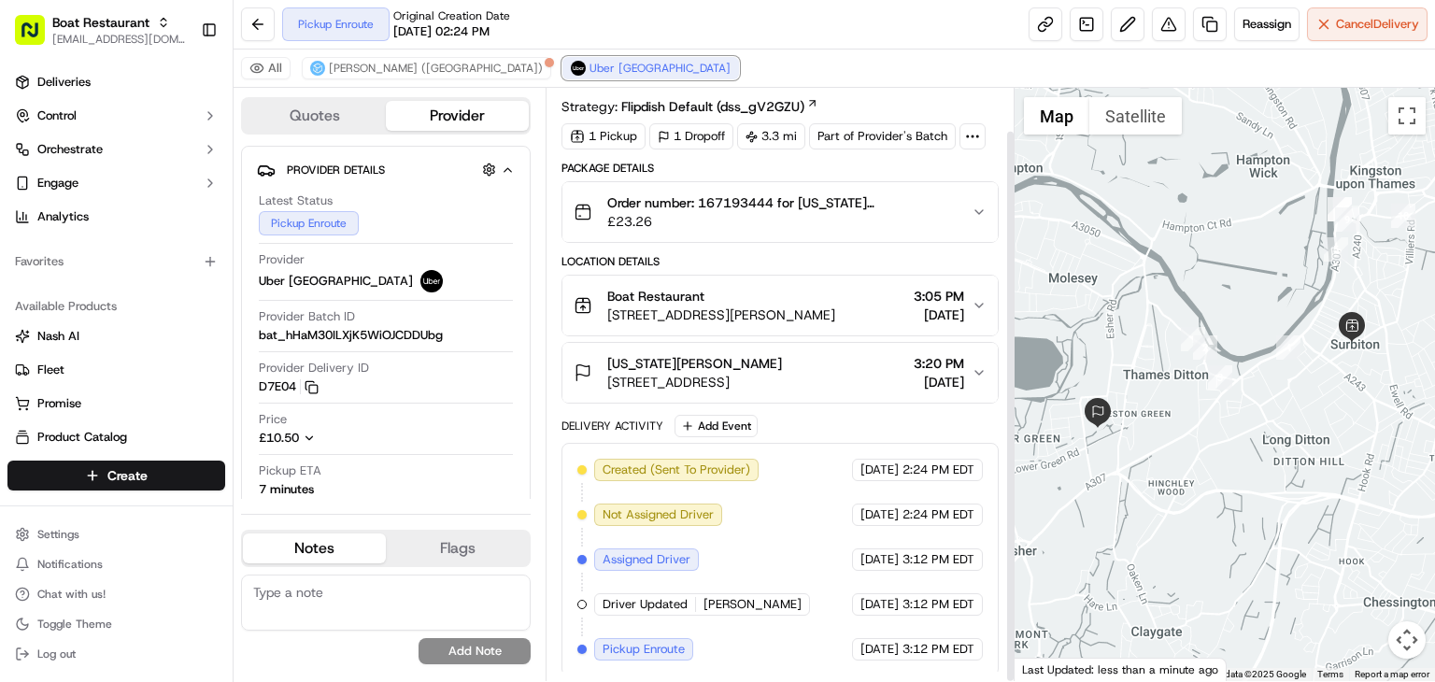
scroll to position [46, 0]
click at [353, 76] on button "Stuart (UK)" at bounding box center [426, 68] width 249 height 22
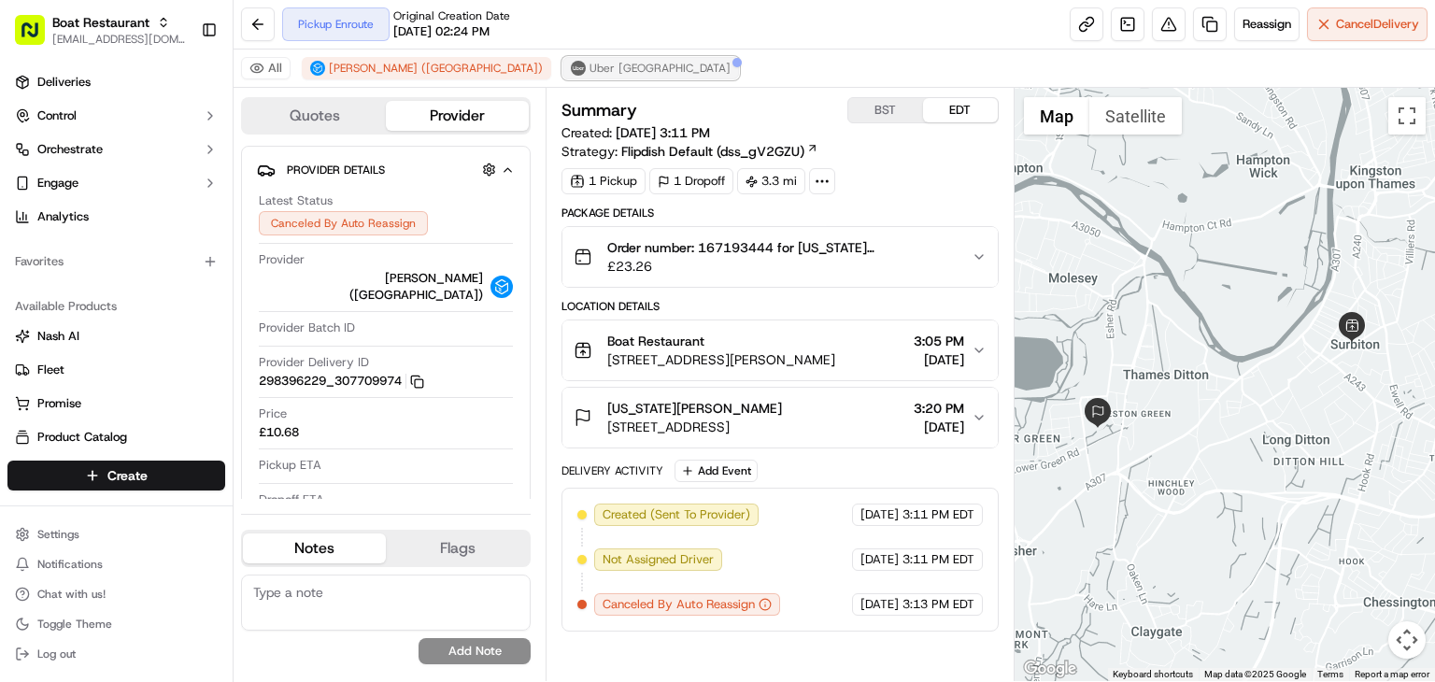
click at [590, 64] on span "Uber UK" at bounding box center [660, 68] width 141 height 15
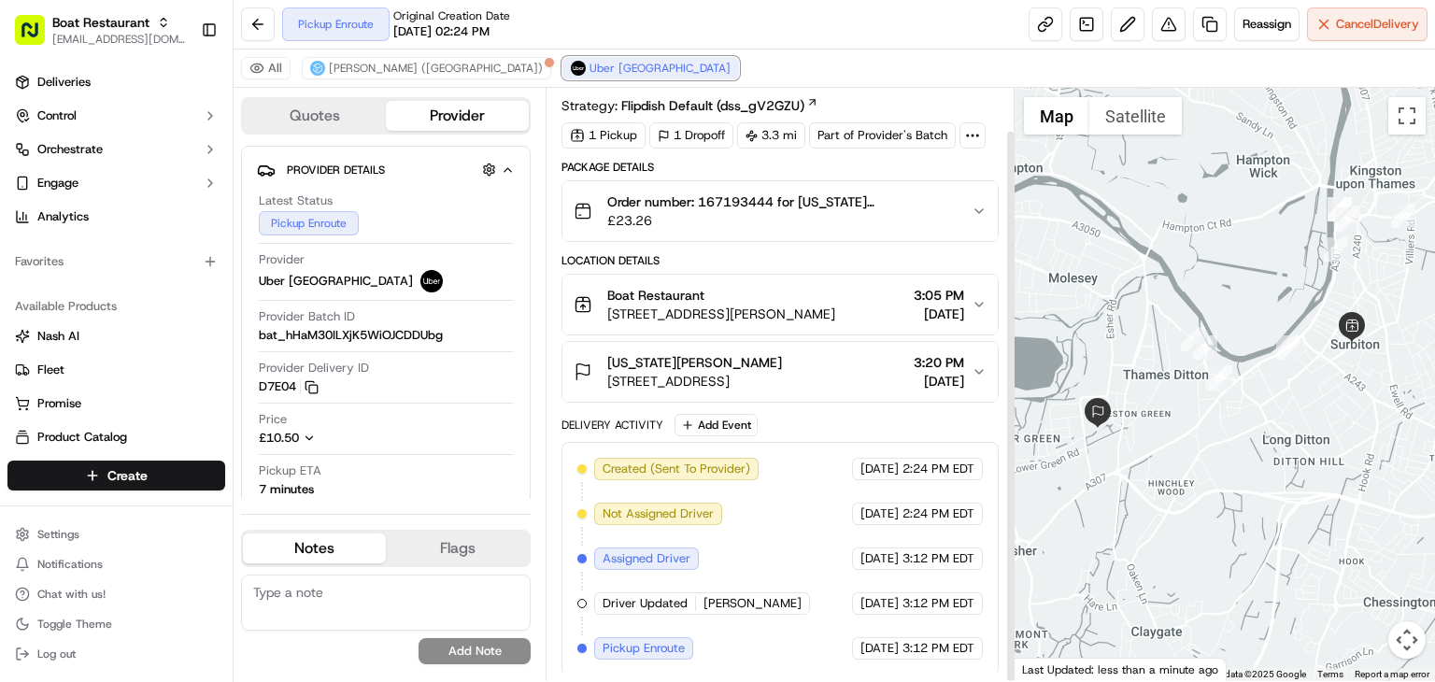
scroll to position [45, 0]
click at [904, 558] on span "3:12 PM EDT" at bounding box center [939, 559] width 72 height 17
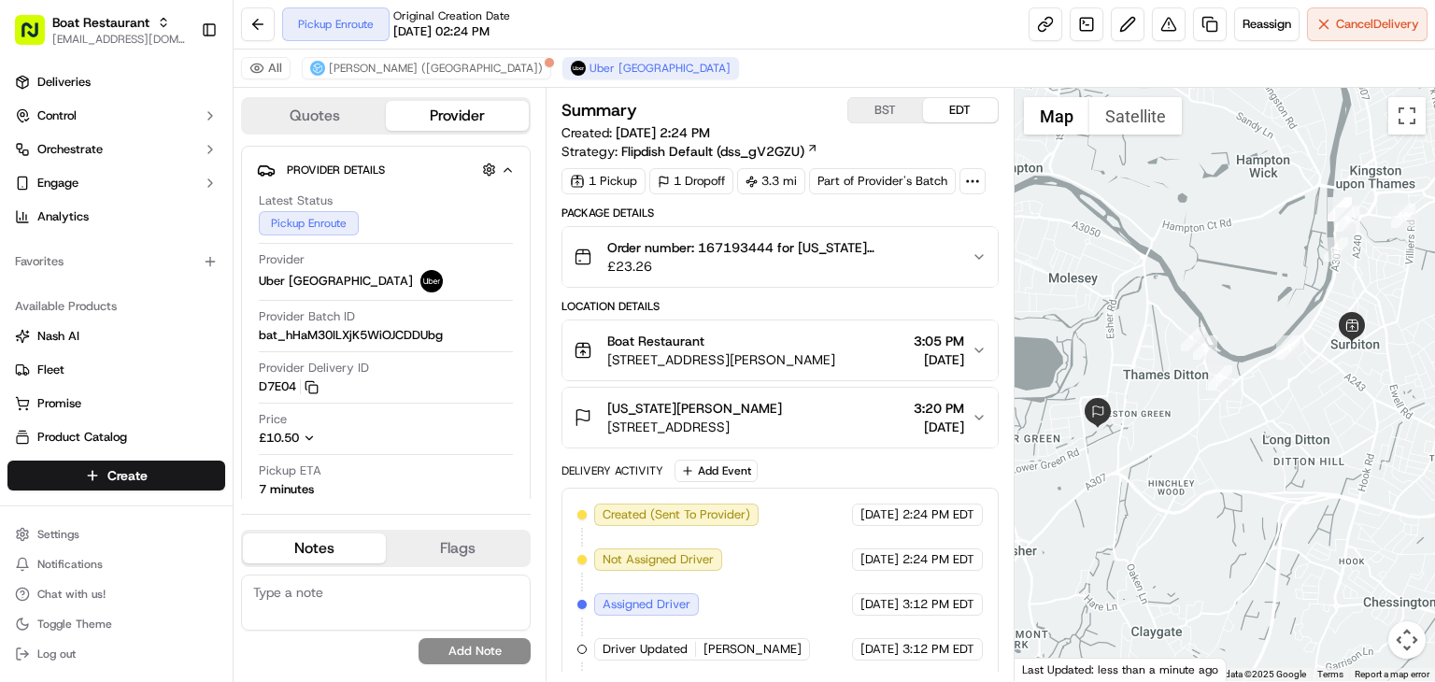
click at [785, 250] on span "Order number: 167193444 for Georgia MacNeill" at bounding box center [781, 247] width 349 height 19
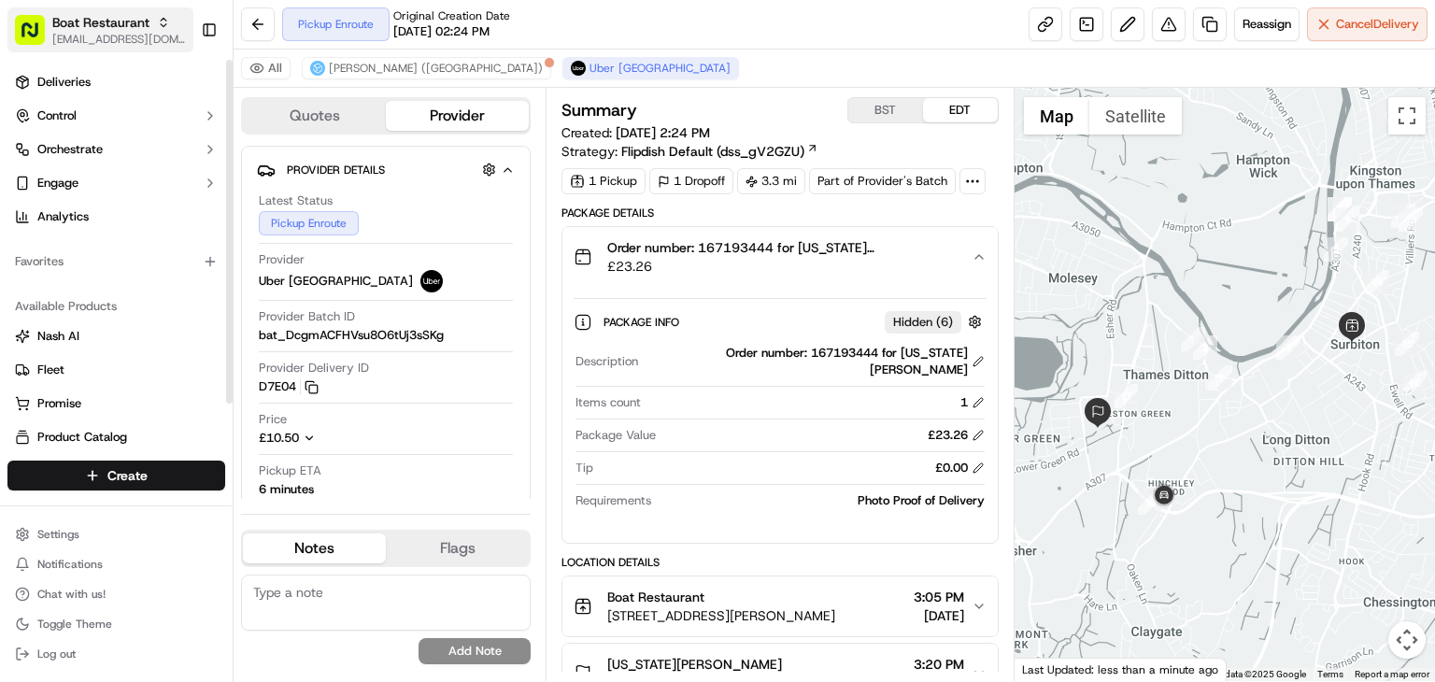
click at [67, 16] on span "Boat Restaurant" at bounding box center [100, 22] width 97 height 19
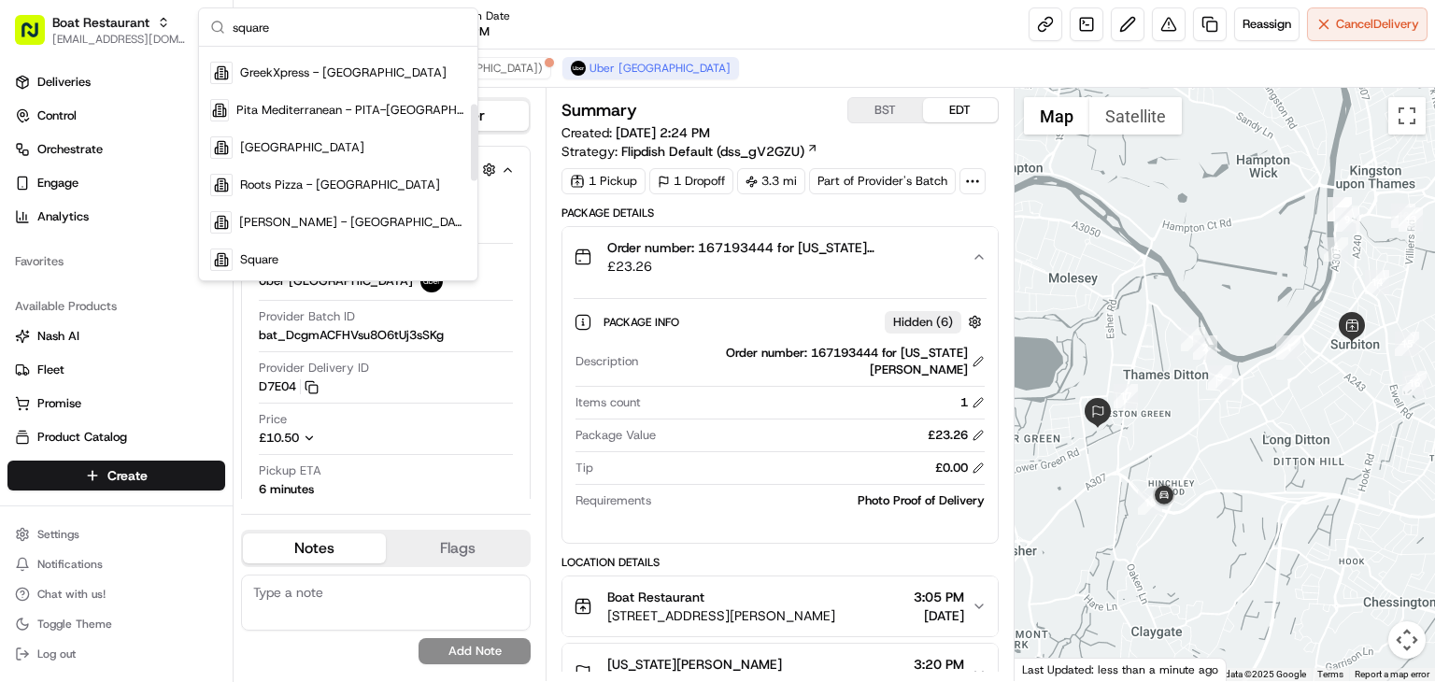
scroll to position [309, 0]
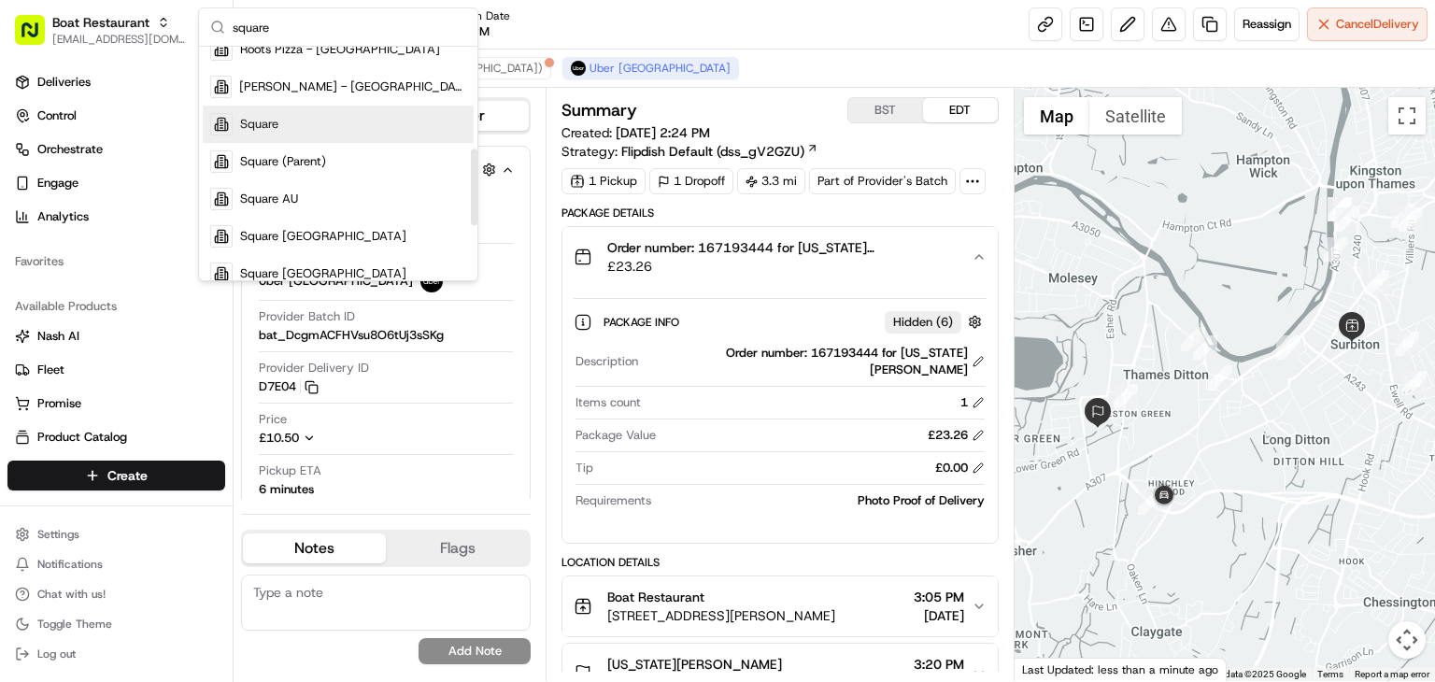
type input "square"
click at [291, 120] on div "Square" at bounding box center [338, 124] width 271 height 37
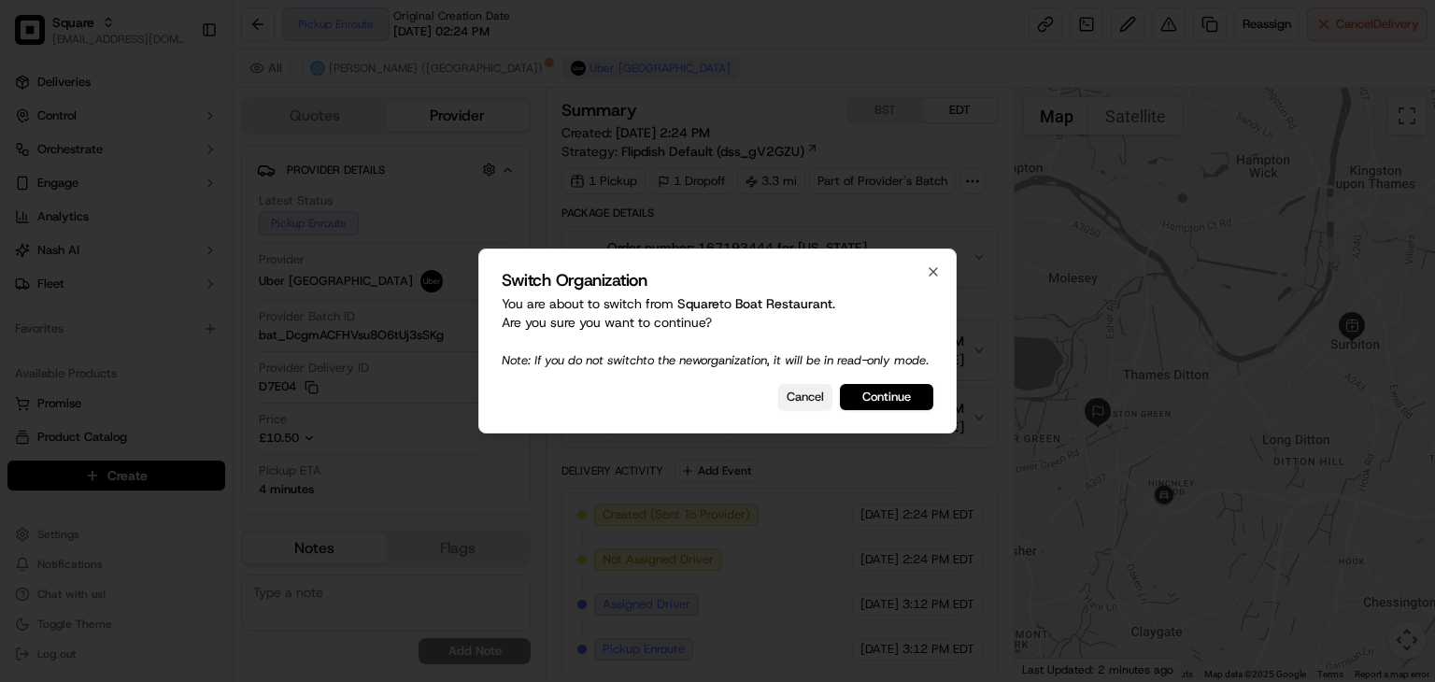
click at [790, 398] on button "Cancel" at bounding box center [805, 397] width 54 height 26
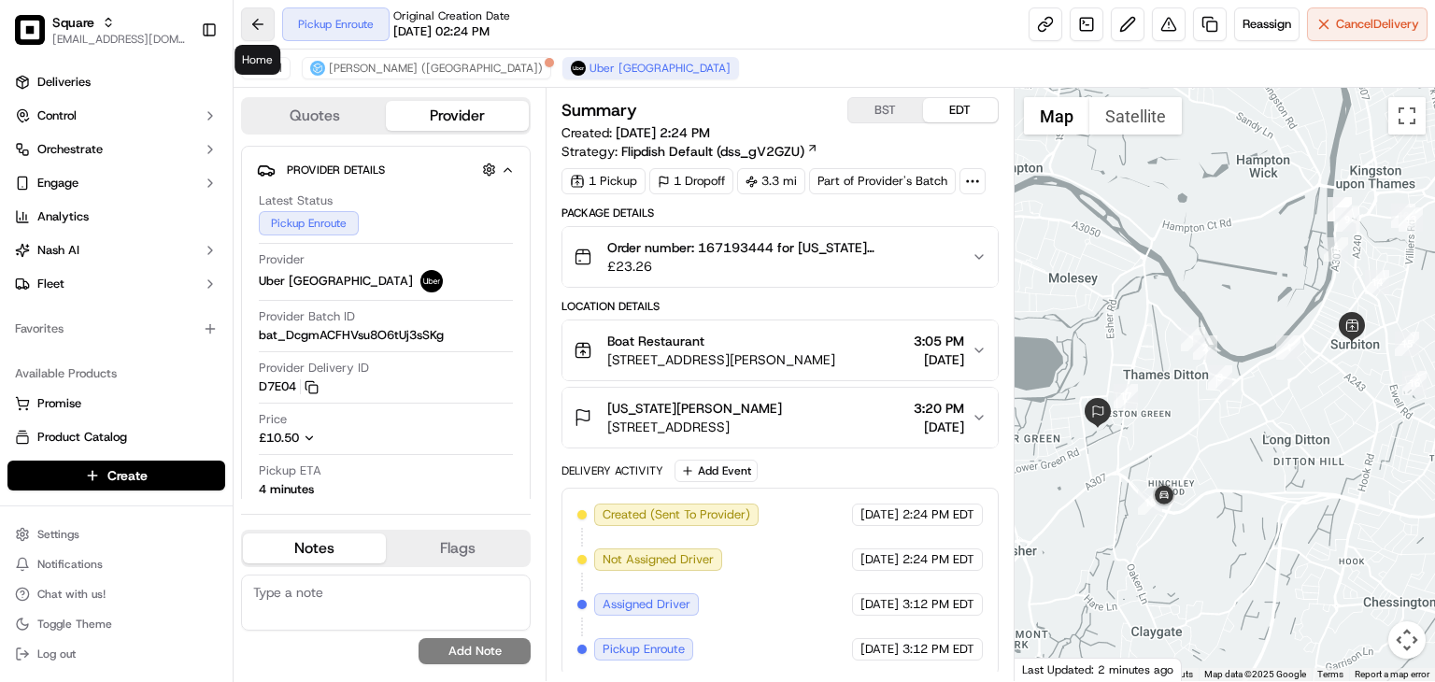
click at [249, 31] on button at bounding box center [258, 24] width 34 height 34
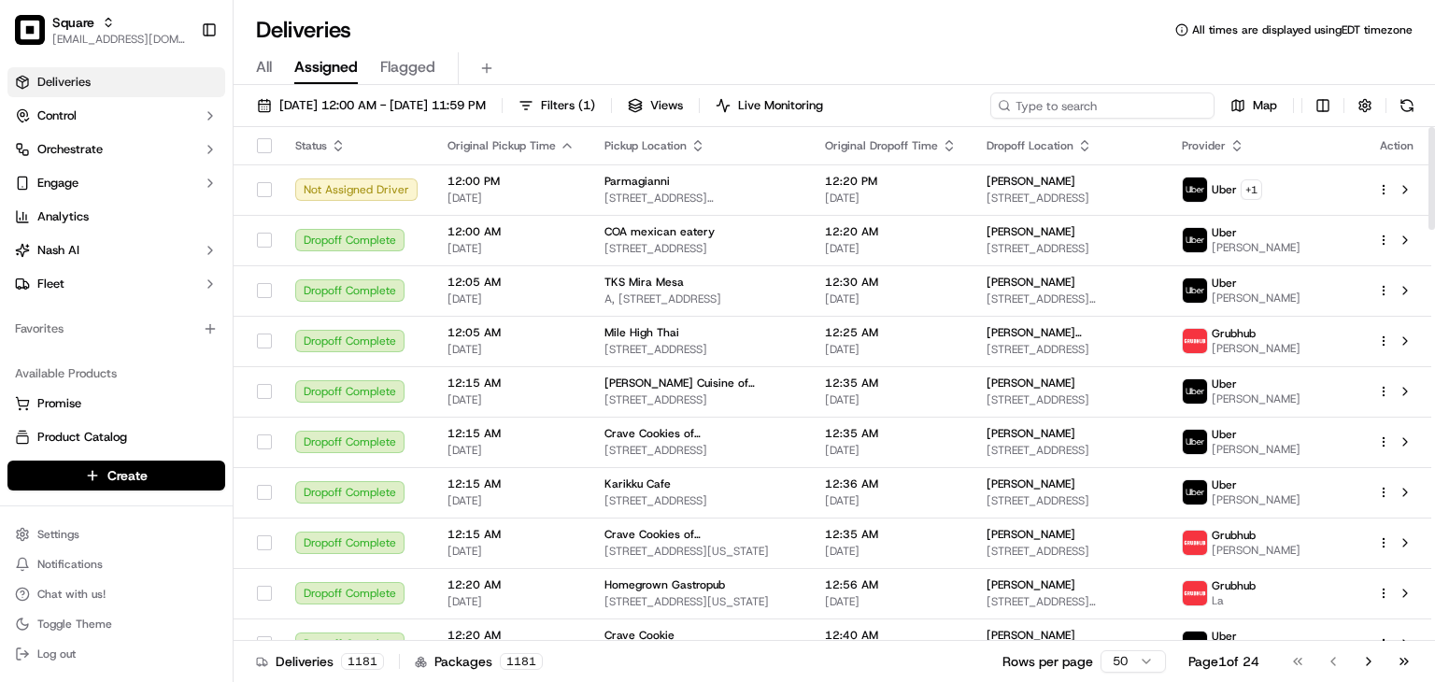
click at [1125, 94] on input at bounding box center [1102, 106] width 224 height 26
click at [943, 31] on div "Deliveries All times are displayed using EDT timezone" at bounding box center [835, 30] width 1202 height 30
click at [1103, 88] on div "09/20/2025 12:00 AM - 09/20/2025 11:59 PM Filters ( 1 ) Views Live Monitoring M…" at bounding box center [835, 385] width 1202 height 601
click at [1103, 112] on input at bounding box center [1102, 106] width 224 height 26
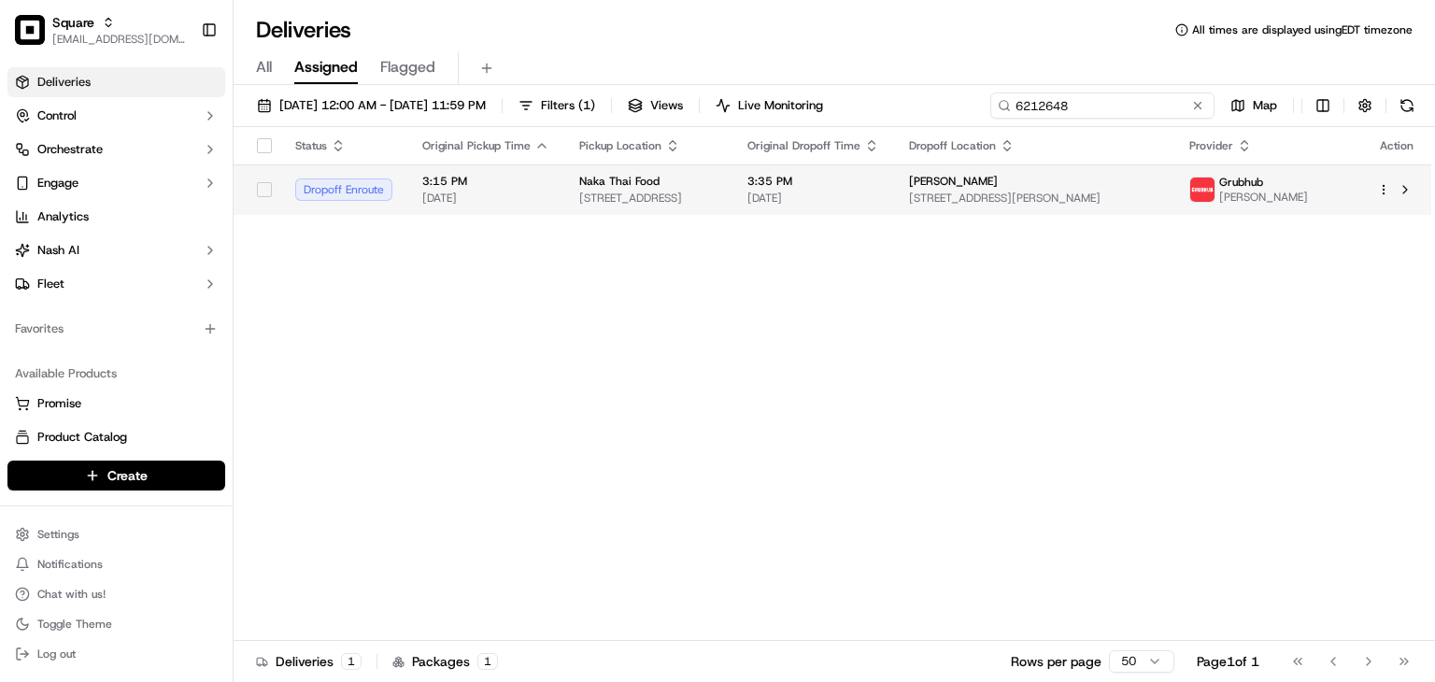
type input "6212648"
click at [879, 192] on span "09/20/2025" at bounding box center [814, 198] width 132 height 15
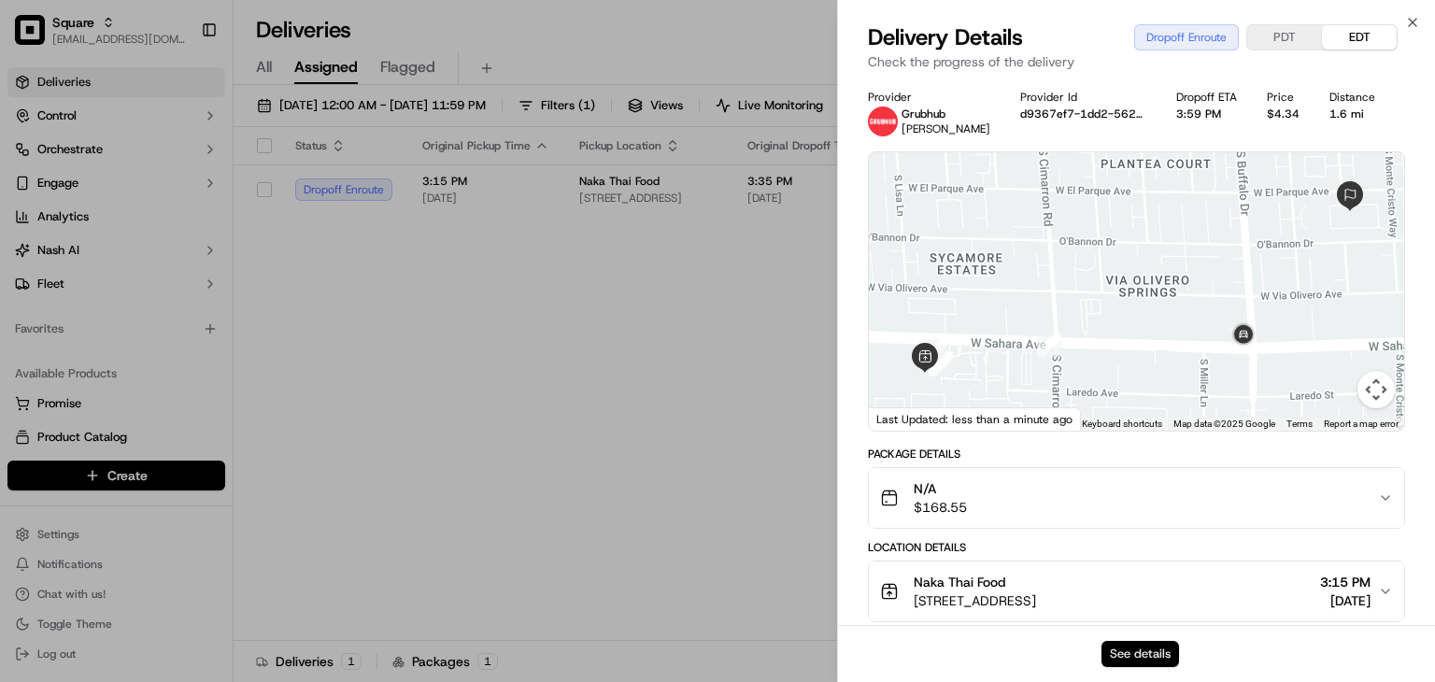
click at [1143, 659] on button "See details" at bounding box center [1141, 654] width 78 height 26
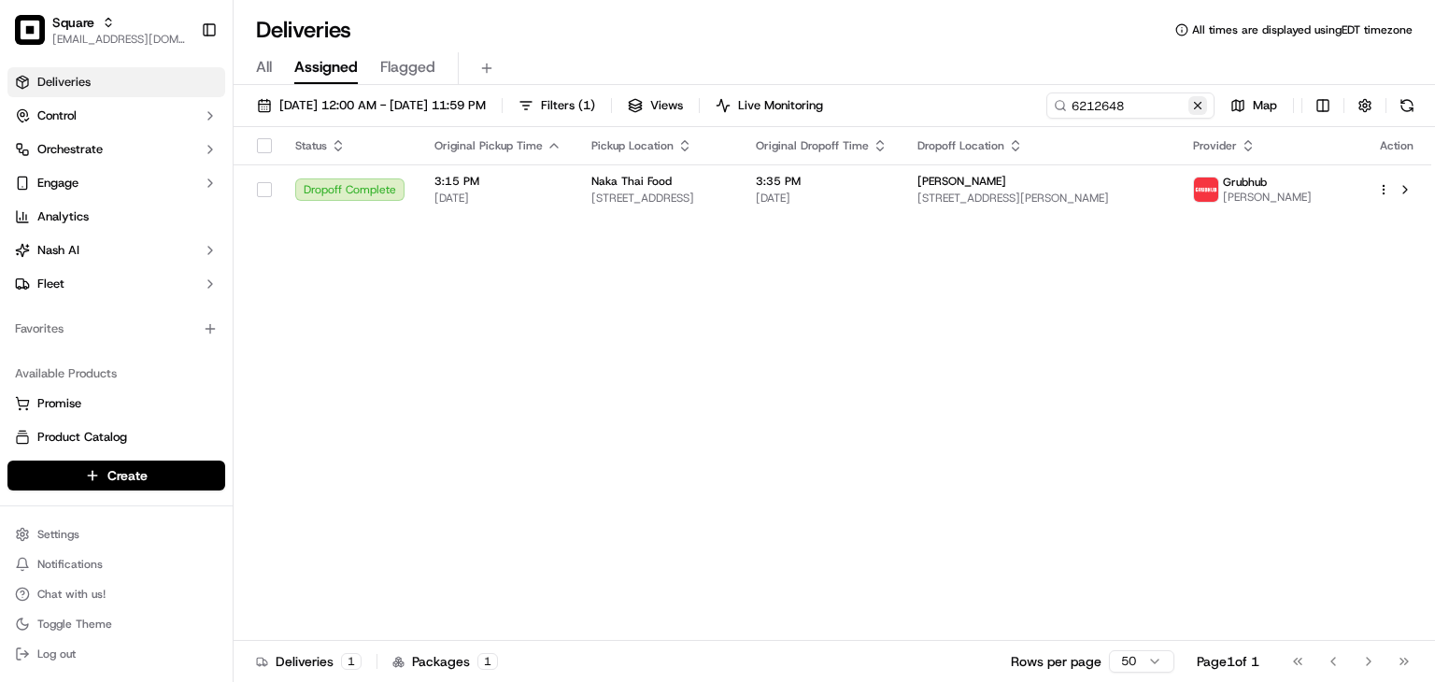
click at [1195, 97] on button at bounding box center [1198, 105] width 19 height 19
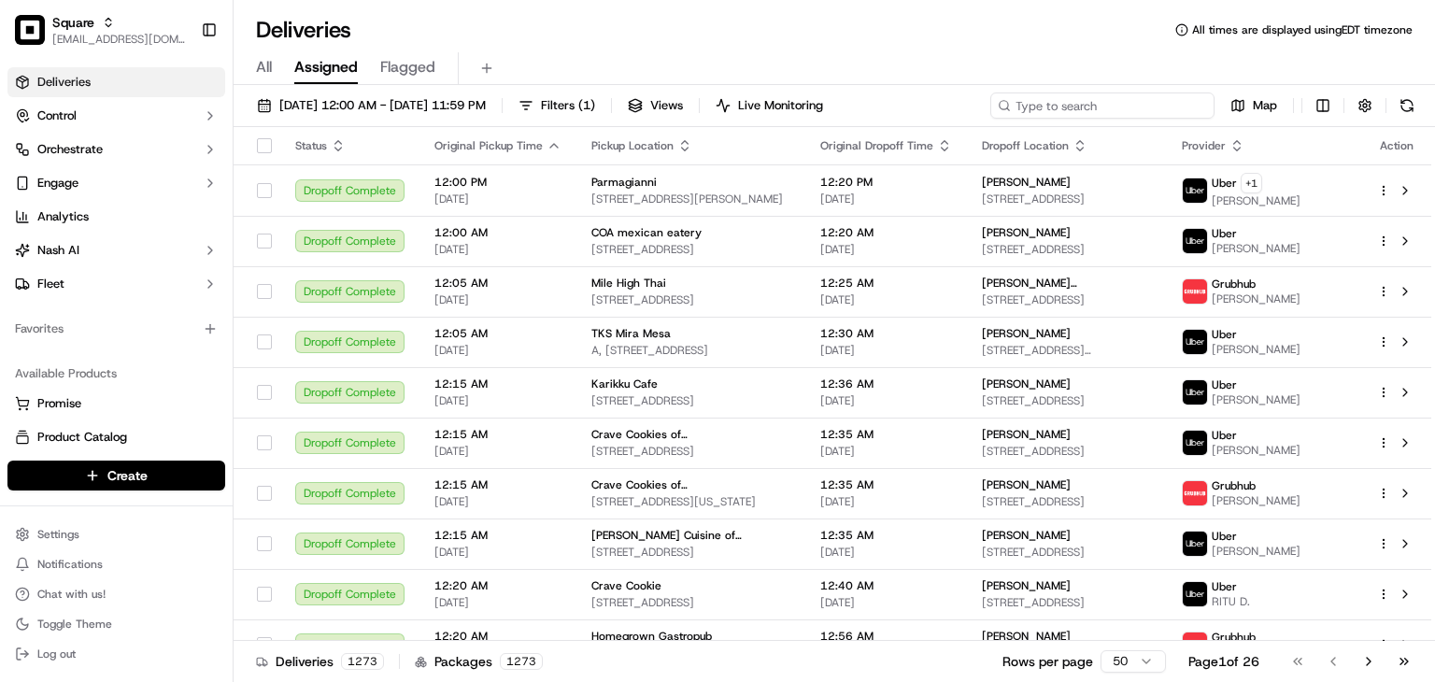
click at [1190, 98] on input at bounding box center [1102, 106] width 224 height 26
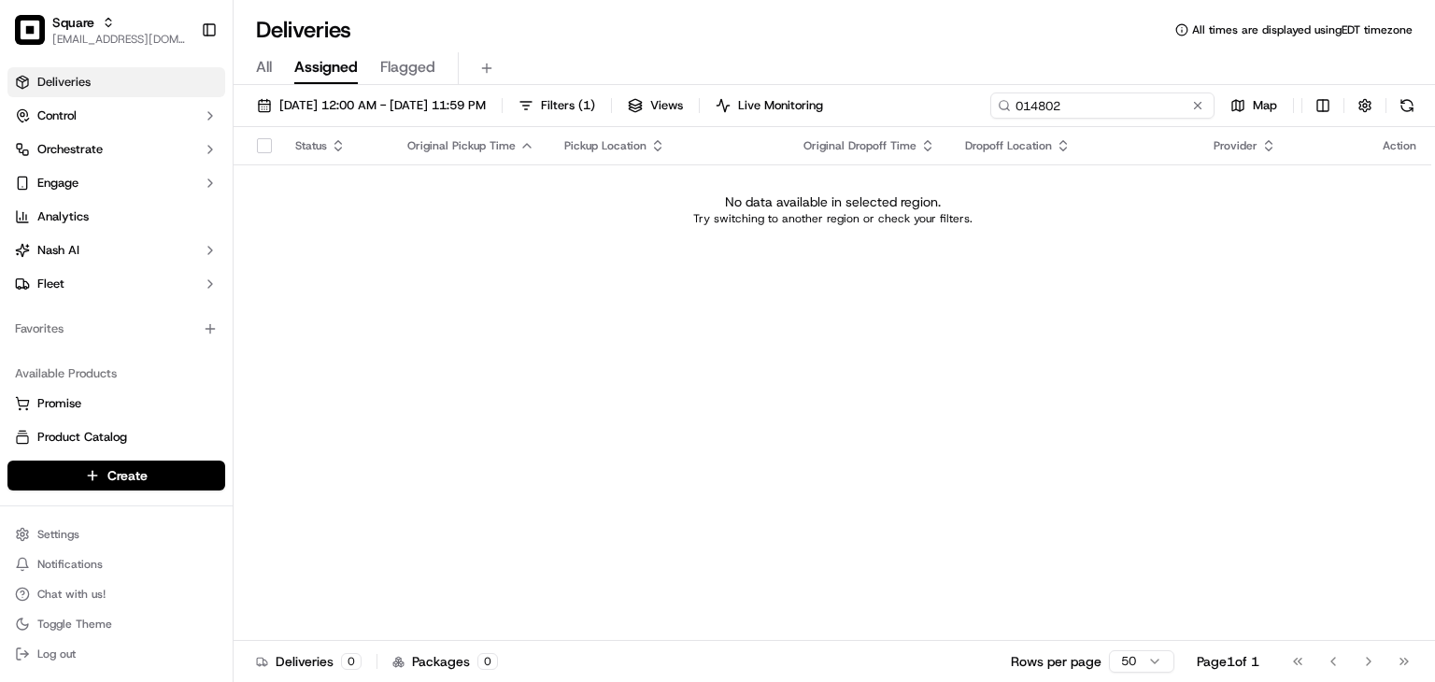
click at [1052, 102] on input "014802" at bounding box center [1102, 106] width 224 height 26
click at [1050, 102] on input "0148002" at bounding box center [1102, 106] width 224 height 26
type input "0148002"
click at [254, 56] on div "All Assigned Flagged" at bounding box center [835, 68] width 1202 height 33
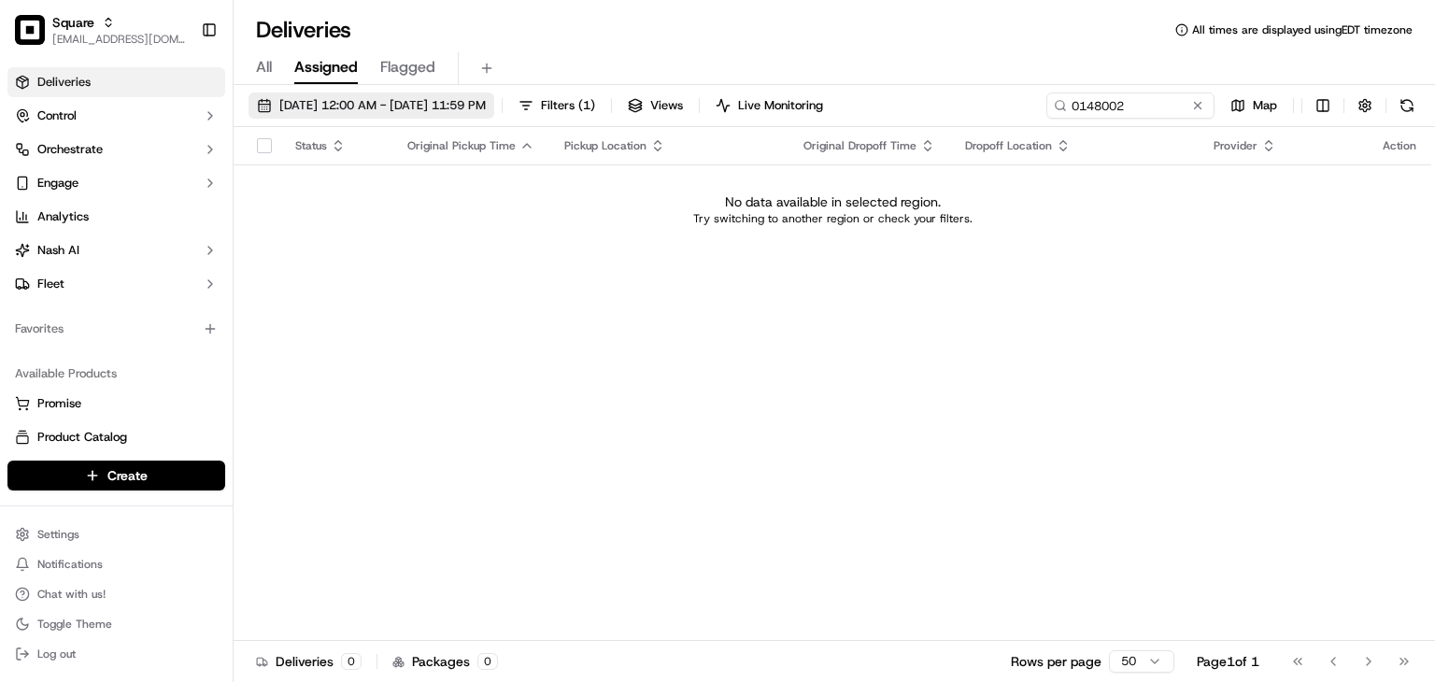
click at [324, 109] on span "09/20/2025 12:00 AM - 09/20/2025 11:59 PM" at bounding box center [382, 105] width 207 height 17
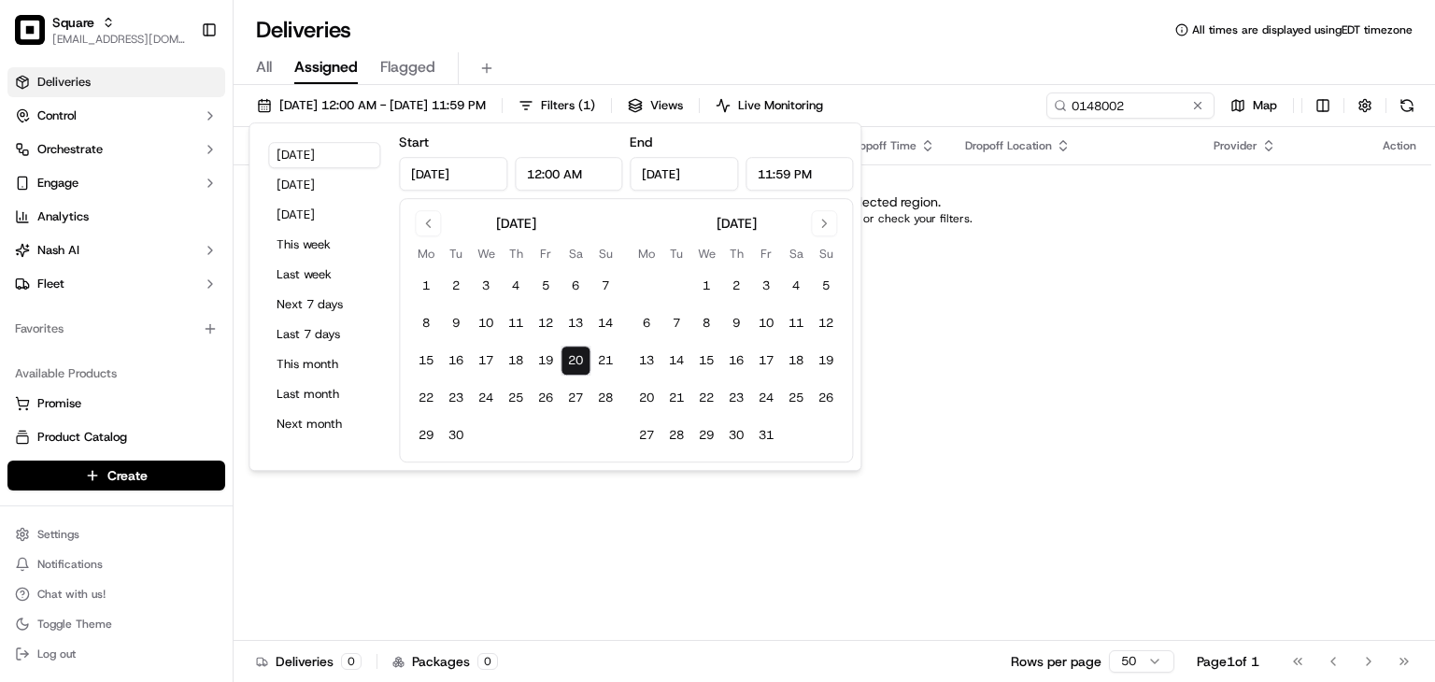
click at [273, 61] on div "All Assigned Flagged" at bounding box center [835, 68] width 1202 height 33
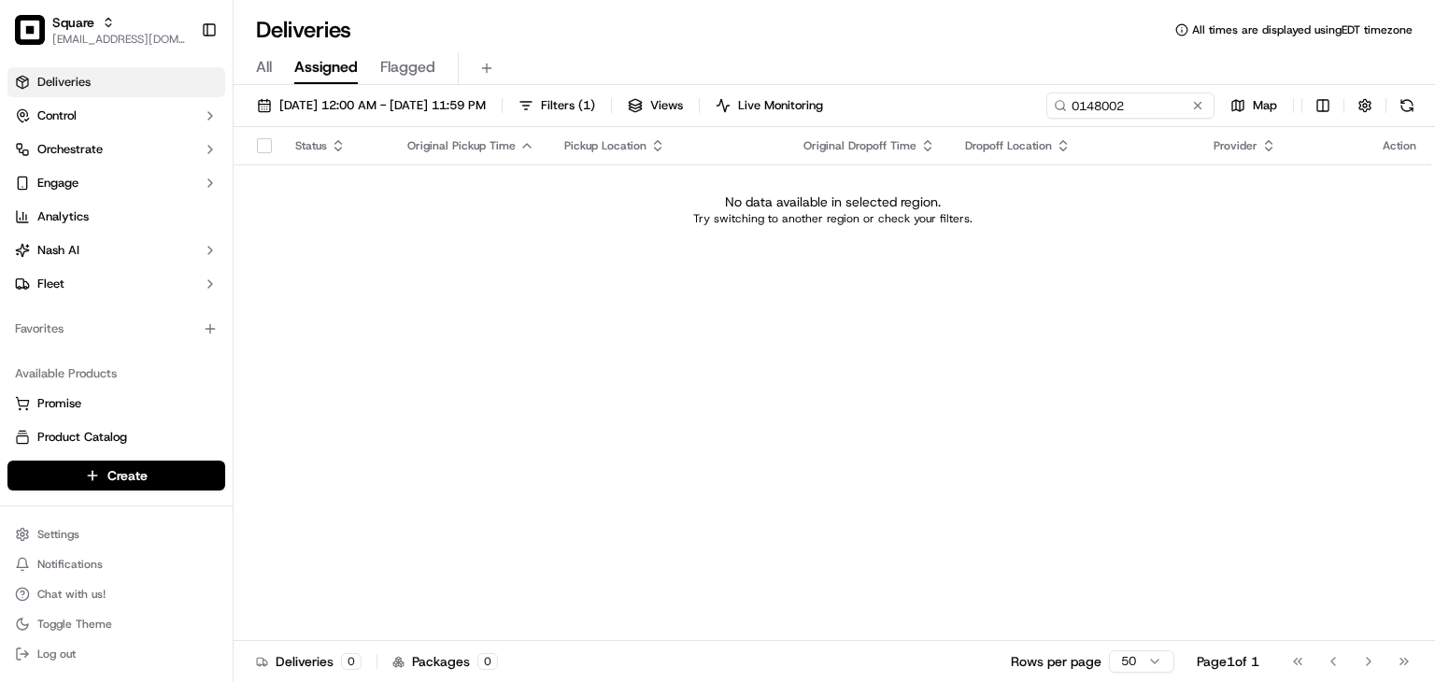
click at [262, 61] on span "All" at bounding box center [264, 67] width 16 height 22
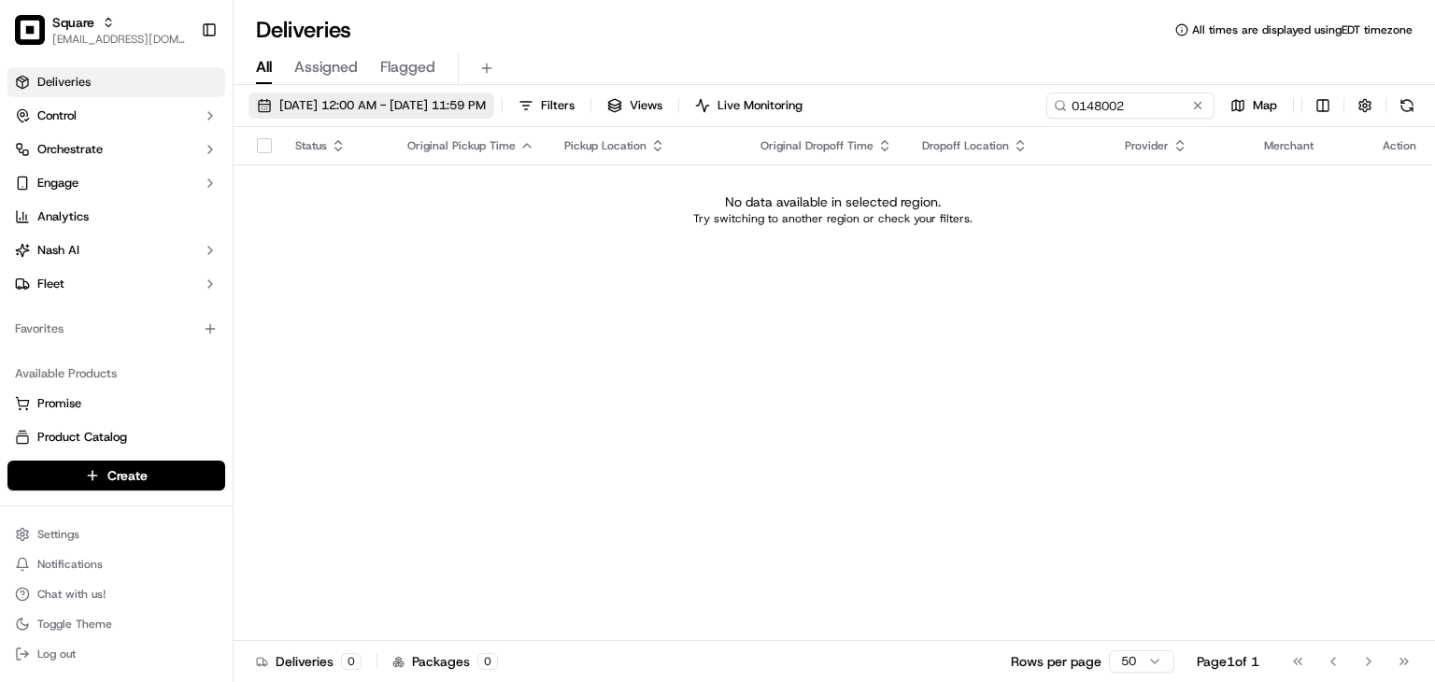
click at [326, 105] on span "09/20/2025 12:00 AM - 09/20/2025 11:59 PM" at bounding box center [382, 105] width 207 height 17
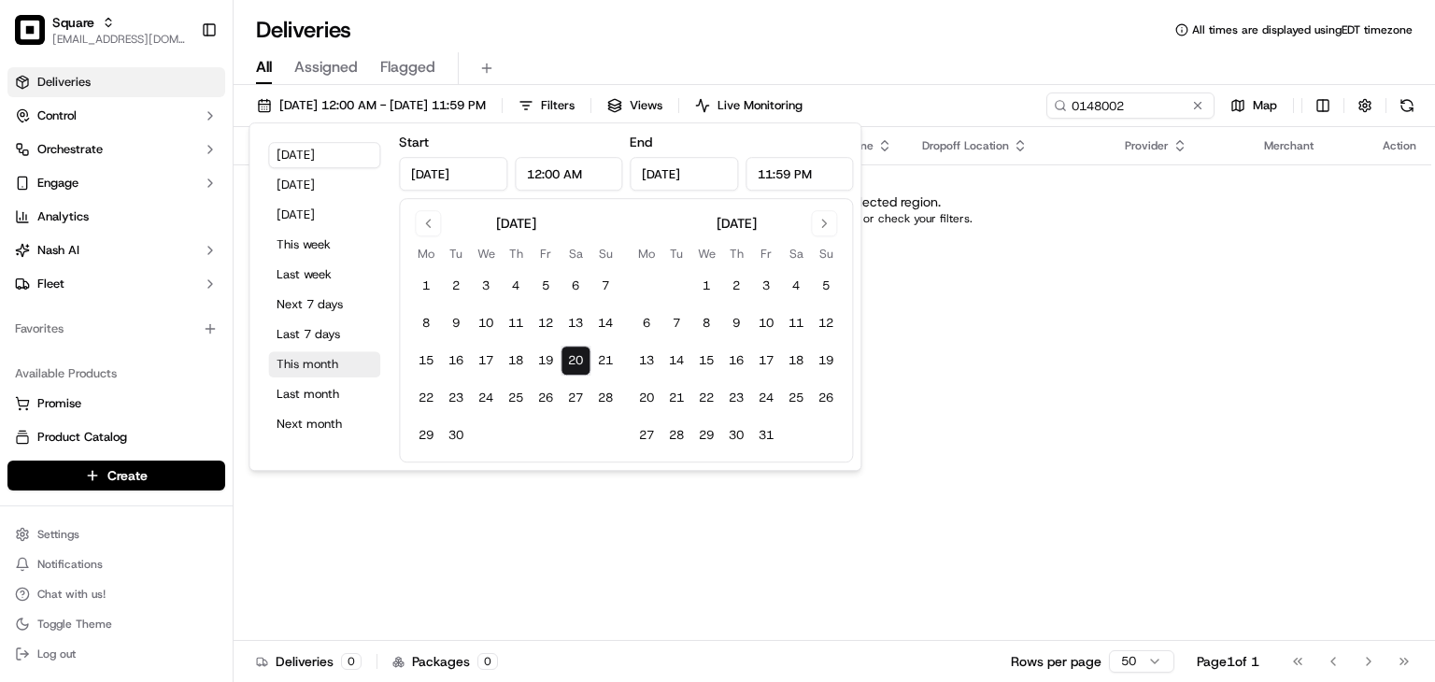
click at [329, 371] on button "This month" at bounding box center [324, 364] width 112 height 26
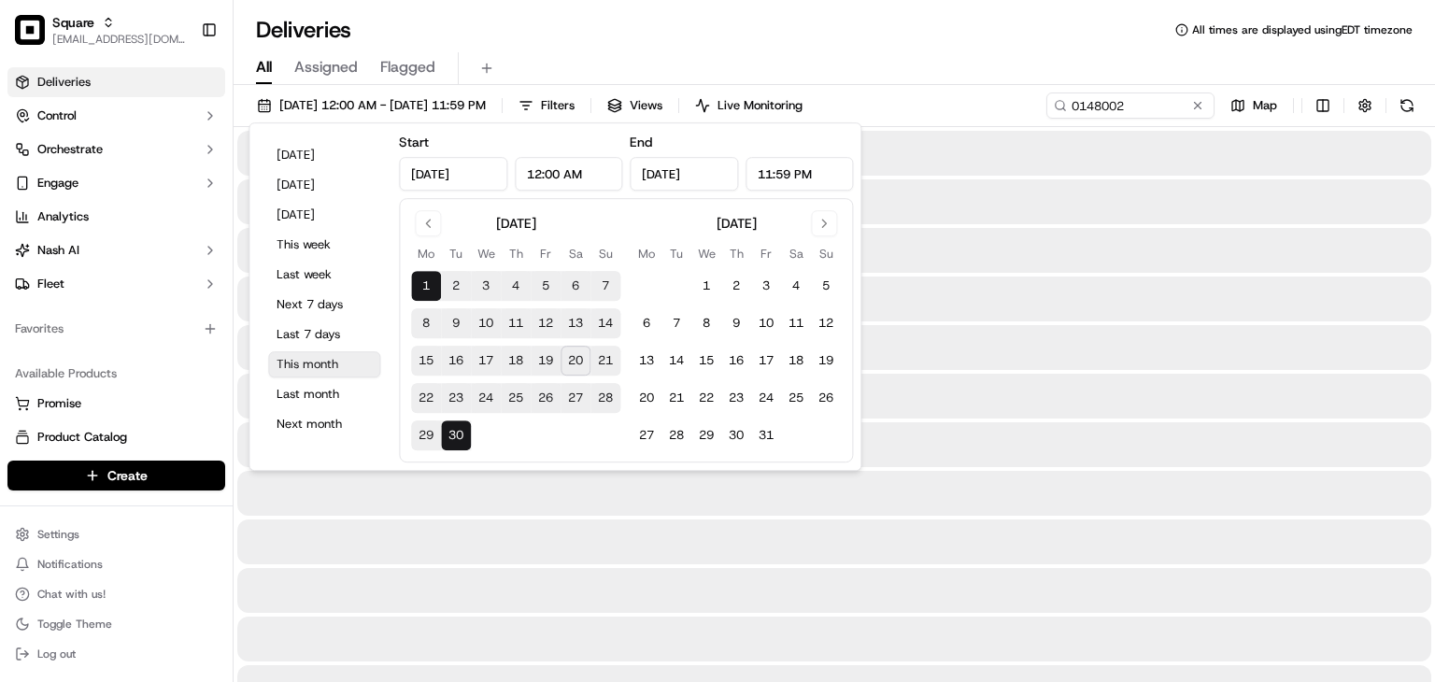
type input "Sep 1, 2025"
type input "Sep 30, 2025"
click at [1152, 107] on input "0148002" at bounding box center [1102, 106] width 224 height 26
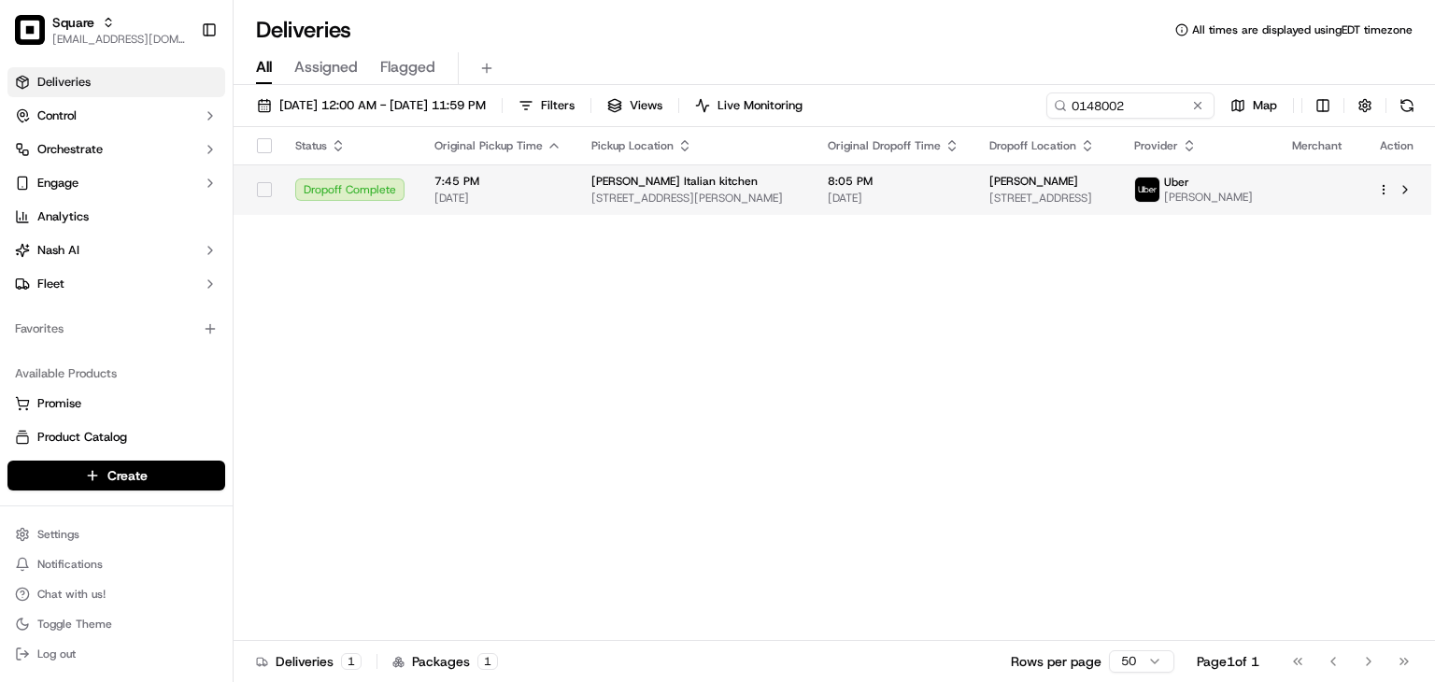
click at [1020, 203] on span "[STREET_ADDRESS]" at bounding box center [1047, 198] width 115 height 15
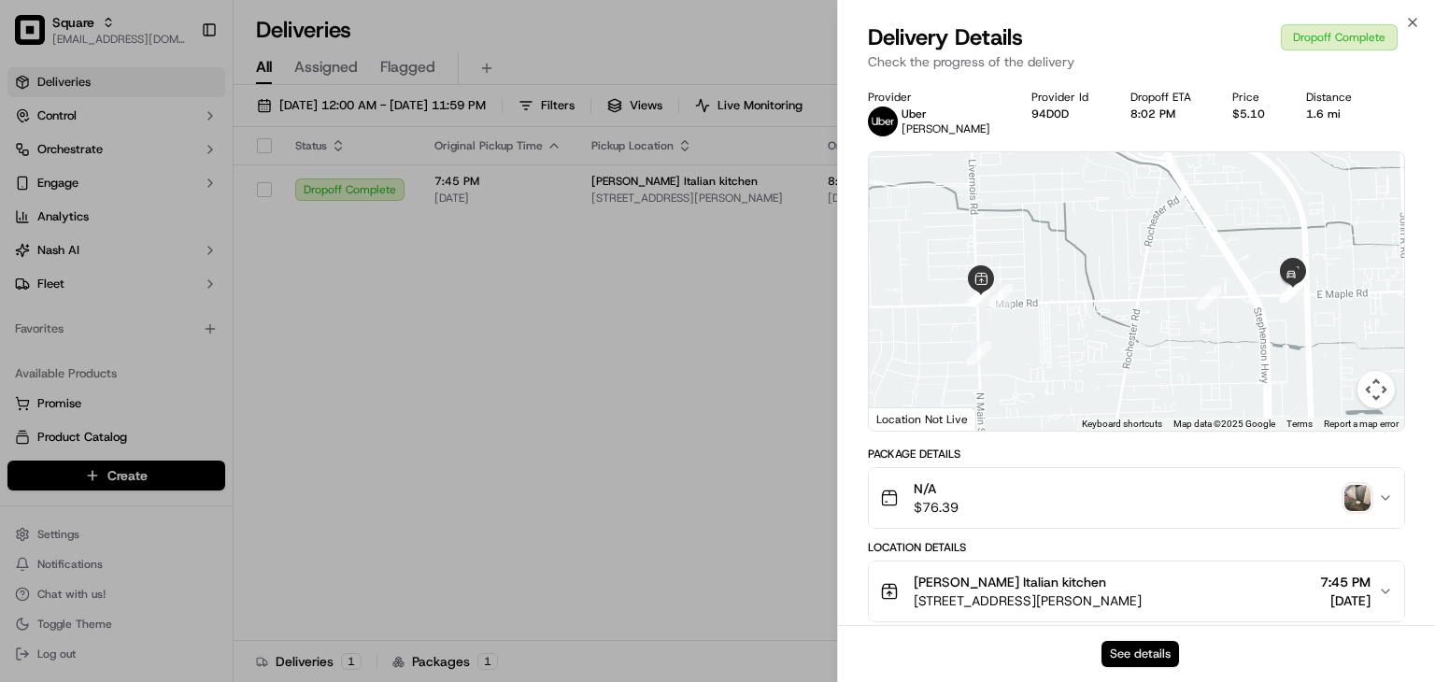
click at [1120, 651] on button "See details" at bounding box center [1141, 654] width 78 height 26
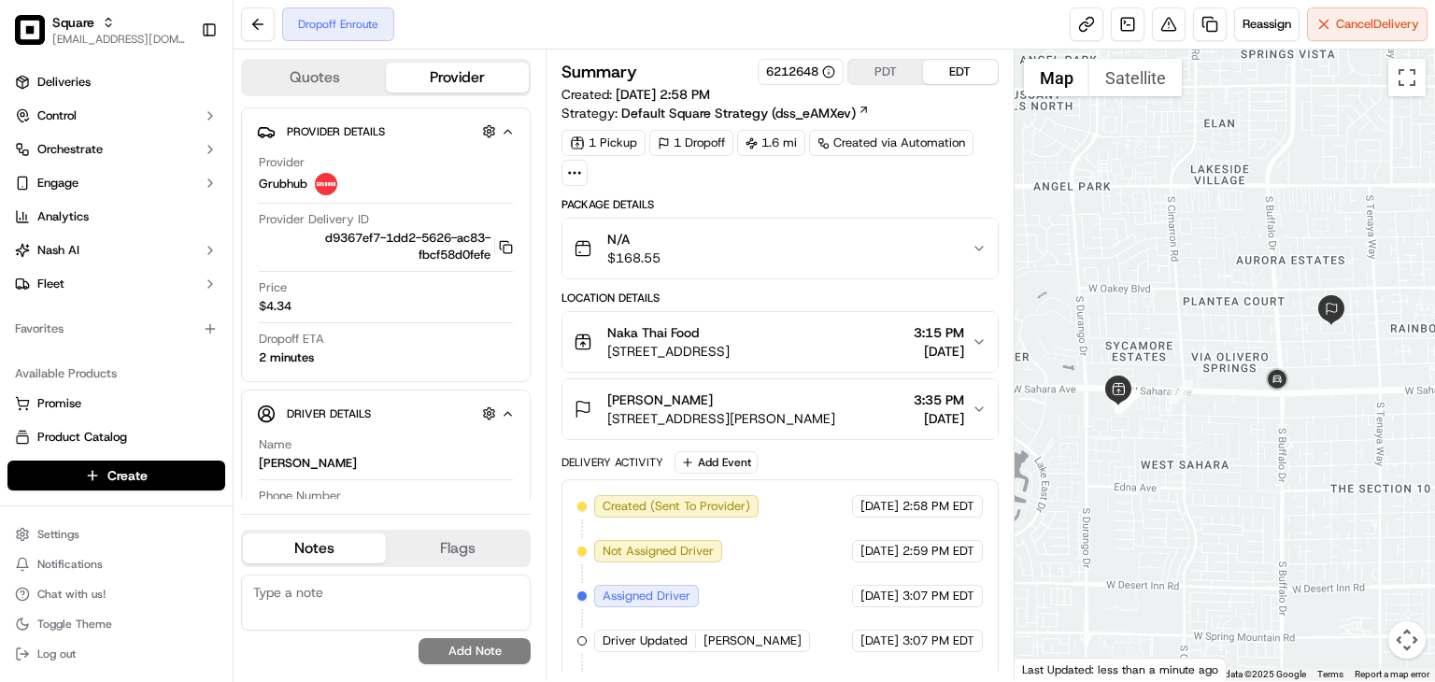
drag, startPoint x: 724, startPoint y: 244, endPoint x: 735, endPoint y: 245, distance: 11.3
click at [725, 244] on div "N/A $168.55" at bounding box center [773, 248] width 398 height 37
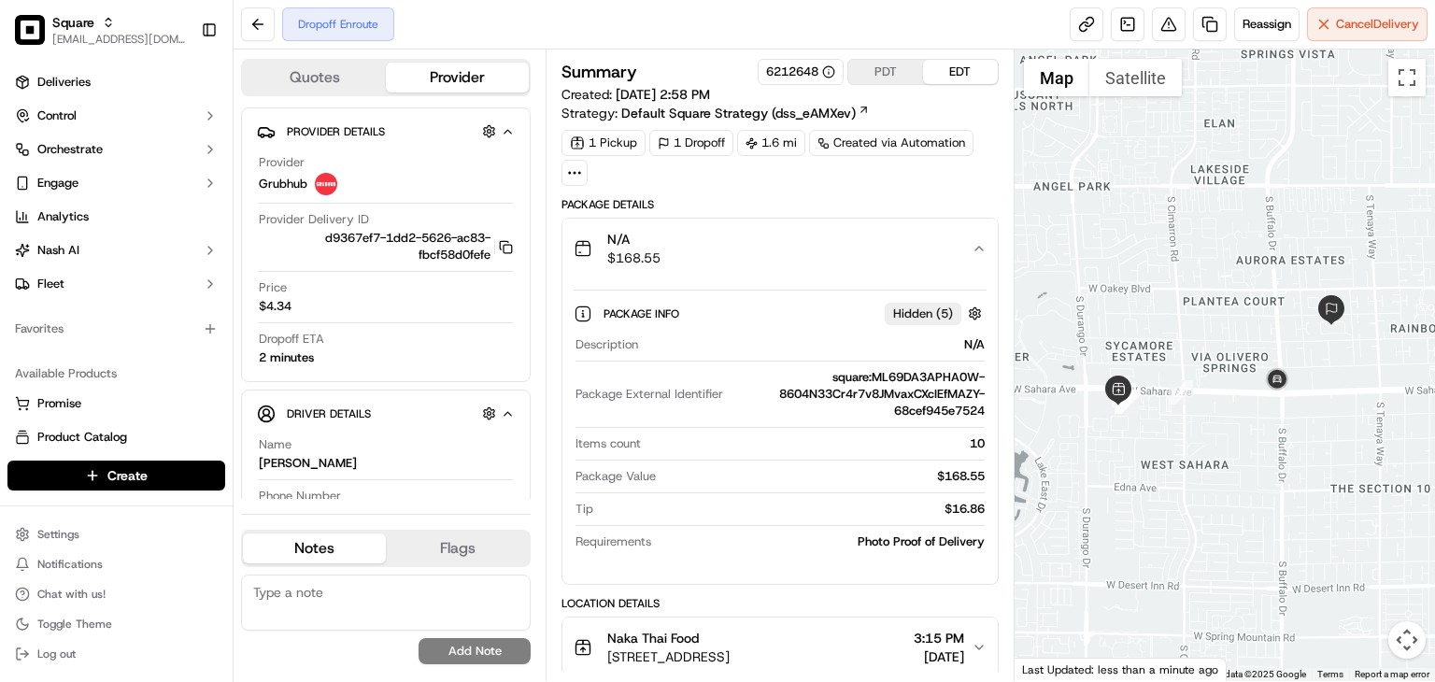
click at [740, 245] on div "N/A $168.55" at bounding box center [773, 248] width 398 height 37
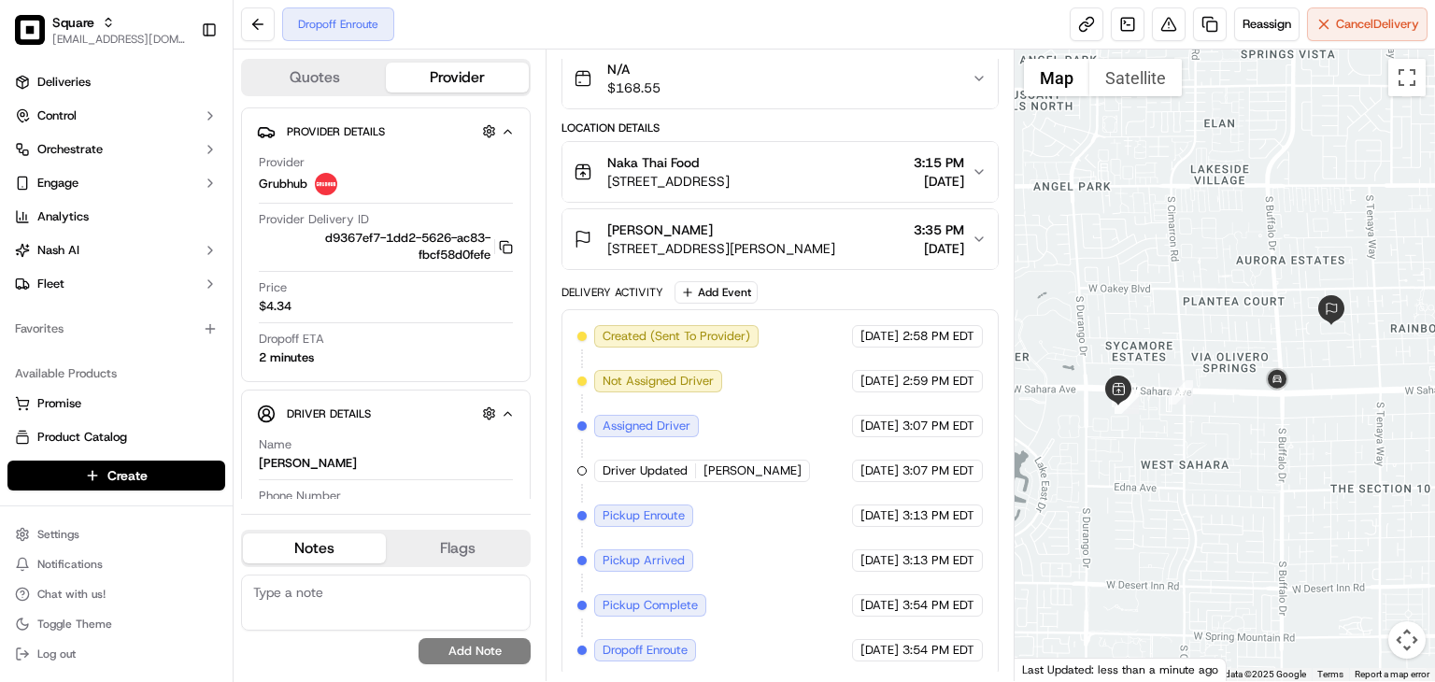
click at [666, 309] on div "Created (Sent To Provider) Grubhub [DATE] 2:58 PM EDT Not Assigned Driver Grubh…" at bounding box center [780, 493] width 437 height 368
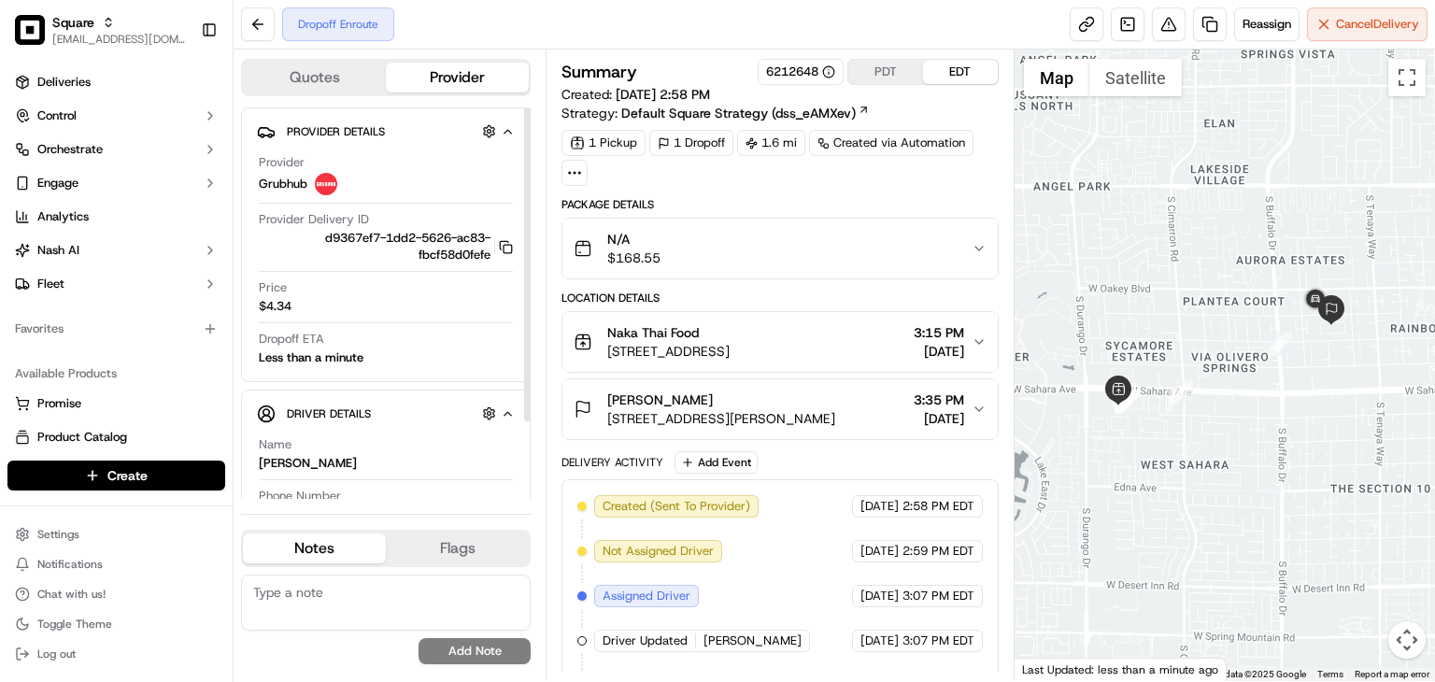
click at [362, 595] on textarea at bounding box center [386, 603] width 290 height 56
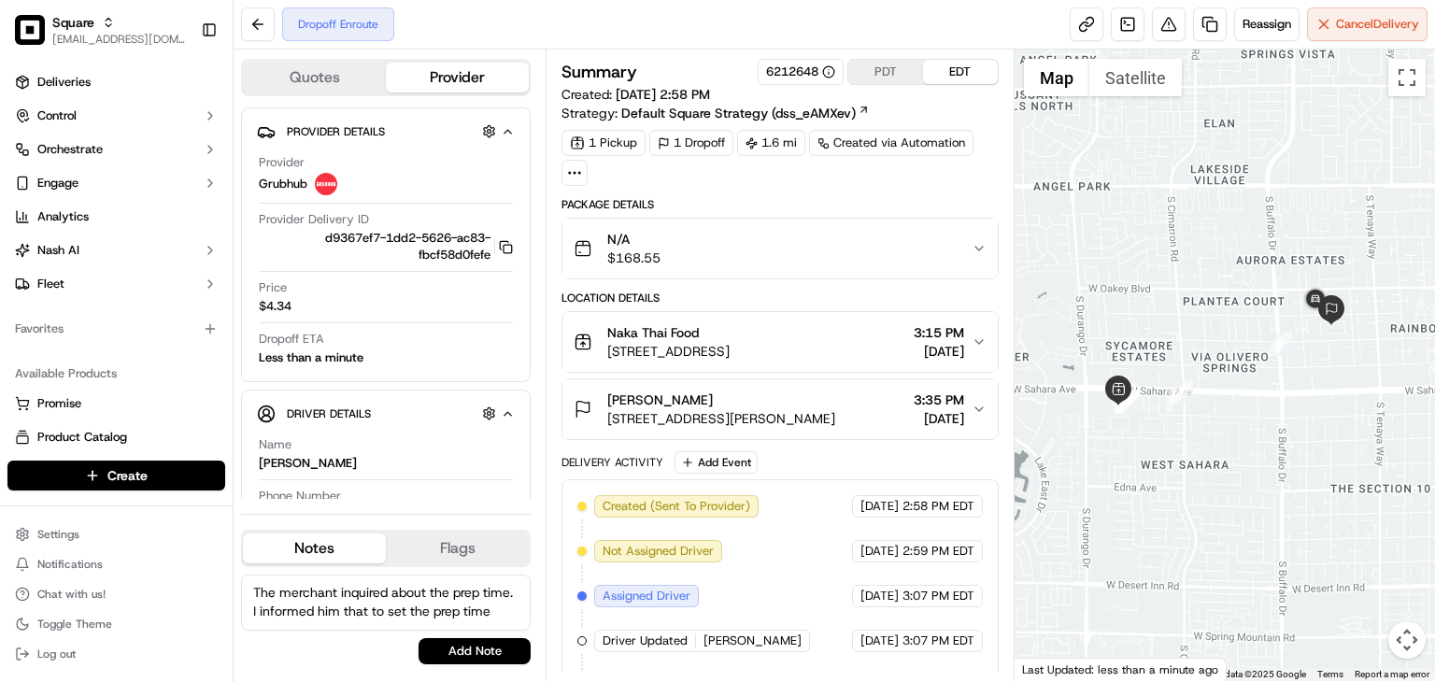
paste textarea "Go to Setting > Feature Flag > Prep Time, and then enter the minutes required f…"
drag, startPoint x: 448, startPoint y: 617, endPoint x: 111, endPoint y: 535, distance: 346.1
click at [111, 535] on div "Square rpajulas@nashhelp.com Toggle Sidebar Deliveries Control Orchestrate Enga…" at bounding box center [717, 341] width 1435 height 682
type textarea "The merchant inquired about the prep time. I informed him that to set the prep …"
click at [338, 614] on textarea "The merchant inquired about the prep time. I informed him that to set the prep …" at bounding box center [386, 603] width 290 height 56
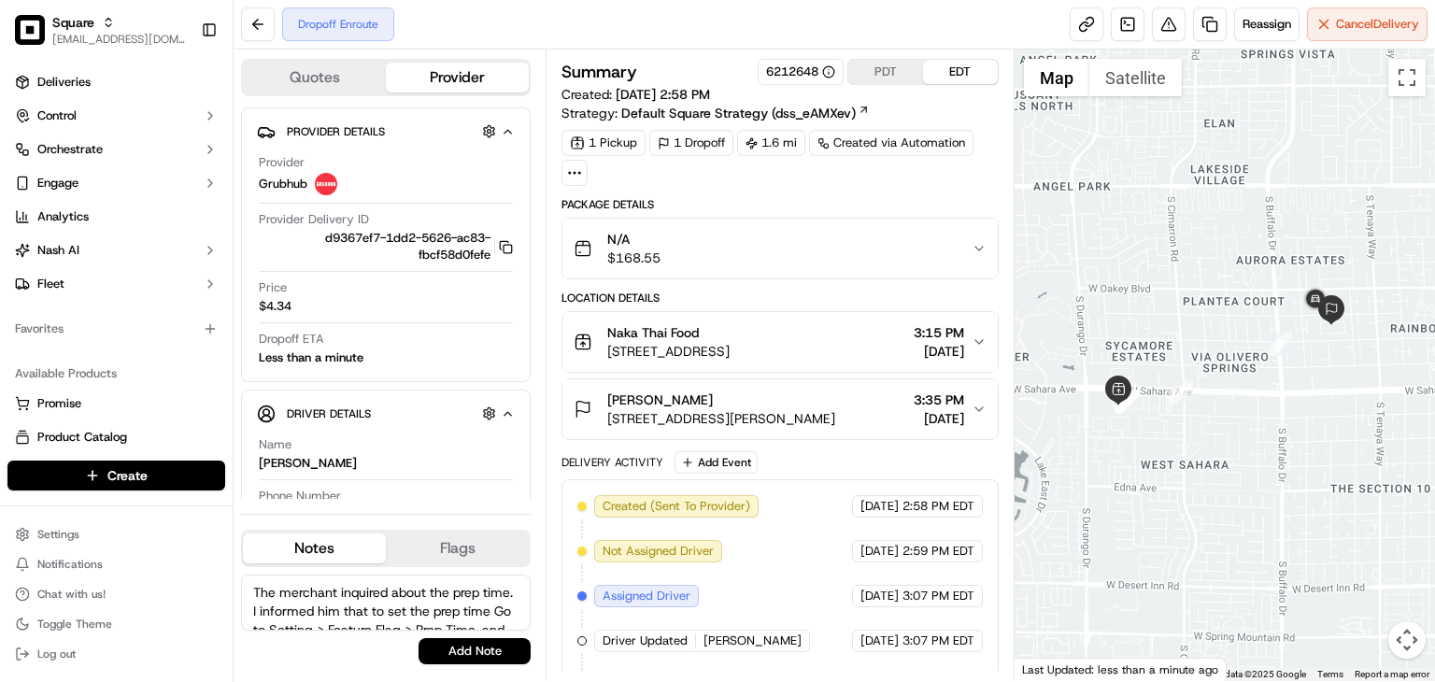
click at [338, 614] on textarea "The merchant inquired about the prep time. I informed him that to set the prep …" at bounding box center [386, 603] width 290 height 56
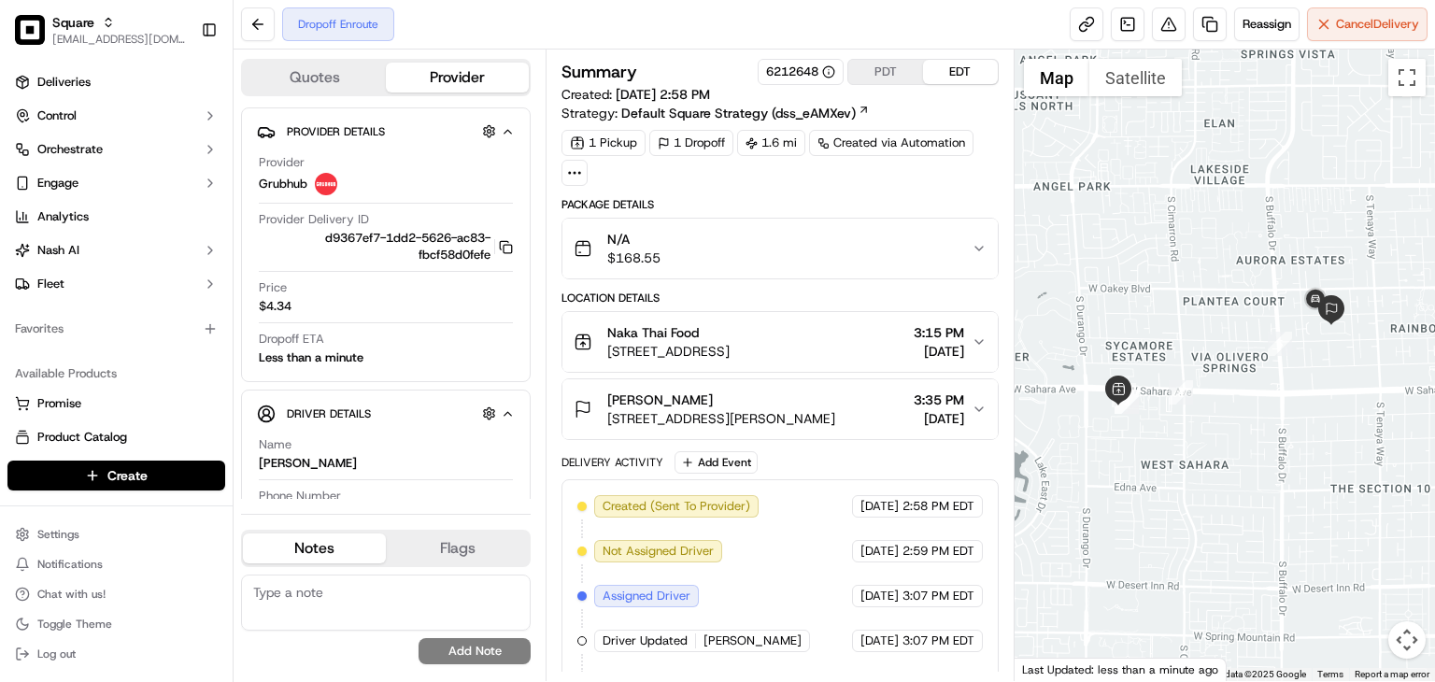
paste textarea "The merchant inquired about how to set the prep time. I informed him that this …"
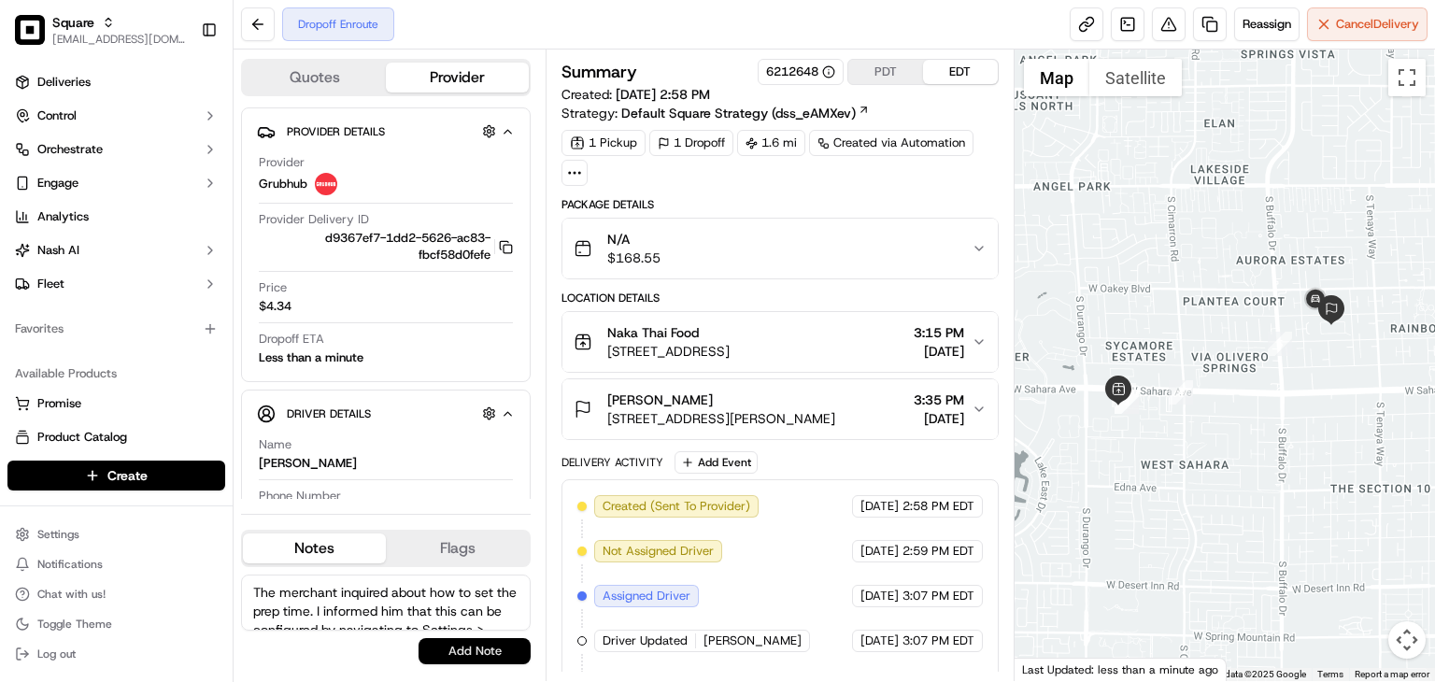
type textarea "The merchant inquired about how to set the prep time. I informed him that this …"
click at [463, 655] on button "Add Note" at bounding box center [475, 651] width 112 height 26
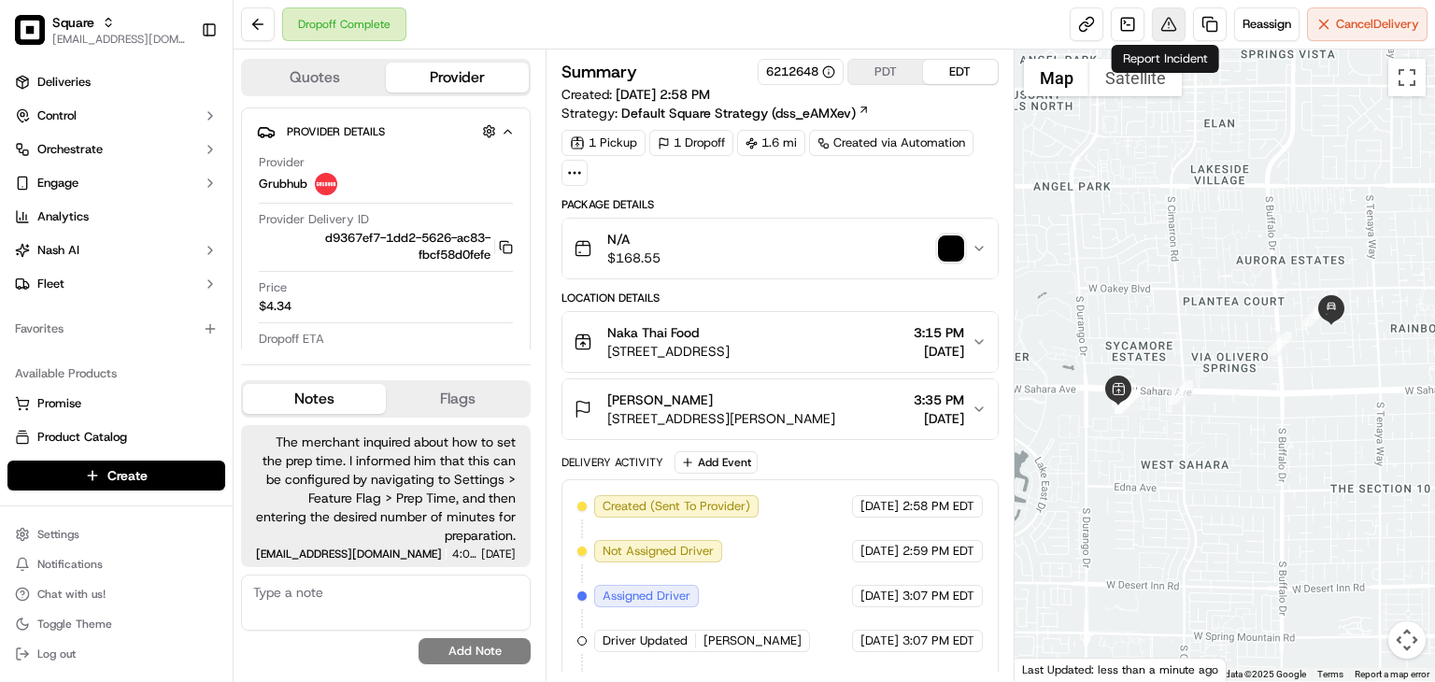
click at [1164, 24] on button at bounding box center [1169, 24] width 34 height 34
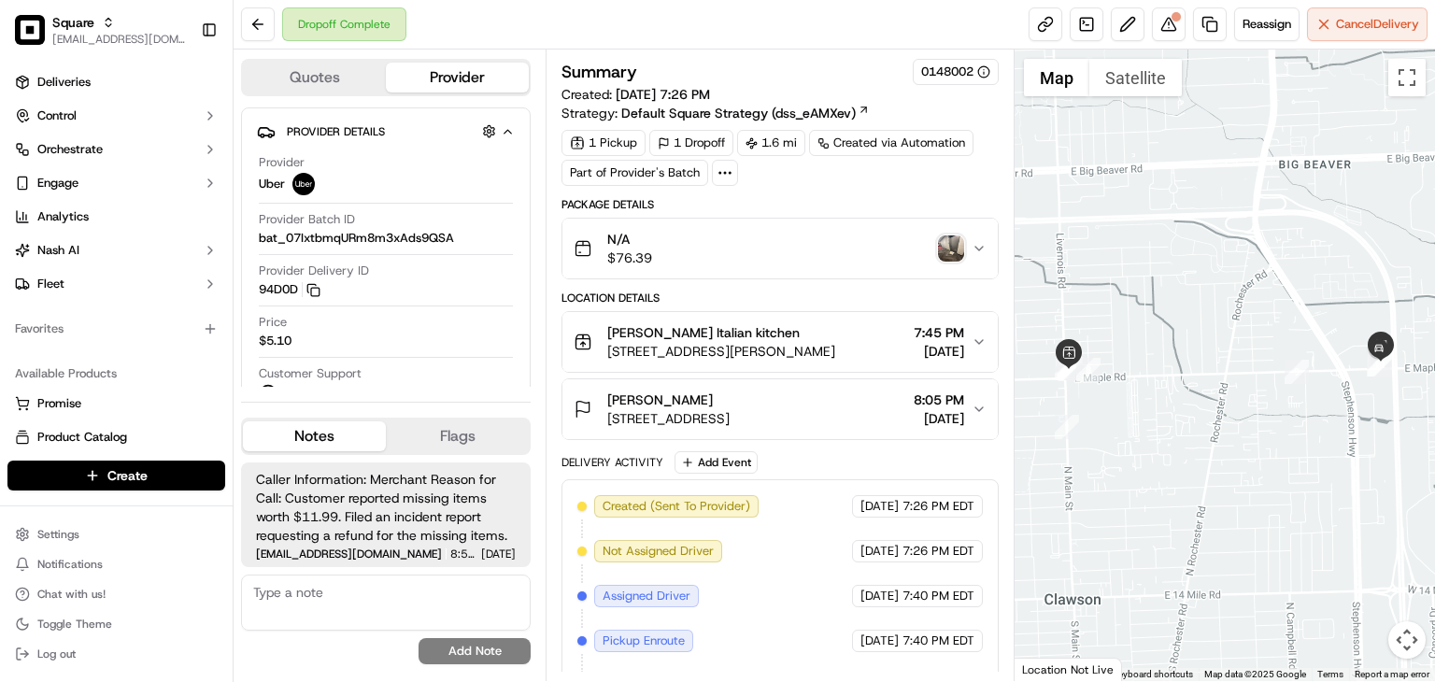
click at [955, 244] on img "button" at bounding box center [951, 248] width 26 height 26
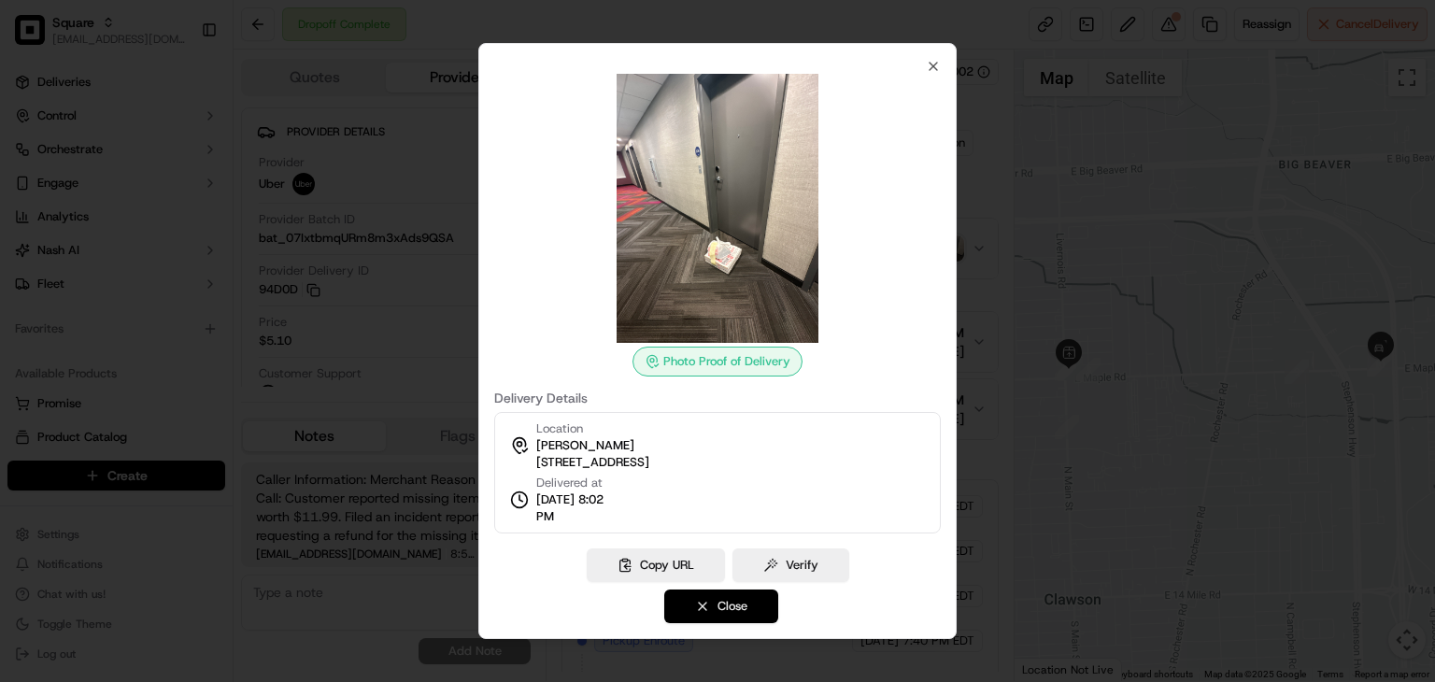
click at [738, 621] on button "Close" at bounding box center [721, 607] width 114 height 34
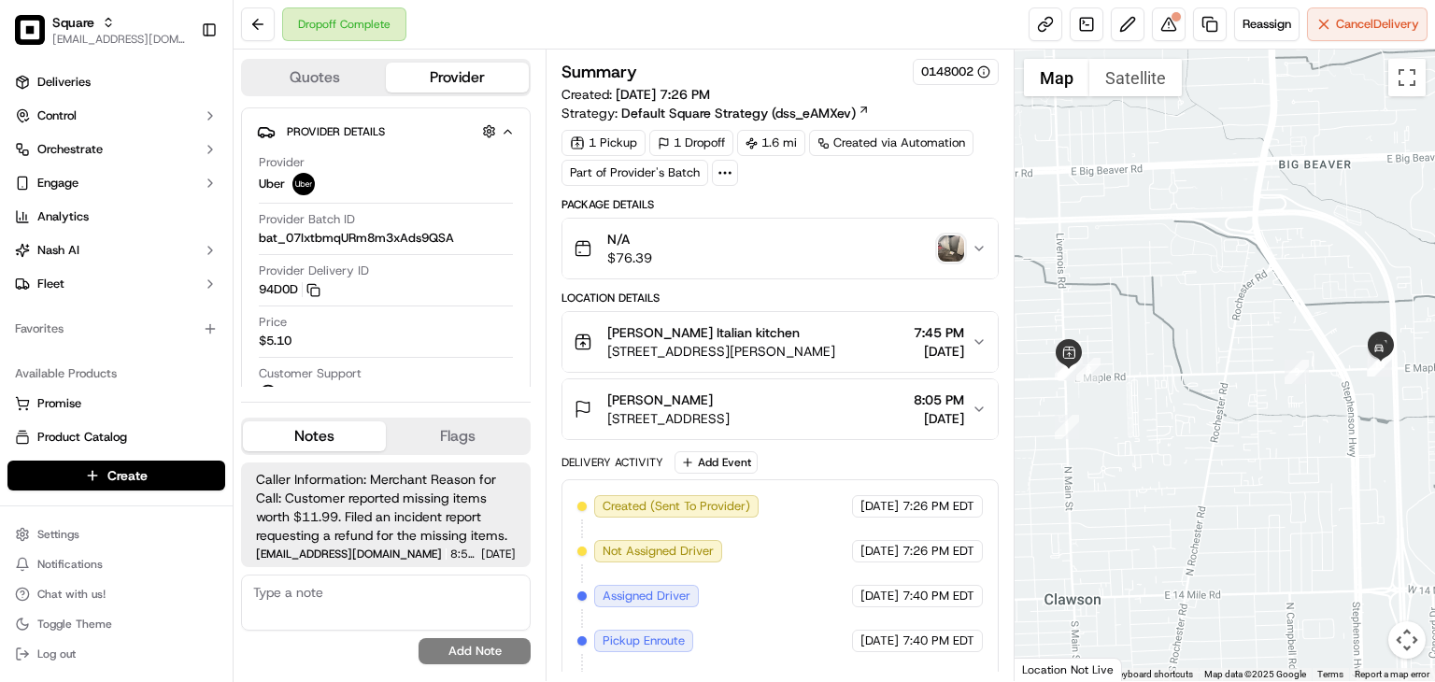
click at [912, 5] on div "Dropoff Complete Reassign Cancel Delivery" at bounding box center [835, 25] width 1202 height 50
click at [1185, 15] on div "Reassign Cancel Delivery" at bounding box center [1228, 24] width 399 height 34
click at [1174, 23] on button at bounding box center [1169, 24] width 34 height 34
click at [959, 244] on img "button" at bounding box center [951, 248] width 26 height 26
